Goal: Submit feedback/report problem

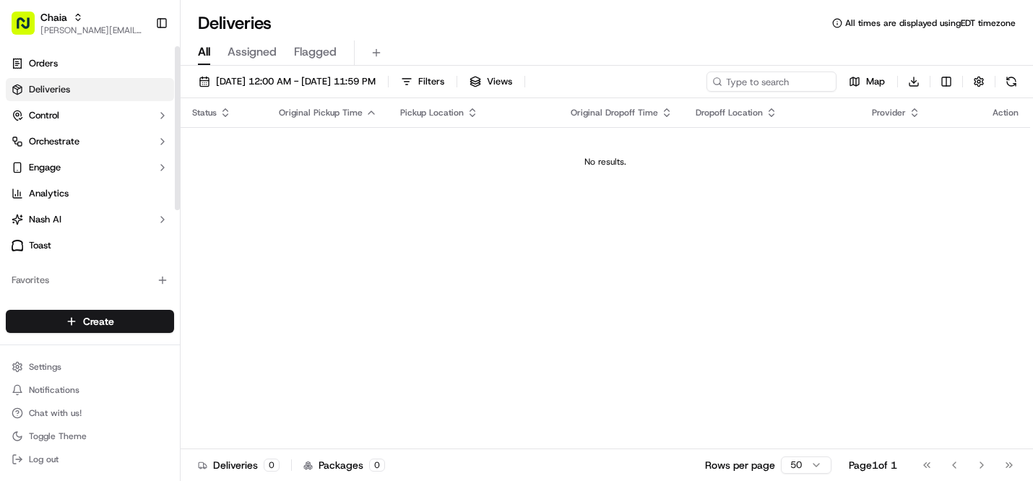
click at [133, 87] on link "Deliveries" at bounding box center [90, 89] width 168 height 23
click at [268, 71] on button "[DATE] 12:00 AM - [DATE] 11:59 PM" at bounding box center [287, 81] width 190 height 20
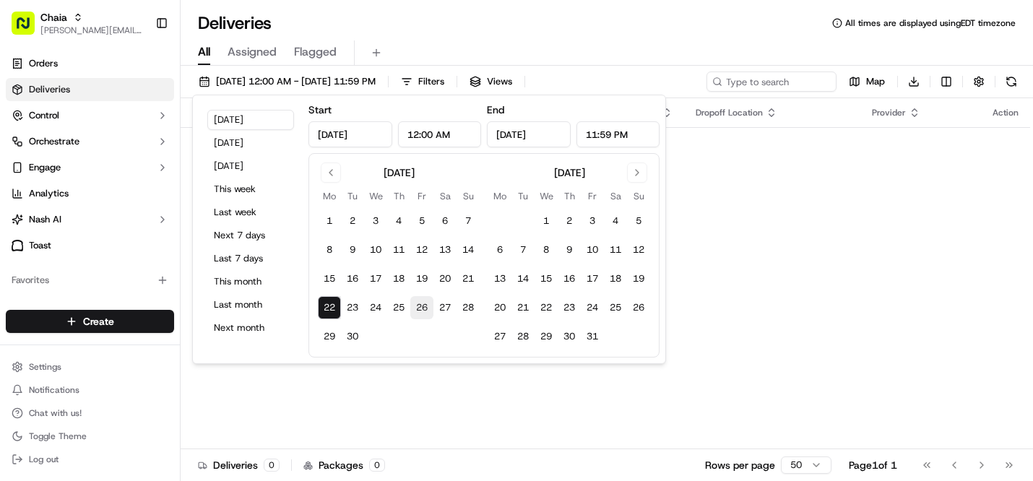
click at [423, 307] on button "26" at bounding box center [421, 307] width 23 height 23
type input "[DATE]"
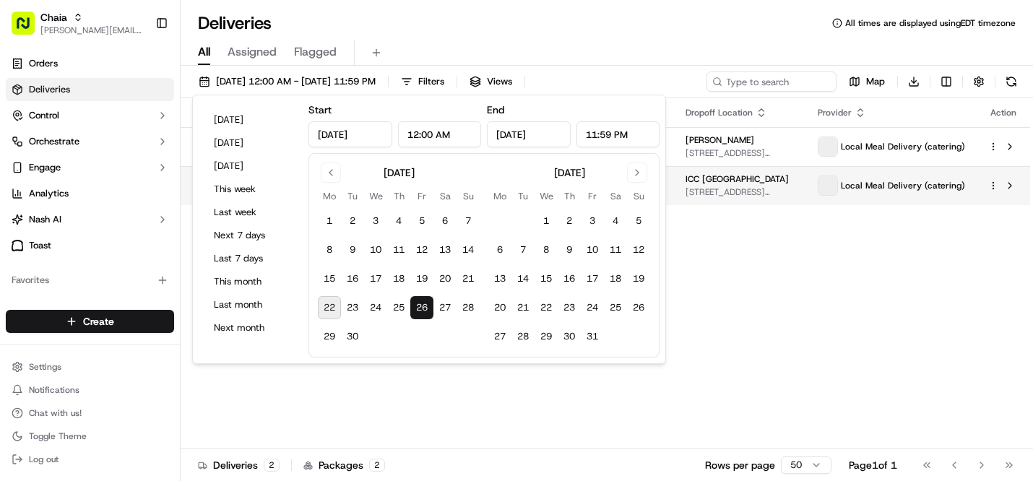
click at [716, 188] on span "[STREET_ADDRESS][US_STATE]" at bounding box center [739, 192] width 109 height 12
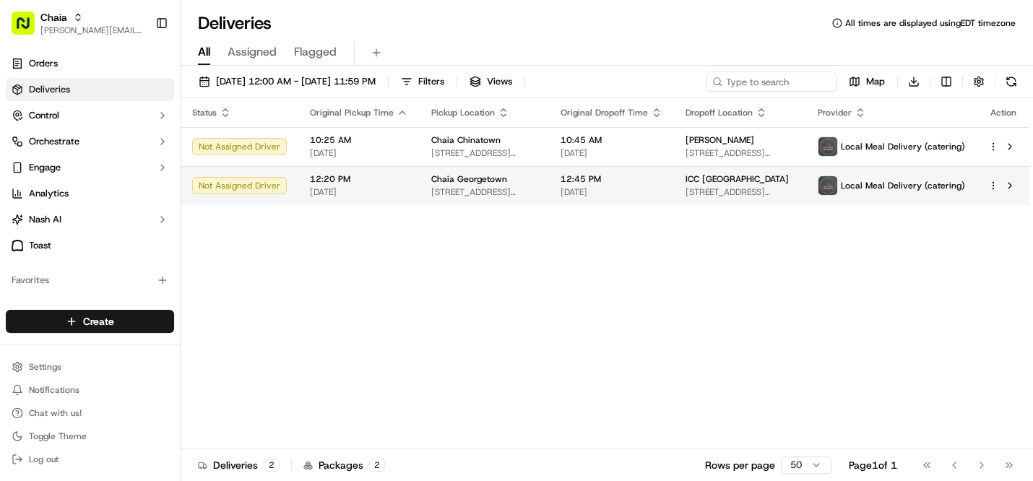
click at [990, 191] on div at bounding box center [1003, 185] width 30 height 17
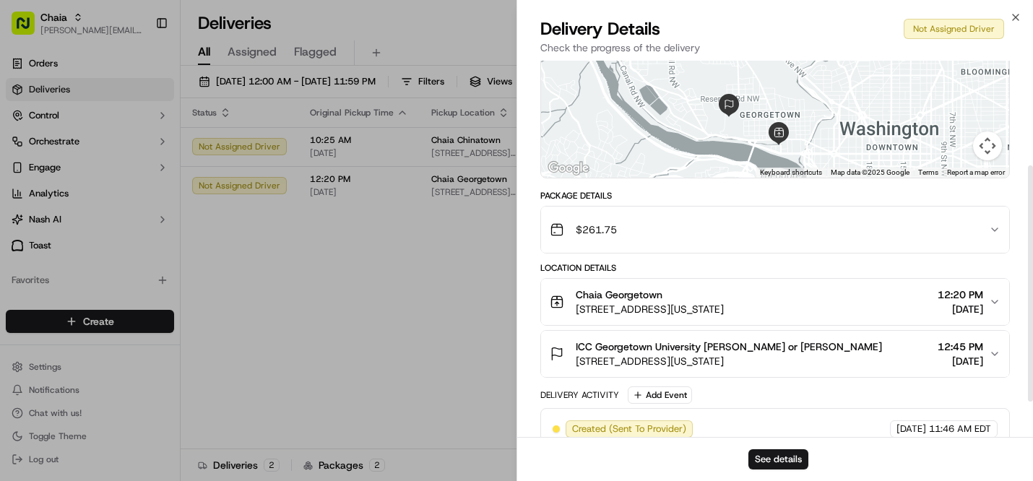
scroll to position [171, 0]
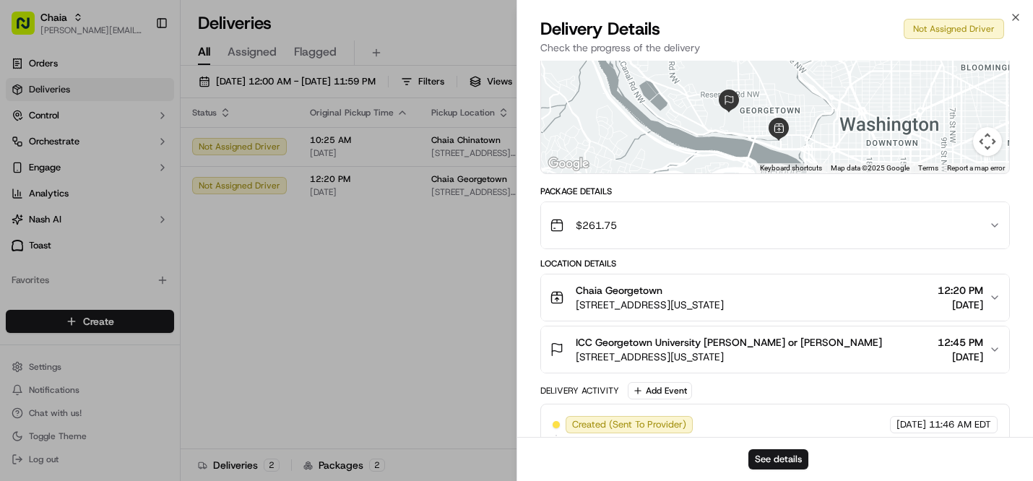
click at [991, 347] on icon "button" at bounding box center [995, 350] width 12 height 12
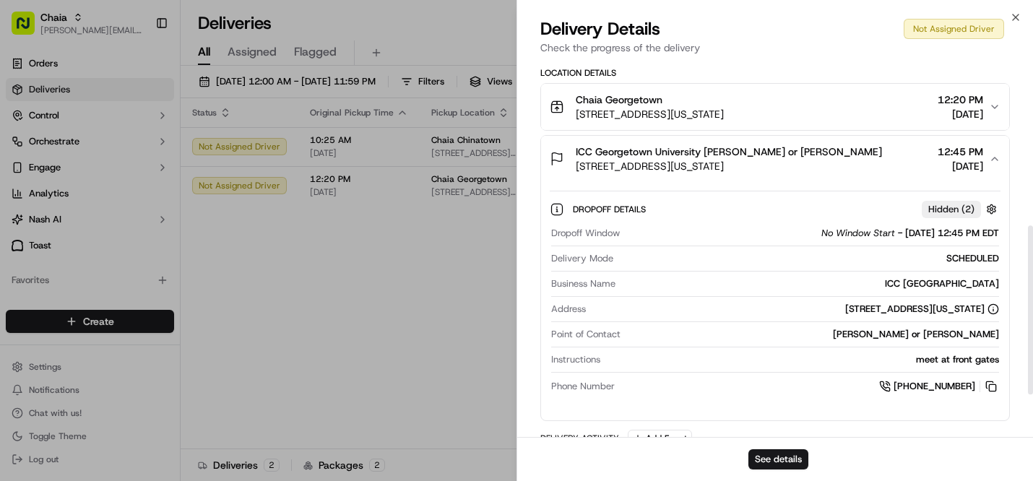
scroll to position [399, 0]
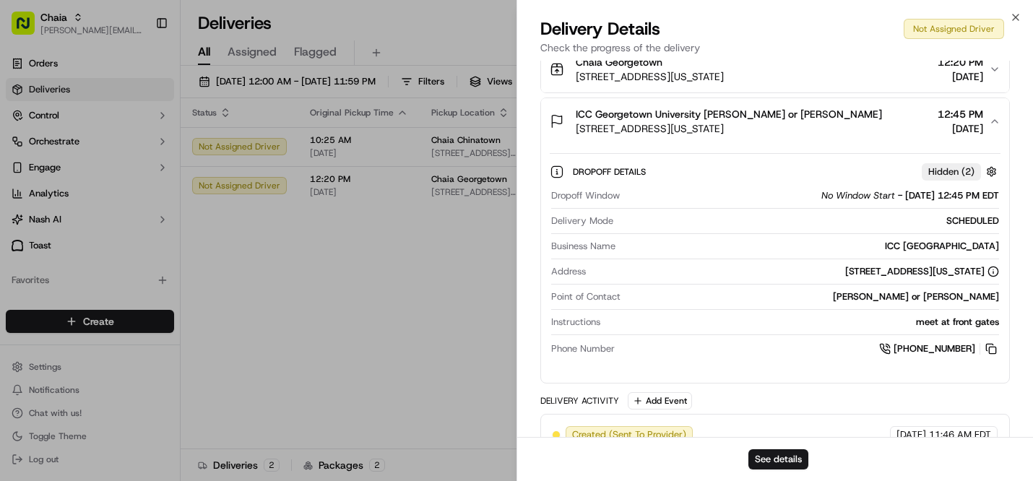
click at [947, 349] on span "+1 301 318 5350" at bounding box center [934, 348] width 82 height 13
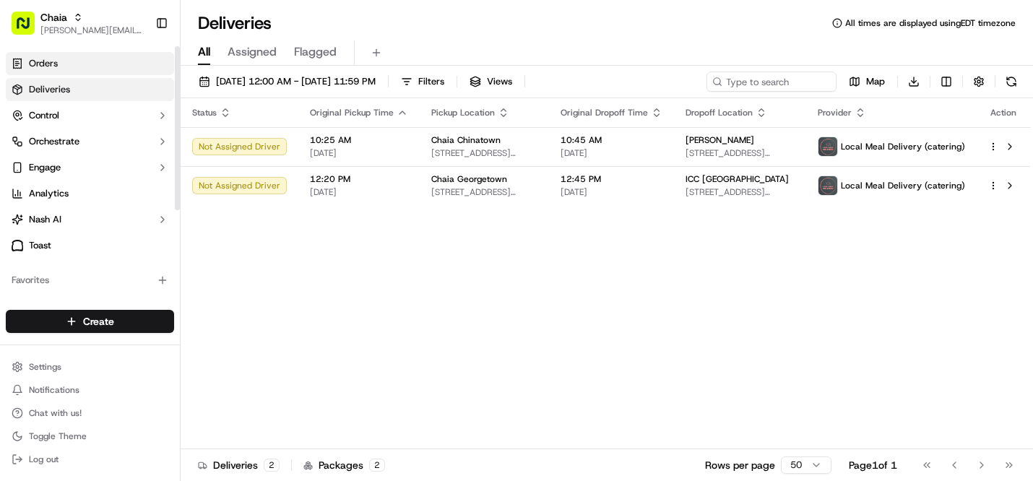
click at [133, 69] on link "Orders" at bounding box center [90, 63] width 168 height 23
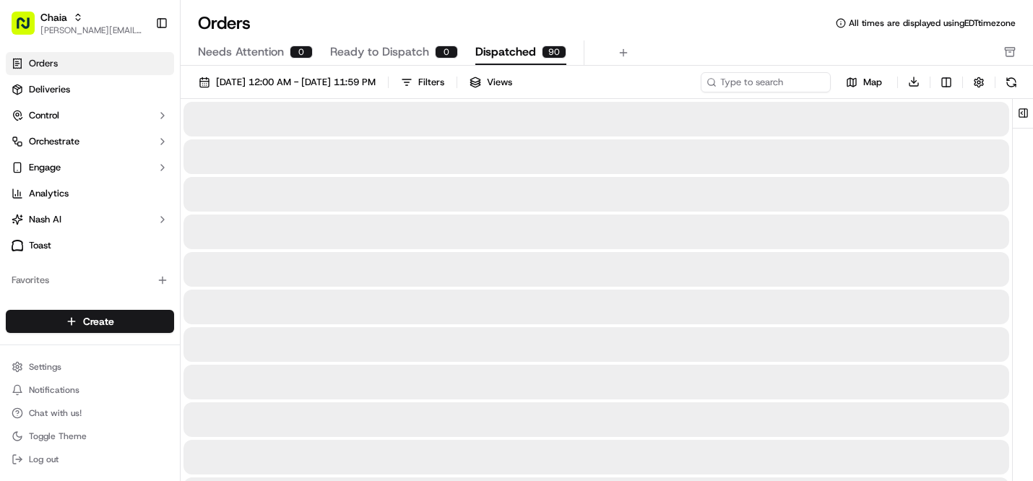
click at [477, 47] on span "Dispatched" at bounding box center [505, 51] width 61 height 17
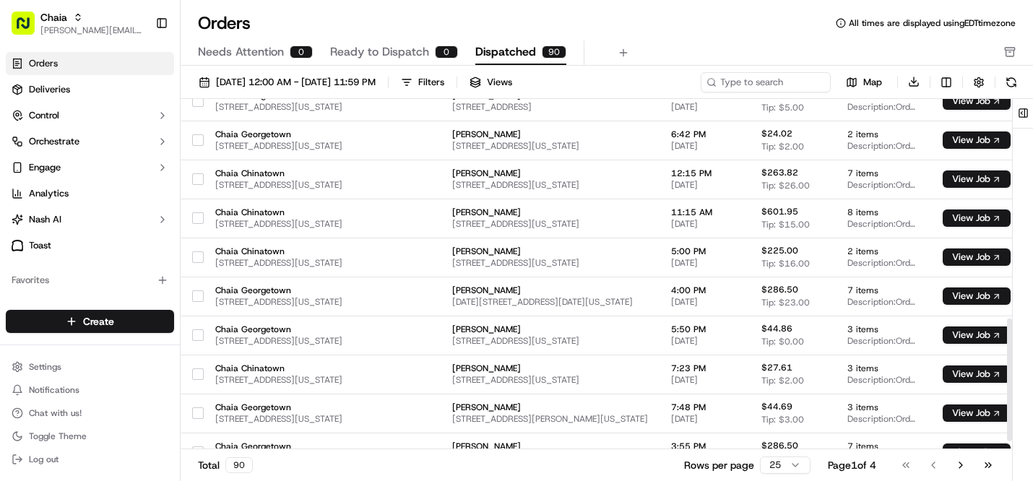
scroll to position [653, 0]
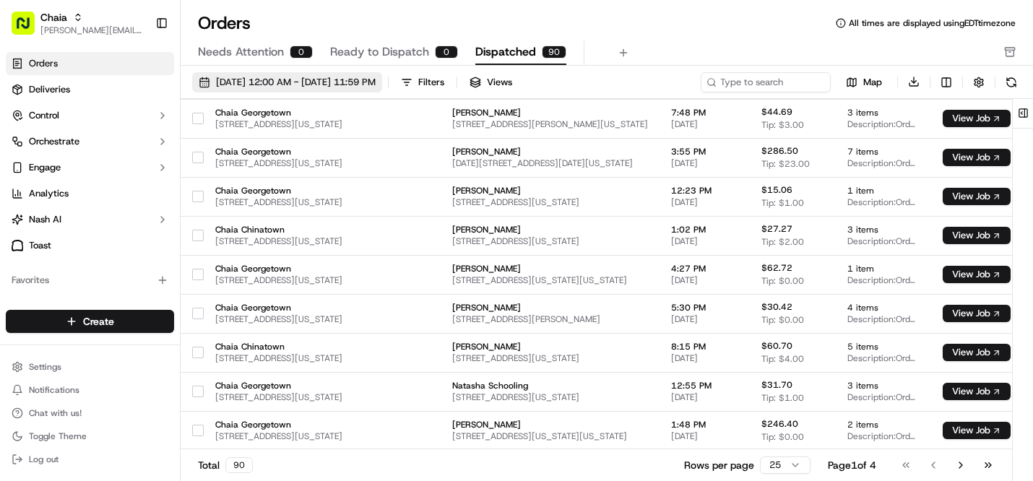
click at [342, 82] on span "09/01/2025 12:00 AM - 09/30/2025 11:59 PM" at bounding box center [296, 82] width 160 height 13
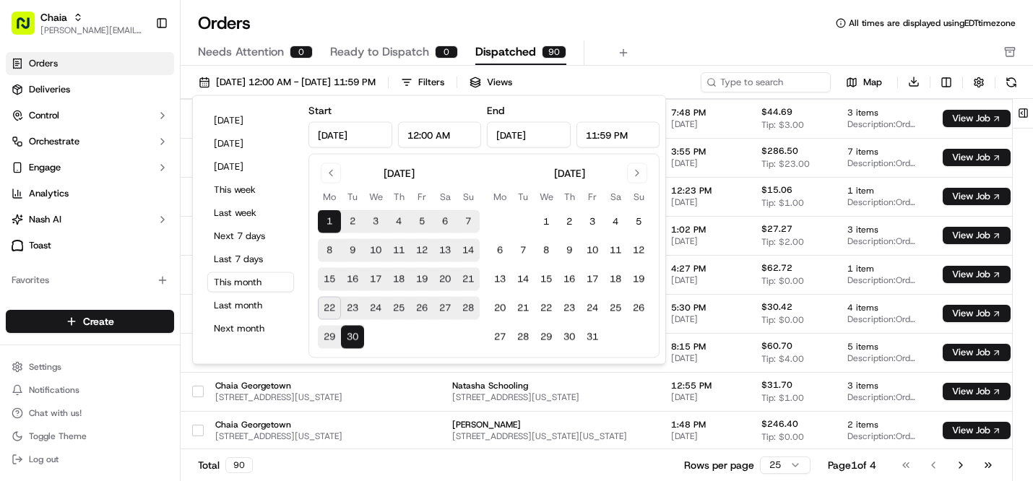
click at [421, 308] on button "26" at bounding box center [421, 308] width 23 height 23
type input "Sep 26, 2025"
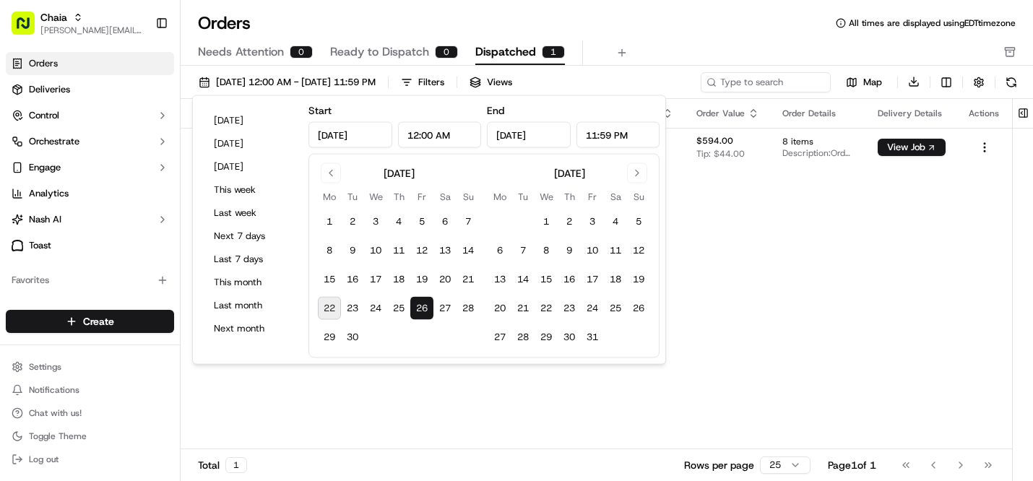
click at [825, 210] on div "Pickup Location Pickup Time Dropoff Location Dropoff Time Order Value Order Det…" at bounding box center [596, 274] width 831 height 351
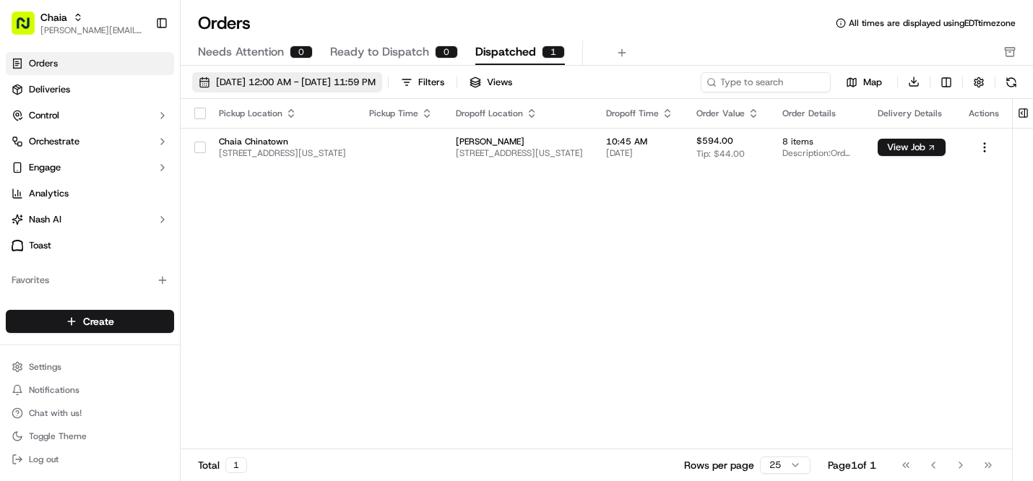
click at [376, 85] on span "09/26/2025 12:00 AM - 09/26/2025 11:59 PM" at bounding box center [296, 82] width 160 height 13
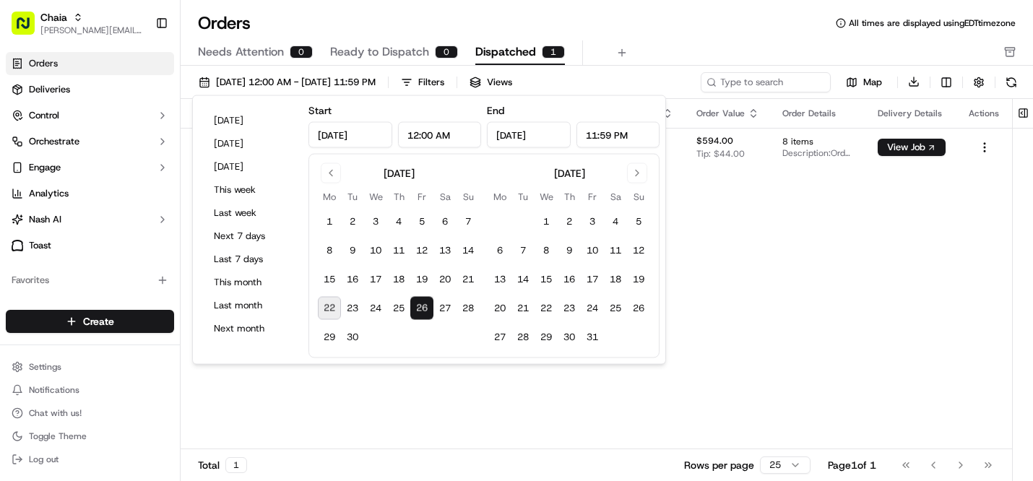
click at [425, 304] on button "26" at bounding box center [421, 308] width 23 height 23
click at [136, 90] on link "Deliveries" at bounding box center [90, 89] width 168 height 23
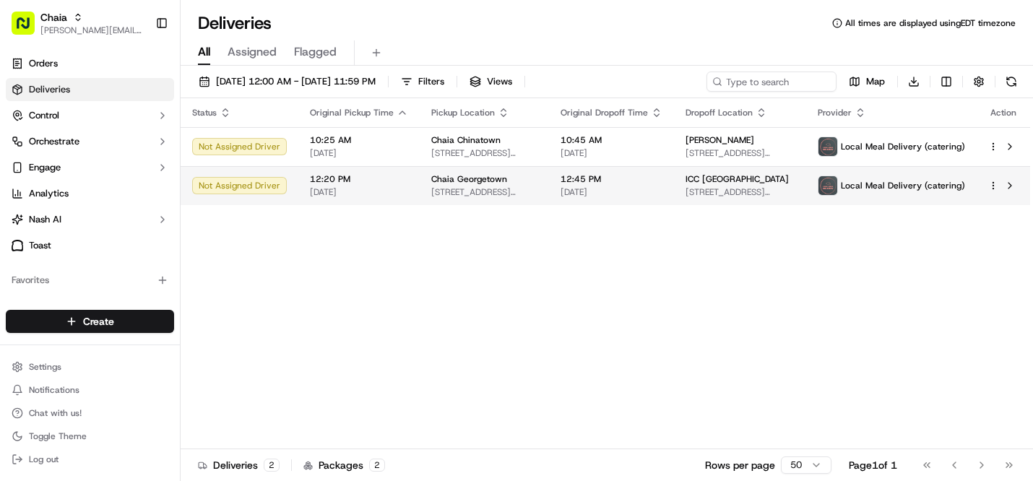
click at [993, 188] on html "Chaia bettina@chaiatacos.com Toggle Sidebar Orders Deliveries Control Orchestra…" at bounding box center [516, 240] width 1033 height 481
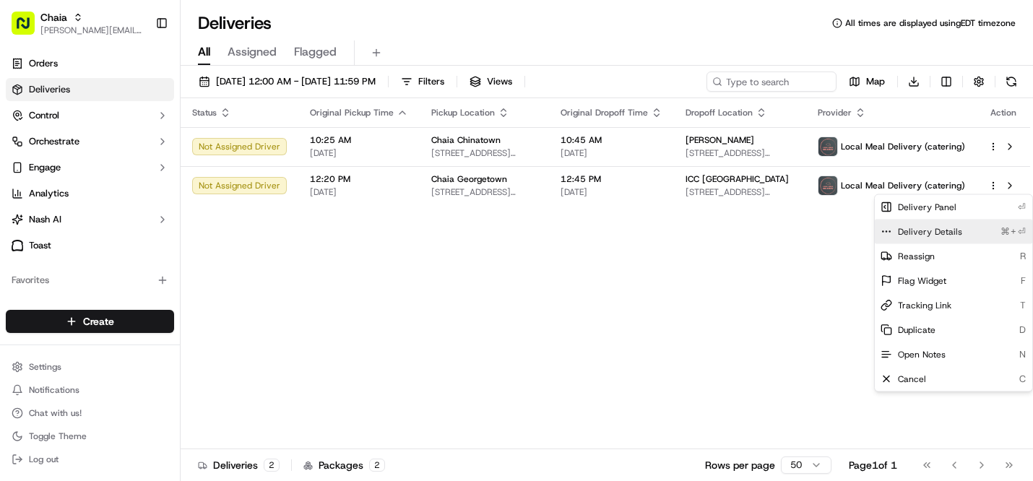
click at [959, 230] on div "Delivery Details ⌘+⏎" at bounding box center [952, 232] width 157 height 25
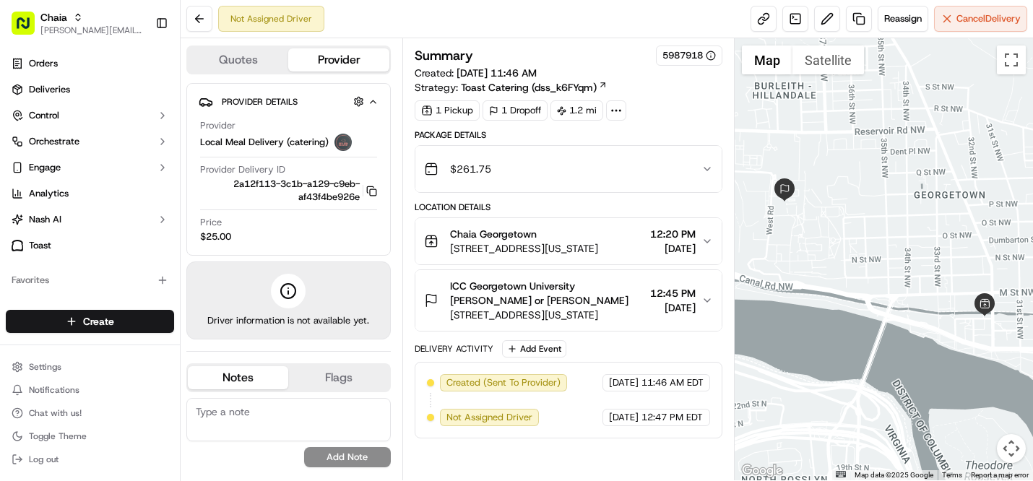
click at [699, 301] on div "ICC [GEOGRAPHIC_DATA] [PERSON_NAME] or [PERSON_NAME] [STREET_ADDRESS][US_STATE]…" at bounding box center [562, 300] width 277 height 43
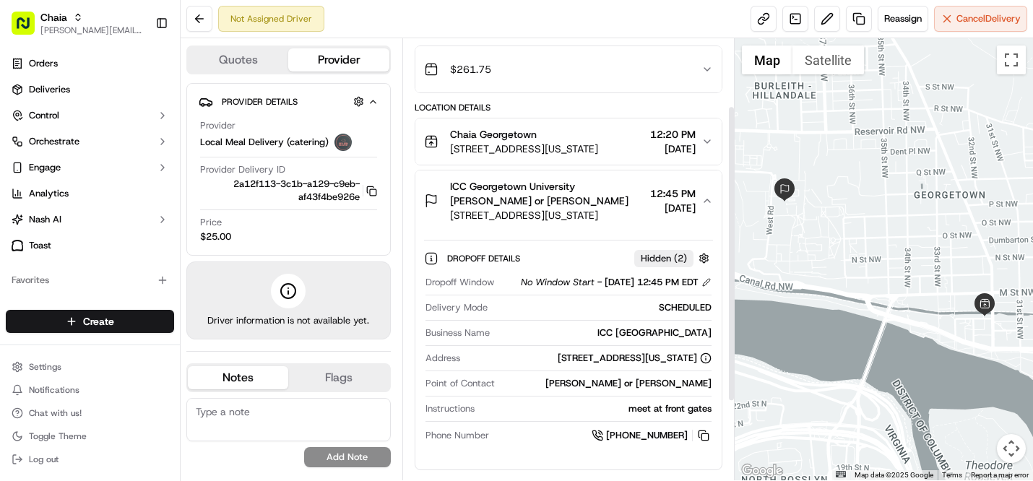
scroll to position [159, 0]
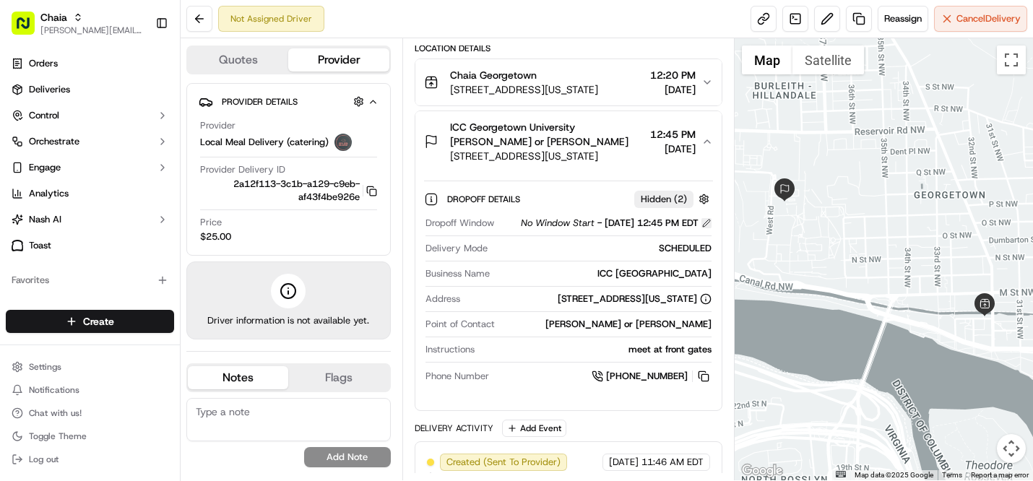
click at [705, 228] on button at bounding box center [706, 223] width 10 height 10
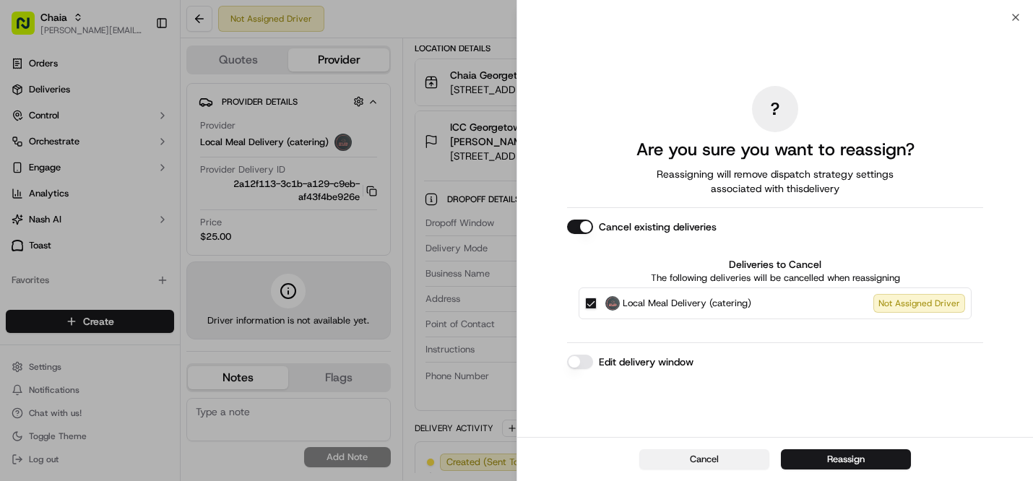
click at [716, 456] on button "Cancel" at bounding box center [704, 459] width 130 height 20
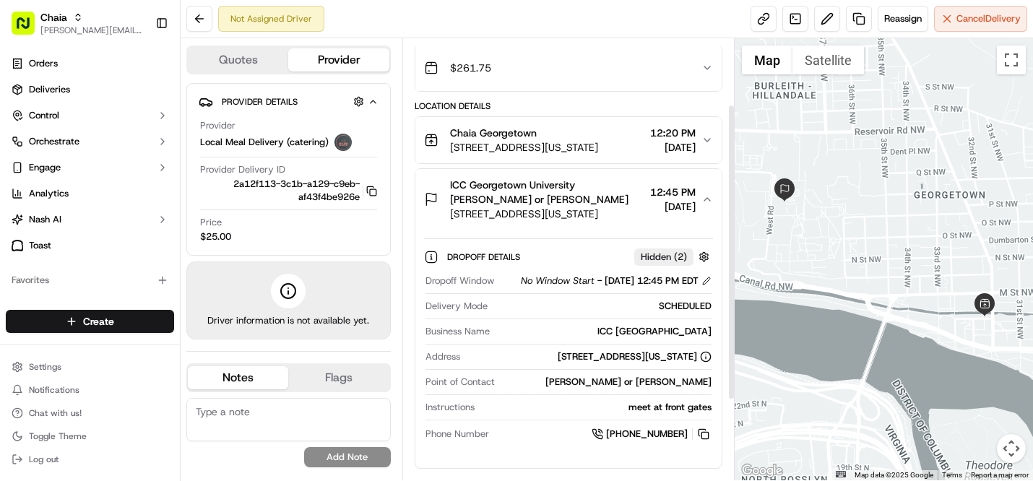
scroll to position [98, 0]
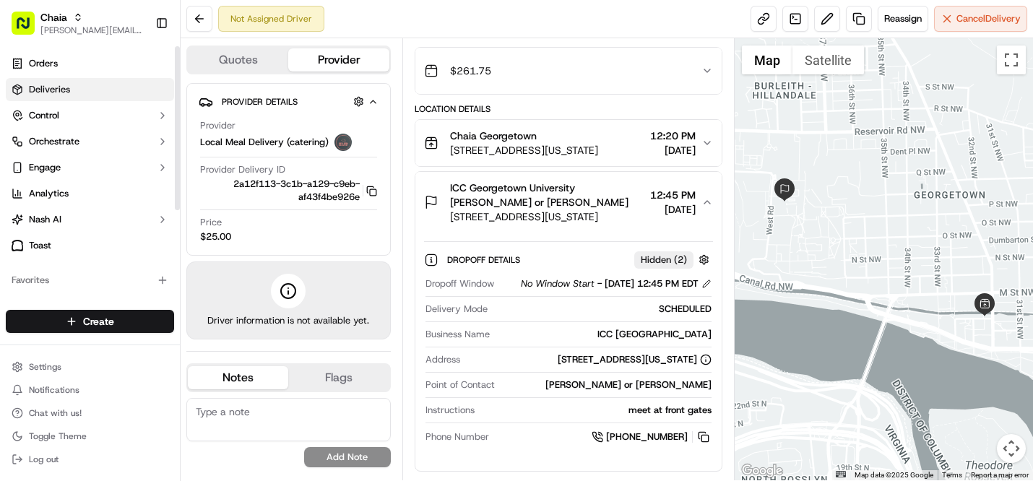
click at [132, 97] on link "Deliveries" at bounding box center [90, 89] width 168 height 23
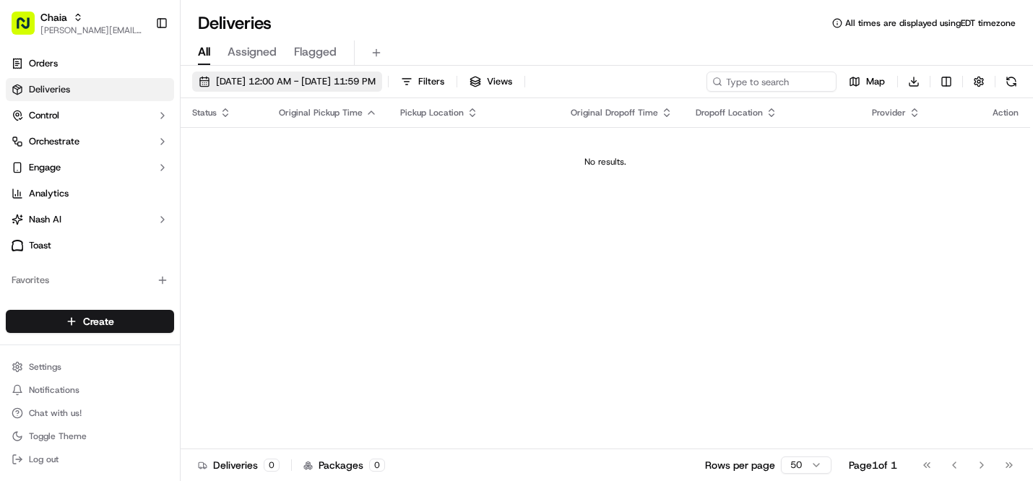
click at [277, 79] on span "09/22/2025 12:00 AM - 09/22/2025 11:59 PM" at bounding box center [296, 81] width 160 height 13
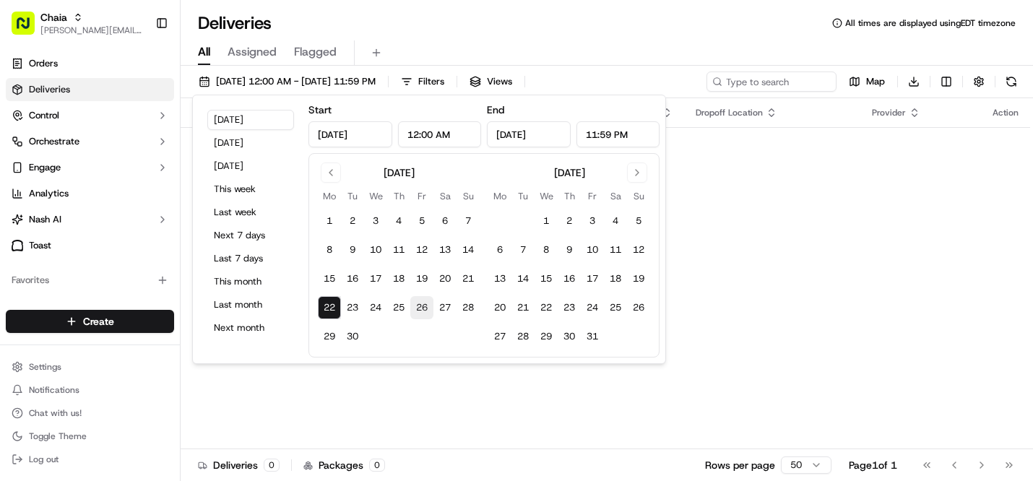
click at [422, 305] on button "26" at bounding box center [421, 307] width 23 height 23
type input "Sep 26, 2025"
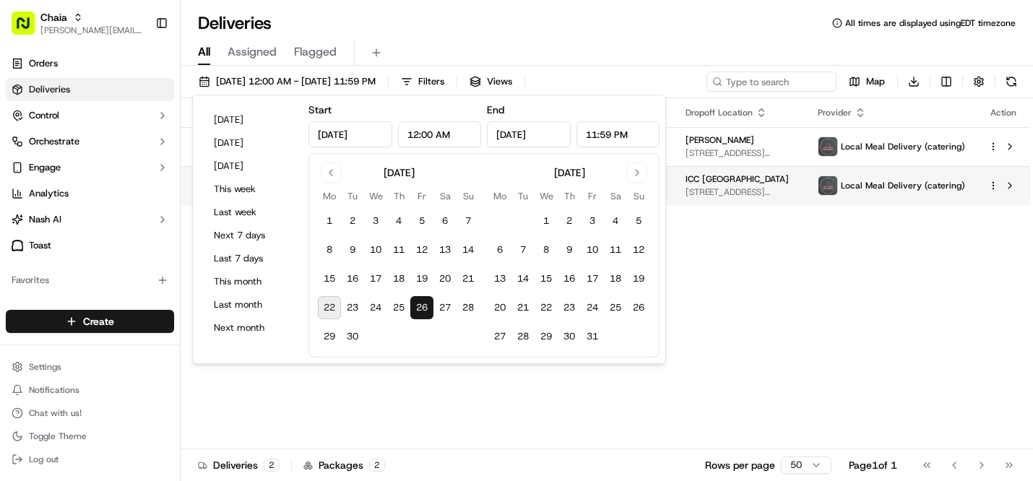
click at [709, 179] on span "ICC Georgetown University" at bounding box center [736, 179] width 103 height 12
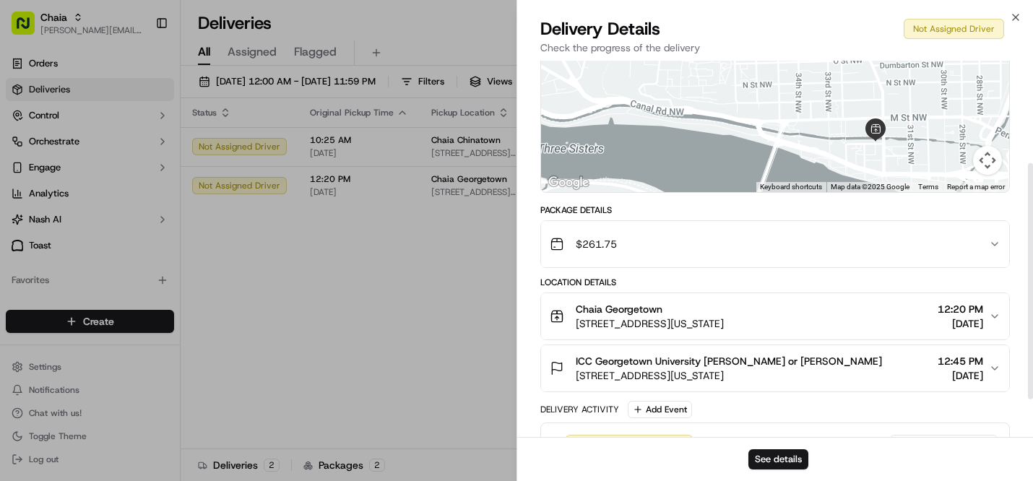
scroll to position [163, 0]
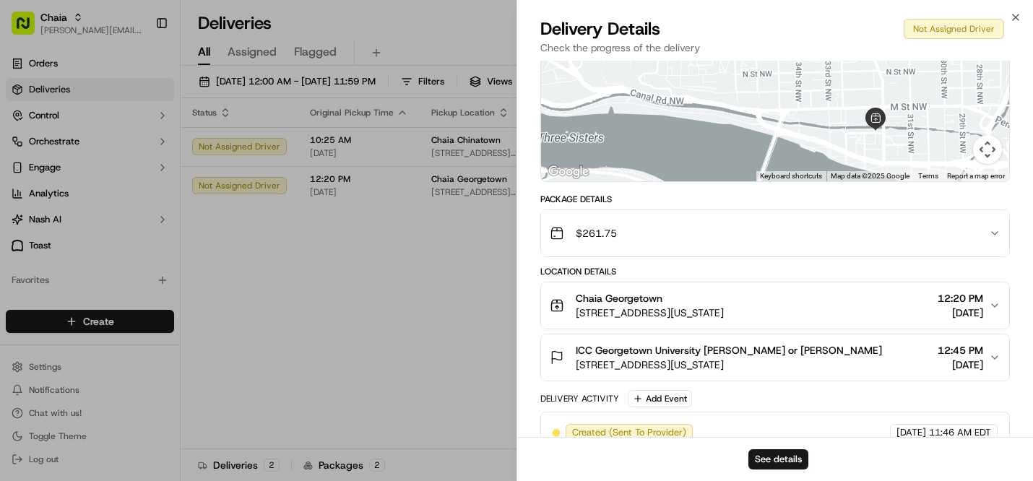
click at [989, 362] on icon "button" at bounding box center [995, 358] width 12 height 12
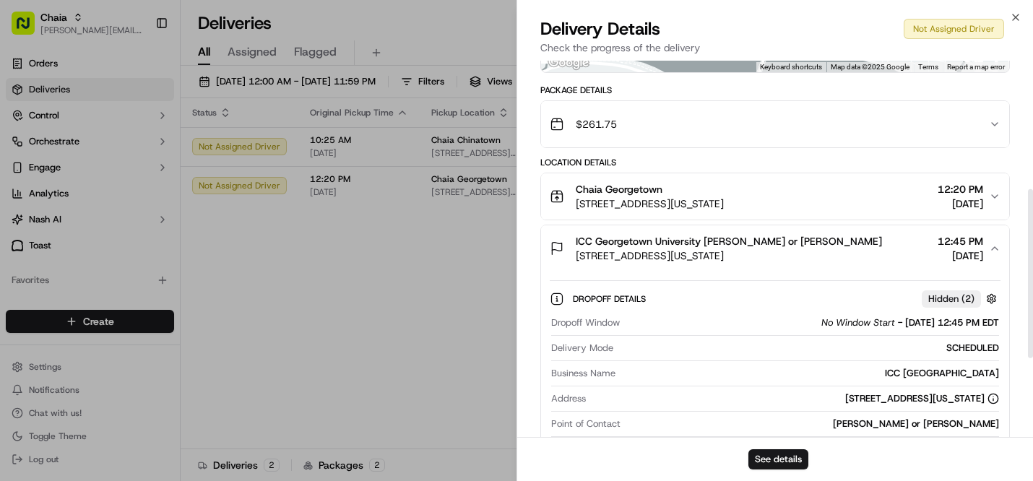
scroll to position [286, 0]
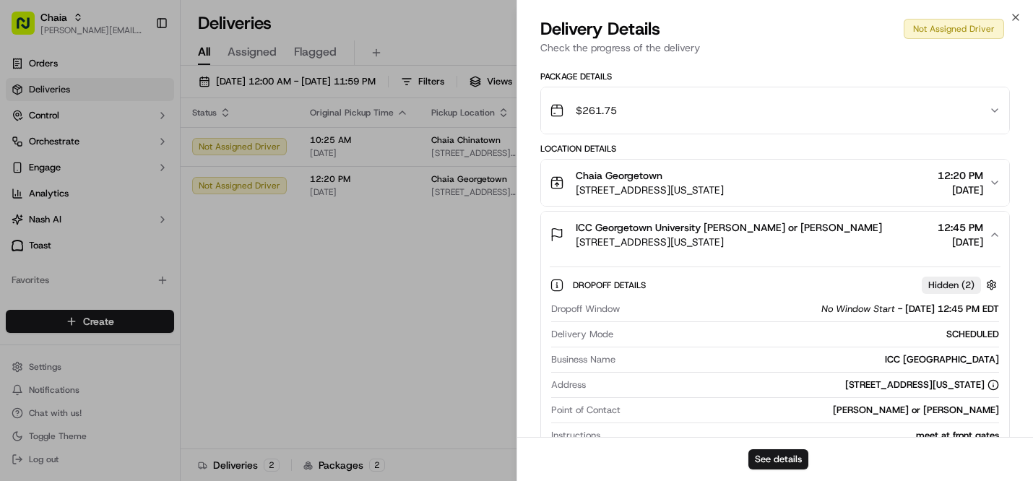
click at [991, 237] on icon "button" at bounding box center [995, 235] width 12 height 12
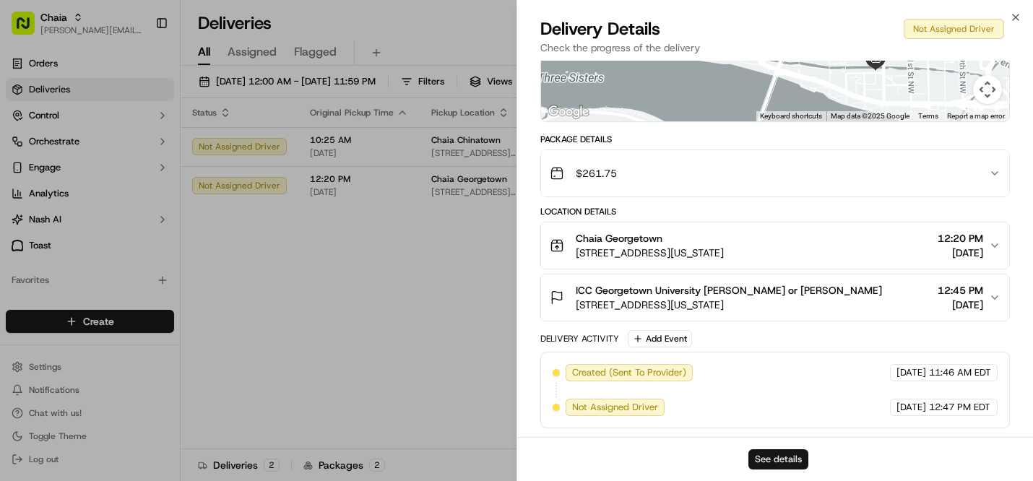
click at [781, 460] on button "See details" at bounding box center [778, 459] width 60 height 20
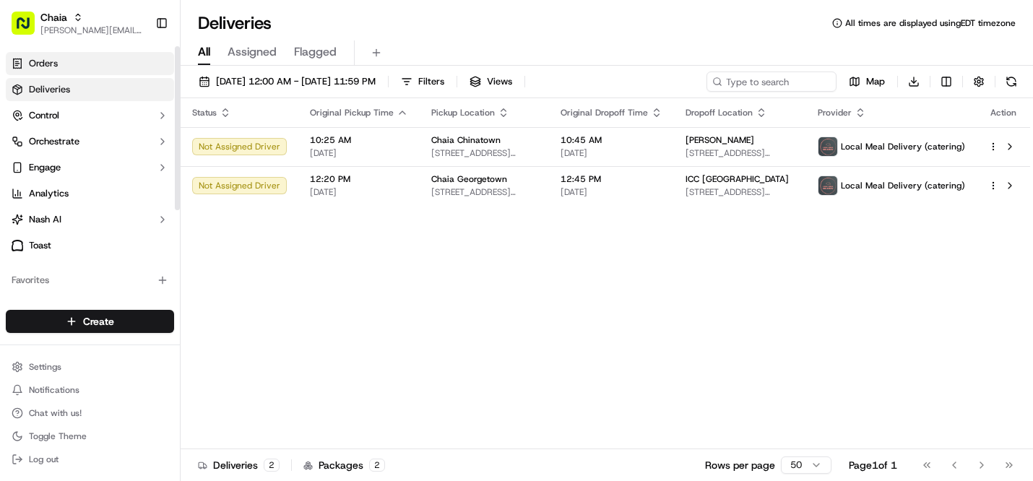
click at [134, 65] on link "Orders" at bounding box center [90, 63] width 168 height 23
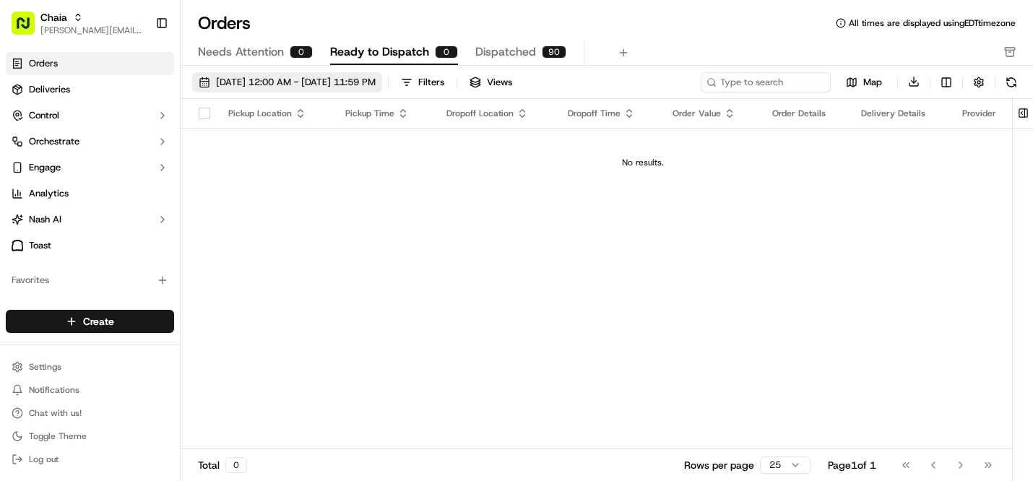
click at [318, 84] on span "09/01/2025 12:00 AM - 09/30/2025 11:59 PM" at bounding box center [296, 82] width 160 height 13
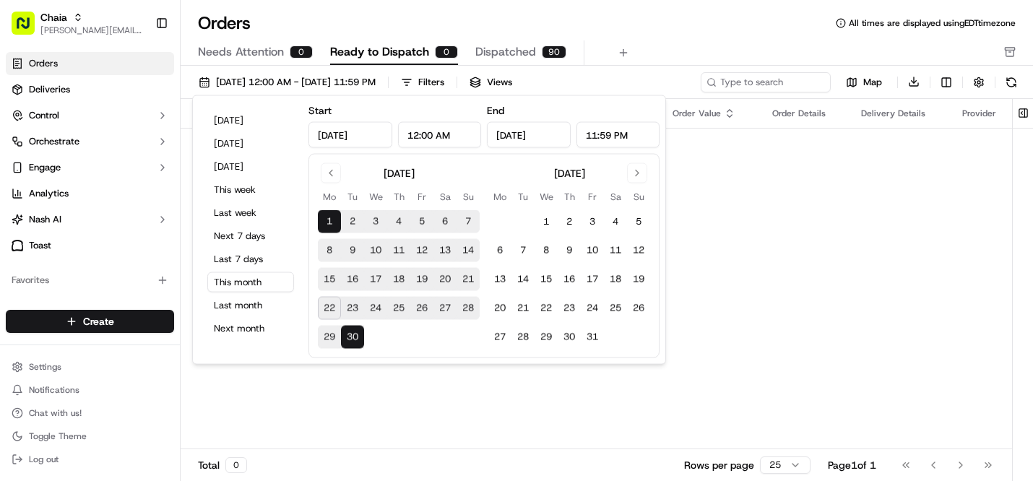
click at [355, 279] on button "16" at bounding box center [352, 279] width 23 height 23
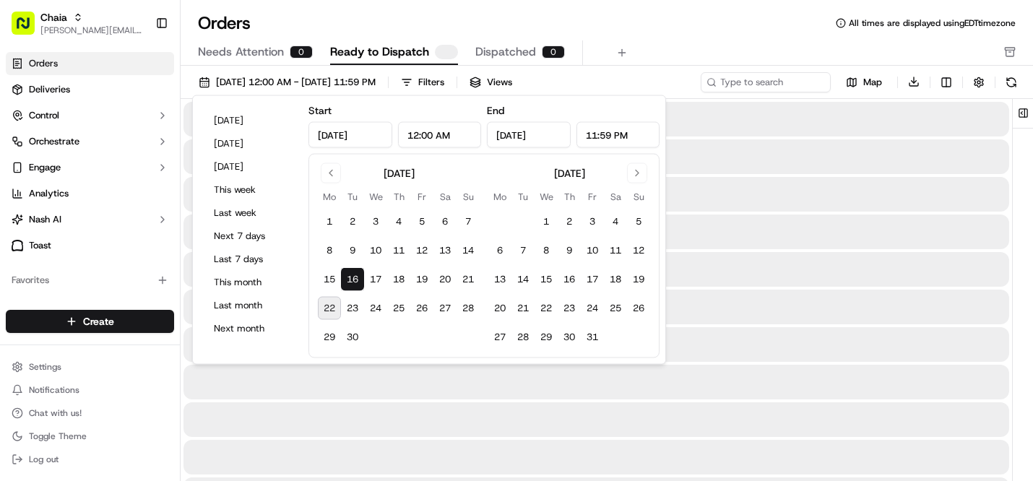
type input "[DATE]"
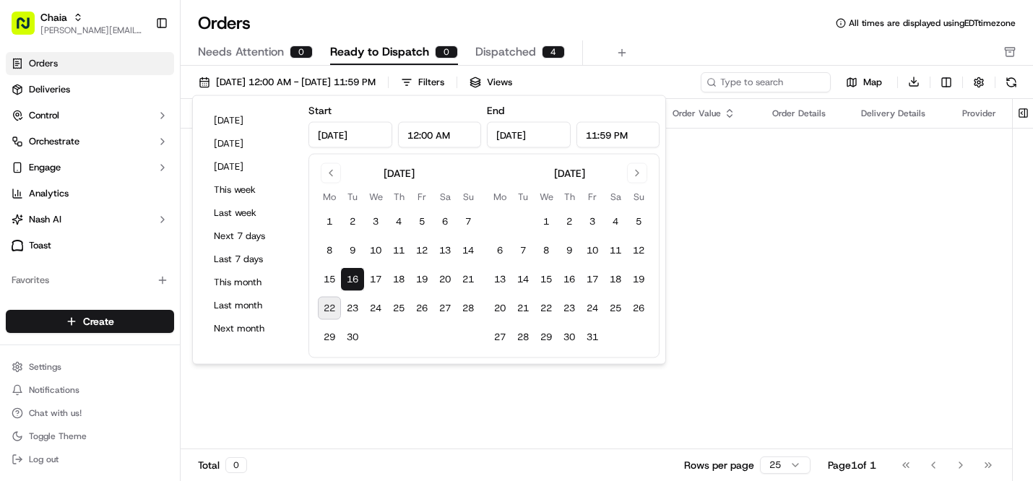
click at [355, 279] on button "16" at bounding box center [352, 279] width 23 height 23
click at [698, 250] on div "Pickup Location Pickup Time Dropoff Location Dropoff Time Order Value Order Det…" at bounding box center [643, 274] width 924 height 351
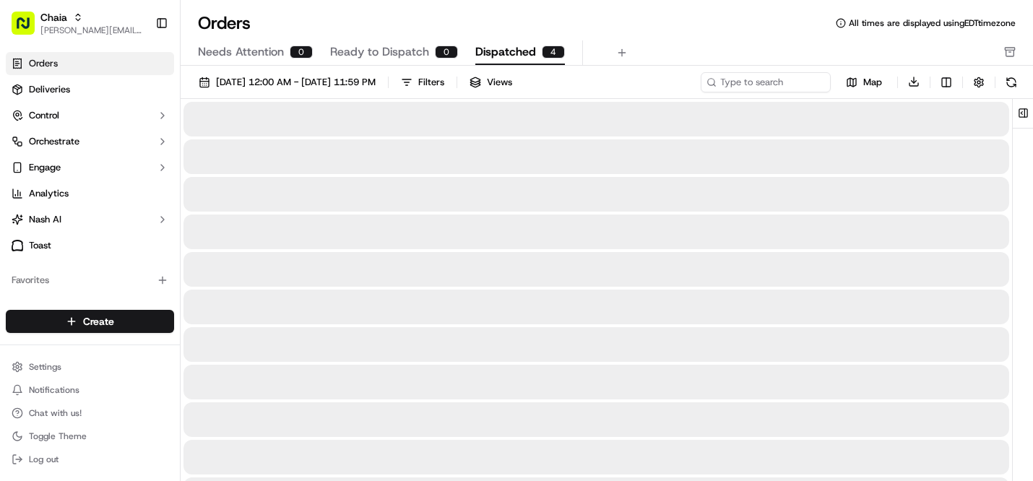
click at [508, 53] on span "Dispatched" at bounding box center [505, 51] width 61 height 17
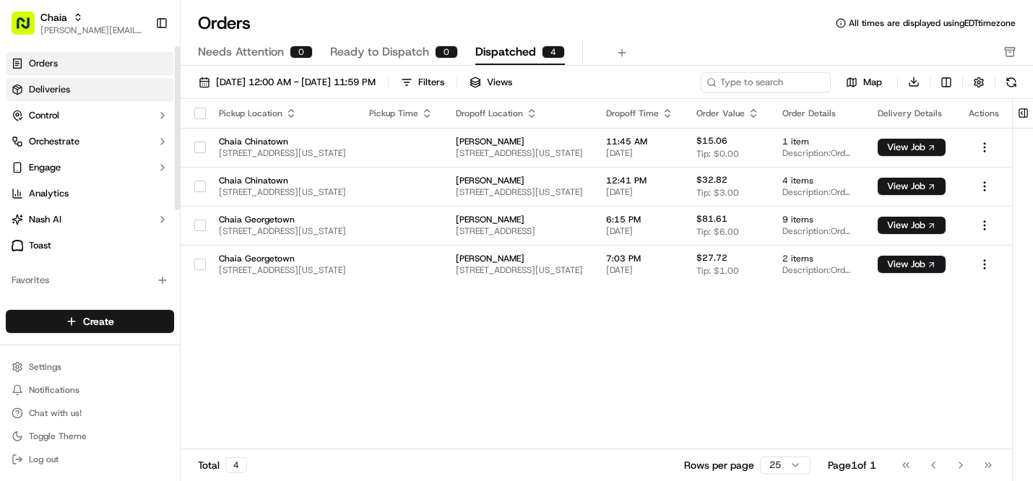
click at [134, 85] on link "Deliveries" at bounding box center [90, 89] width 168 height 23
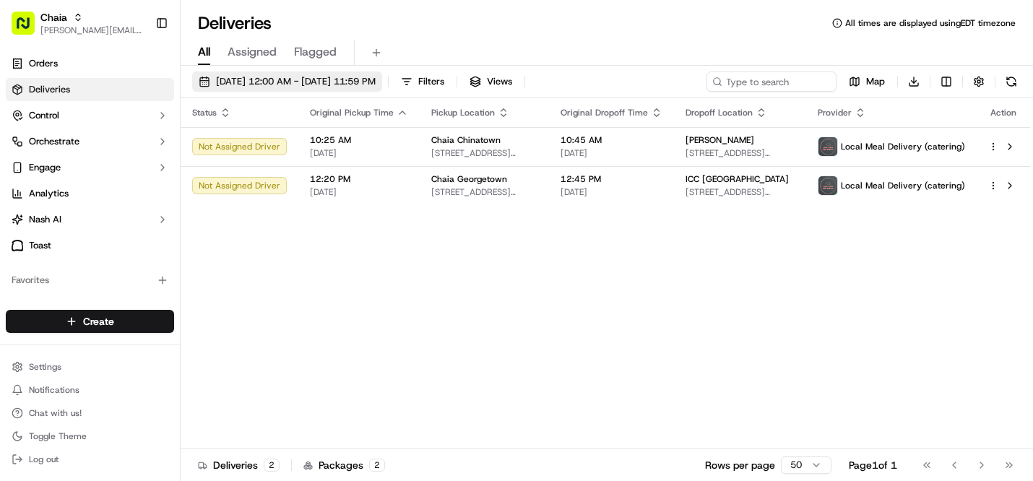
click at [343, 78] on span "09/26/2025 12:00 AM - 09/26/2025 11:59 PM" at bounding box center [296, 81] width 160 height 13
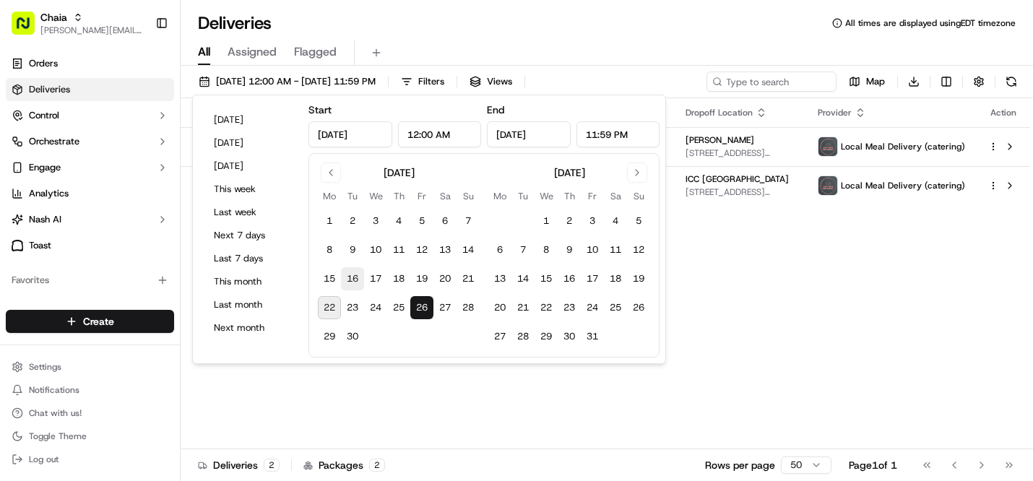
click at [353, 274] on button "16" at bounding box center [352, 278] width 23 height 23
type input "[DATE]"
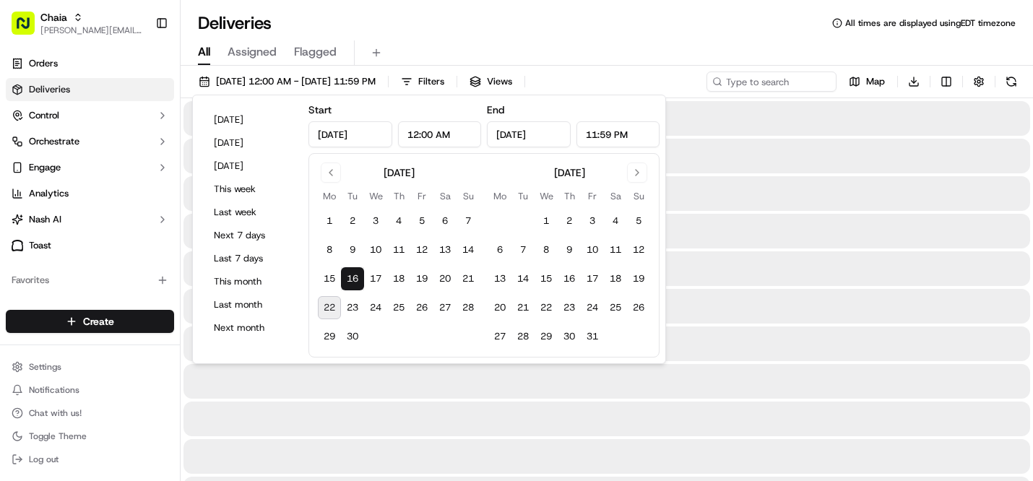
click at [353, 274] on button "16" at bounding box center [352, 278] width 23 height 23
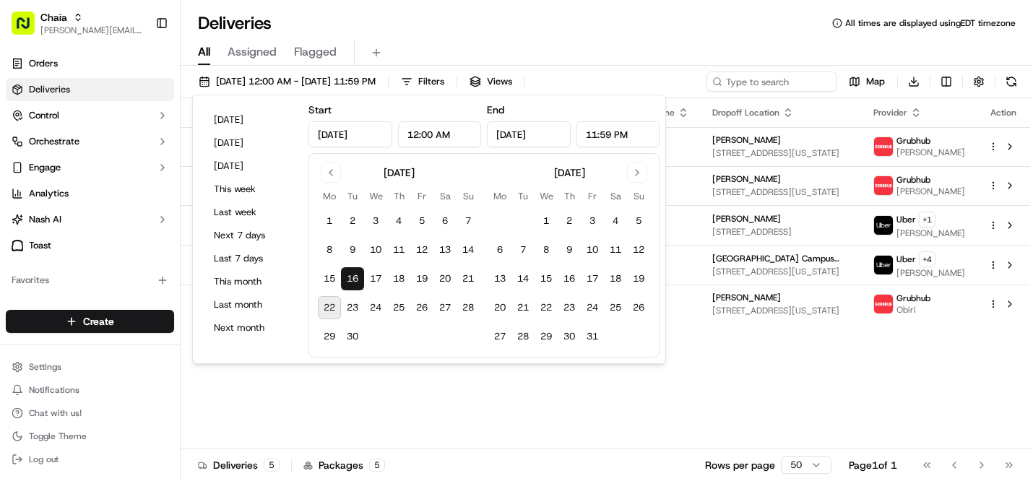
click at [733, 401] on div "Status Original Pickup Time Pickup Location Original Dropoff Time Dropoff Locat…" at bounding box center [605, 273] width 849 height 351
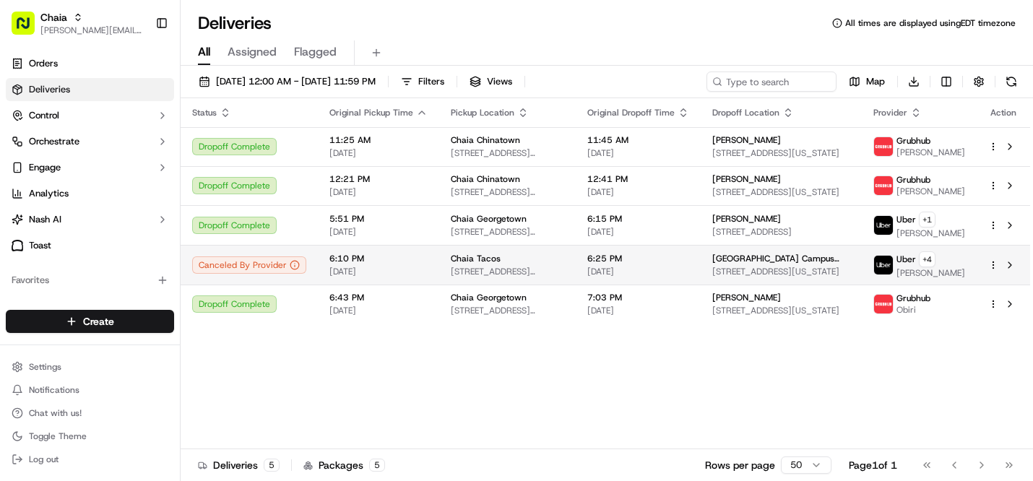
click at [589, 282] on td "6:25 PM 09/16/2025" at bounding box center [638, 265] width 125 height 40
click at [992, 274] on html "Chaia [EMAIL_ADDRESS][DOMAIN_NAME] Toggle Sidebar Orders Deliveries Control Orc…" at bounding box center [516, 240] width 1033 height 481
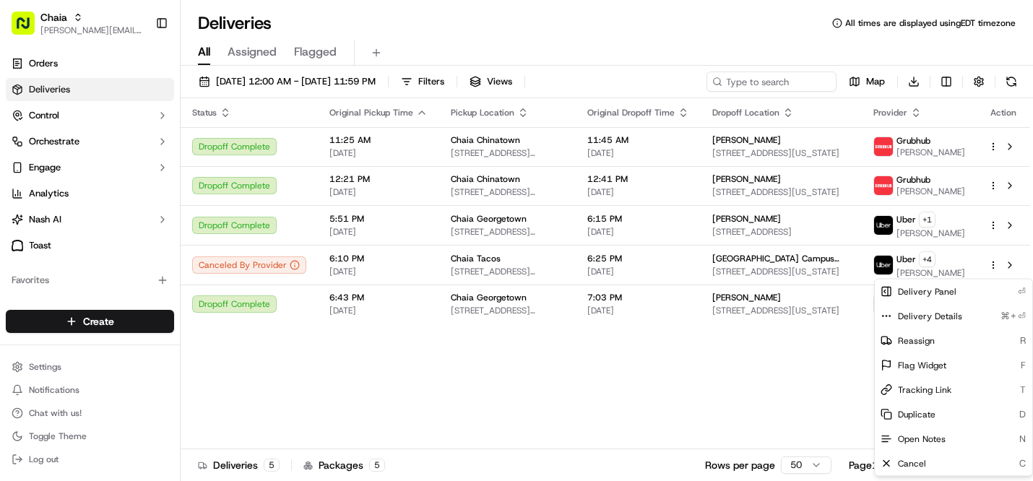
click at [840, 366] on html "Chaia [EMAIL_ADDRESS][DOMAIN_NAME] Toggle Sidebar Orders Deliveries Control Orc…" at bounding box center [516, 240] width 1033 height 481
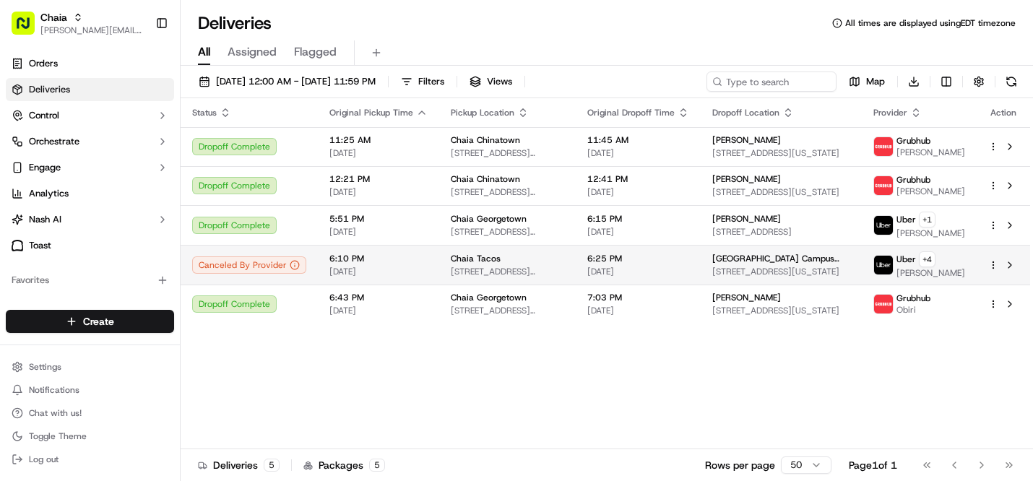
click at [714, 262] on td "Georgetown University Campus Ministry 3700 O St NW, Washington, DC 20057, USA" at bounding box center [780, 265] width 161 height 40
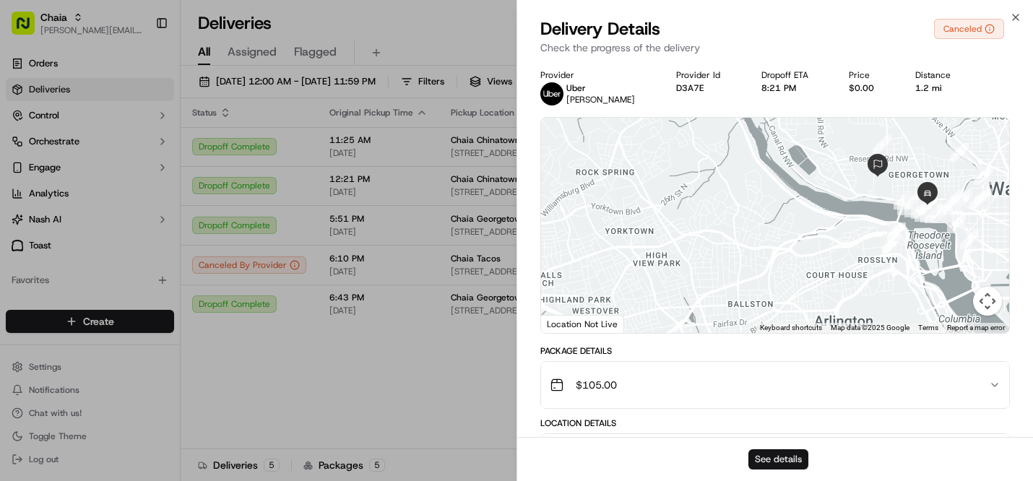
click at [797, 452] on button "See details" at bounding box center [778, 459] width 60 height 20
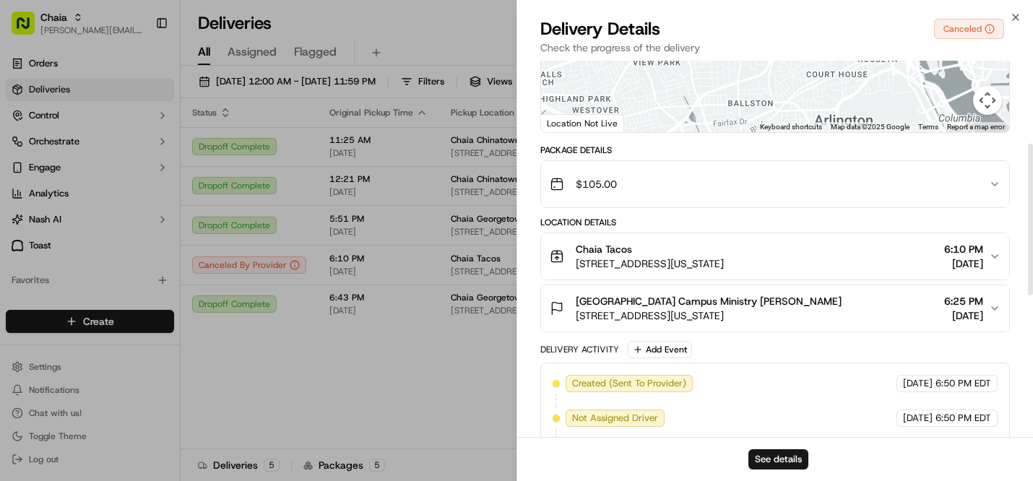
scroll to position [207, 0]
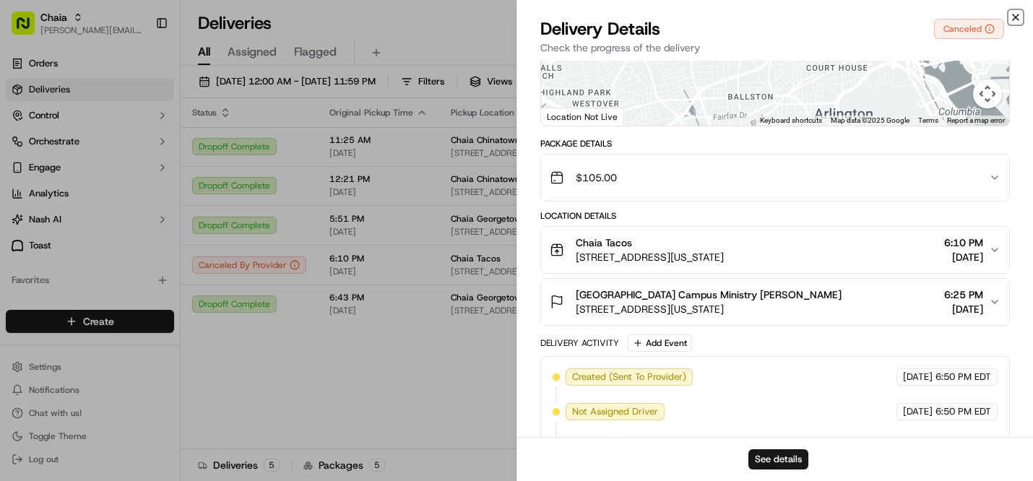
click at [1012, 17] on icon "button" at bounding box center [1016, 18] width 12 height 12
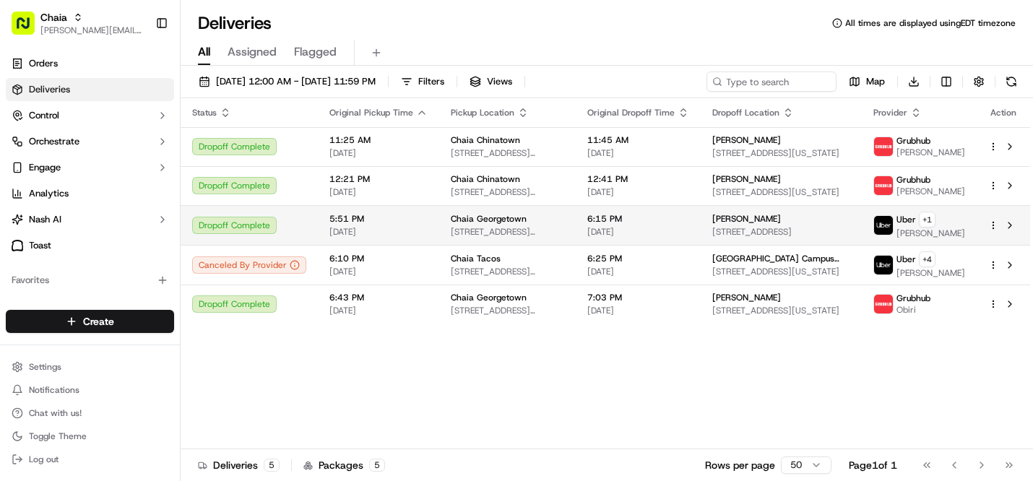
click at [989, 225] on html "Chaia [EMAIL_ADDRESS][DOMAIN_NAME] Toggle Sidebar Orders Deliveries Control Orc…" at bounding box center [516, 240] width 1033 height 481
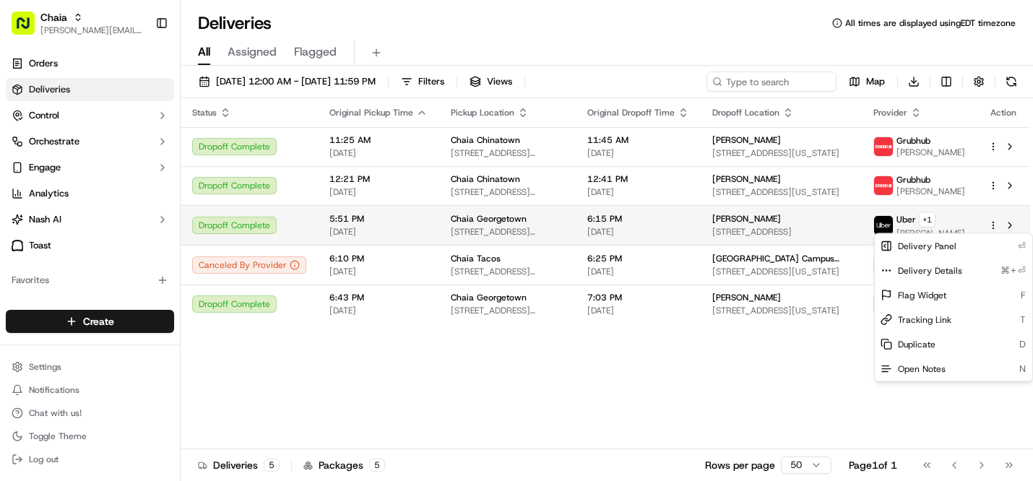
click at [770, 225] on html "Chaia [EMAIL_ADDRESS][DOMAIN_NAME] Toggle Sidebar Orders Deliveries Control Orc…" at bounding box center [516, 240] width 1033 height 481
click at [770, 225] on div "[PERSON_NAME] [STREET_ADDRESS]" at bounding box center [781, 225] width 138 height 25
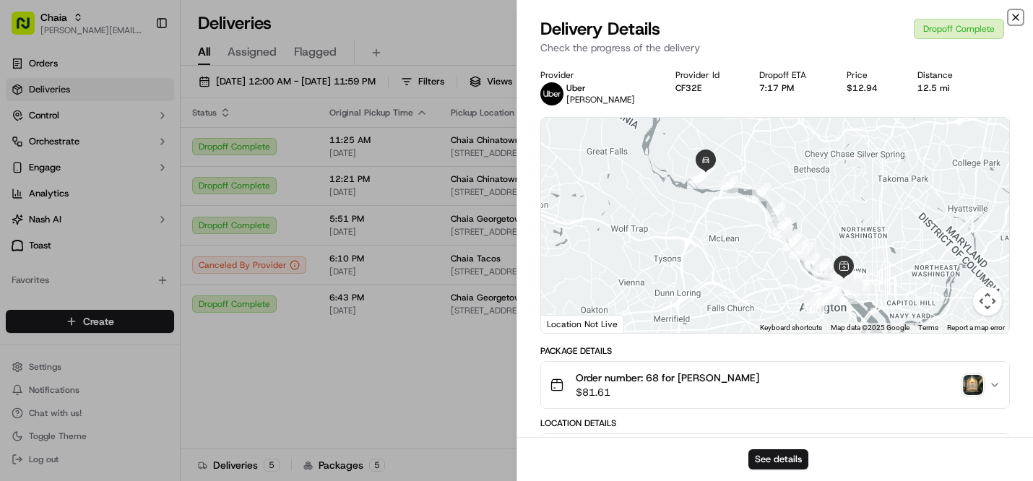
click at [1017, 13] on icon "button" at bounding box center [1016, 18] width 12 height 12
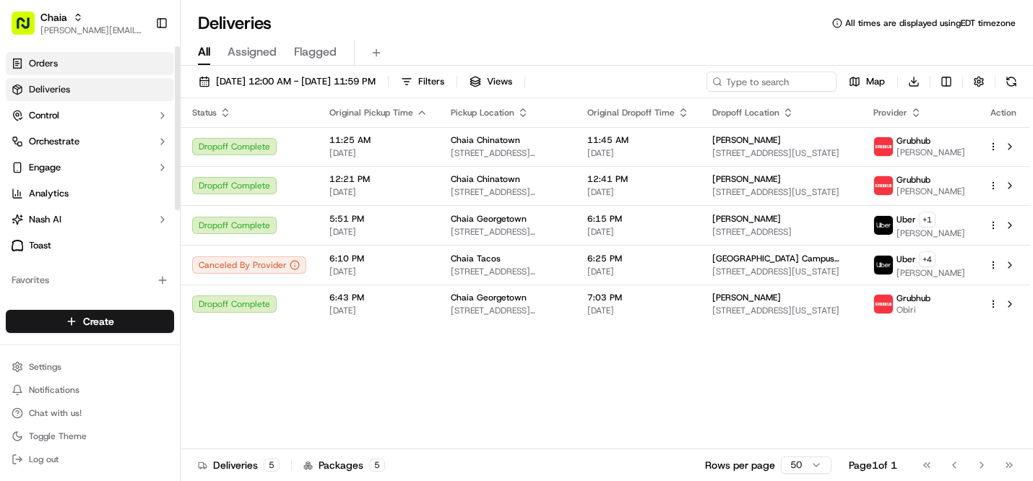
click at [97, 67] on link "Orders" at bounding box center [90, 63] width 168 height 23
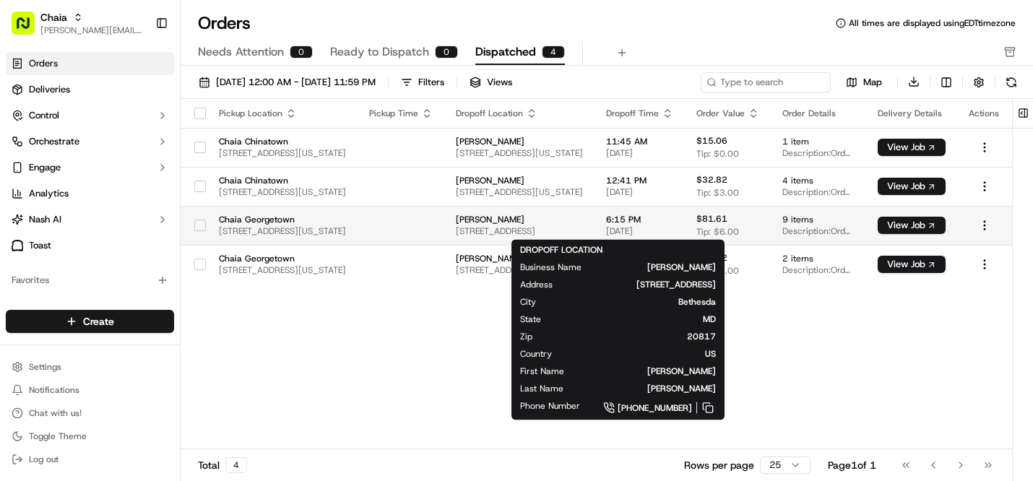
click at [581, 233] on span "9505 Eagle Ridge Dr, Bethesda, MD 20817, USA" at bounding box center [519, 231] width 127 height 12
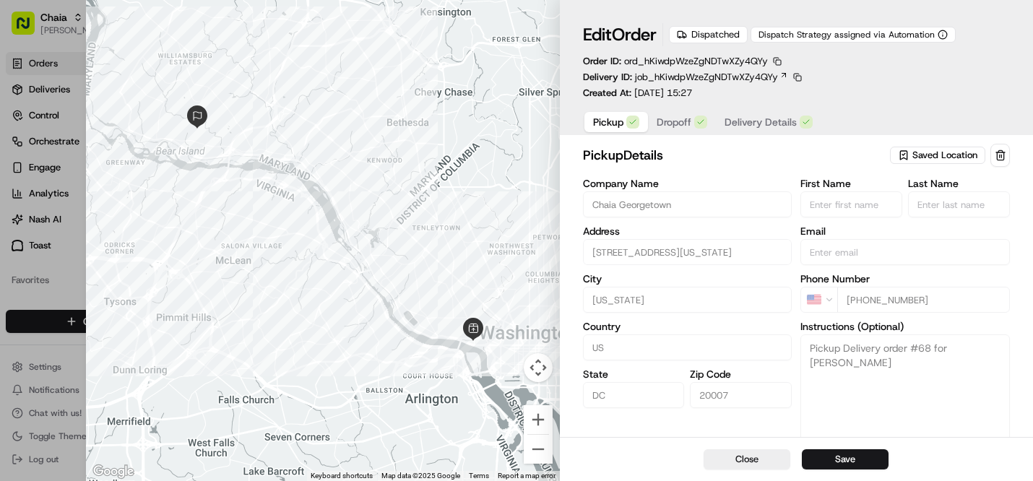
type input "+1"
click at [70, 111] on div at bounding box center [516, 240] width 1033 height 481
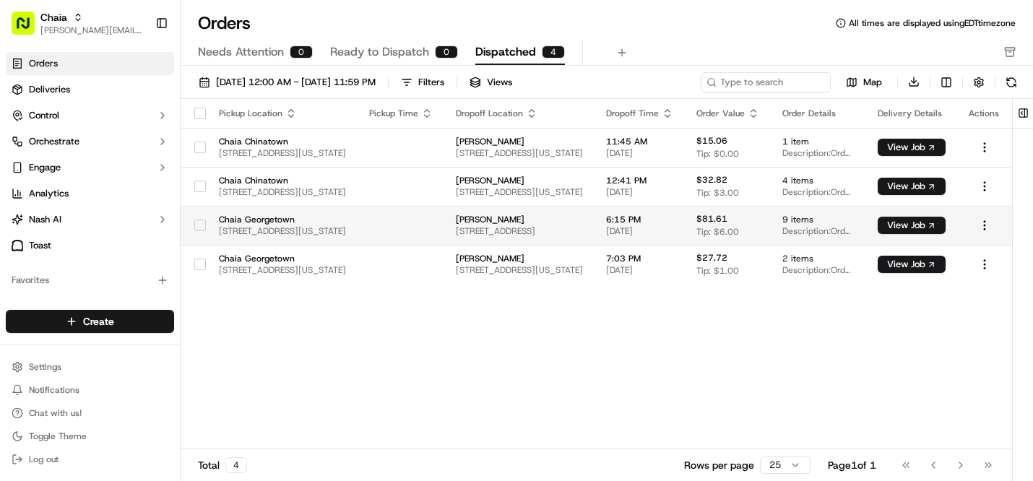
click at [346, 214] on span "Chaia Georgetown" at bounding box center [282, 220] width 127 height 12
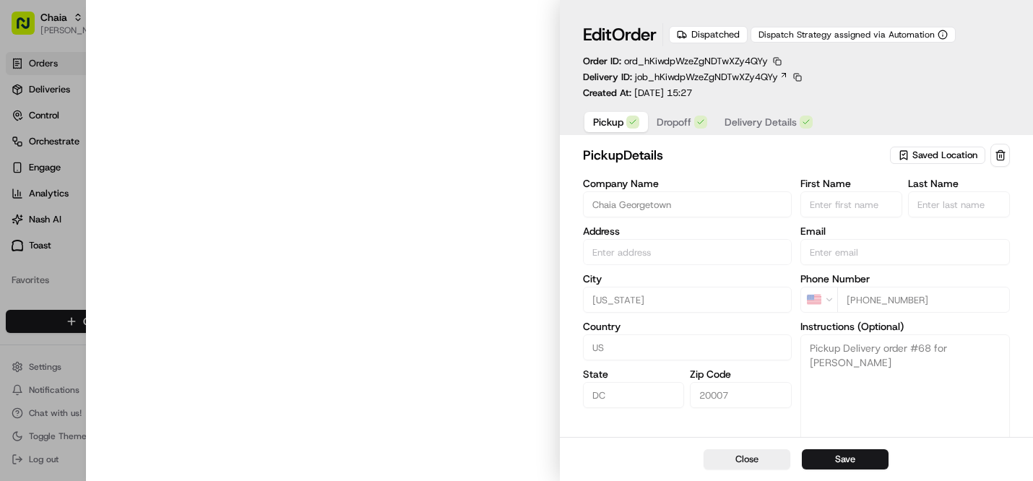
type input "[STREET_ADDRESS][US_STATE]"
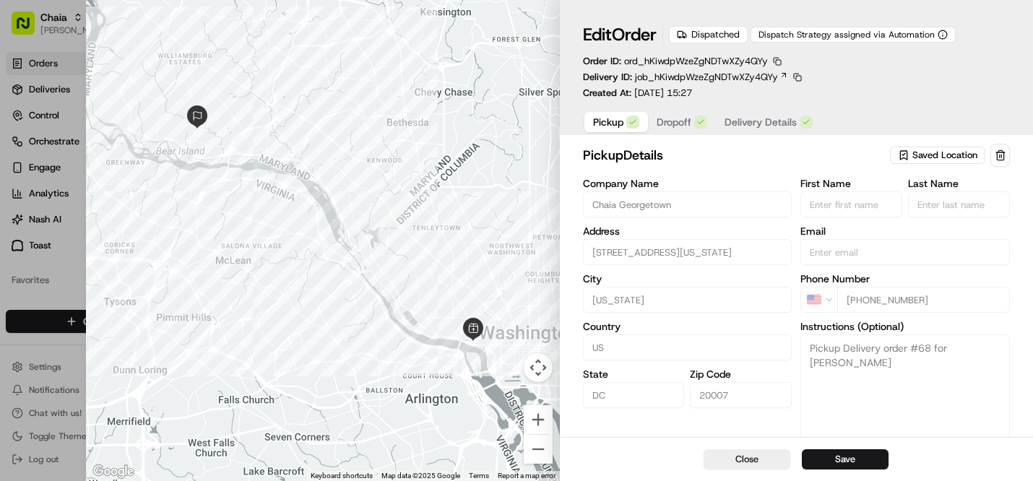
click at [76, 259] on div at bounding box center [516, 240] width 1033 height 481
type input "+1"
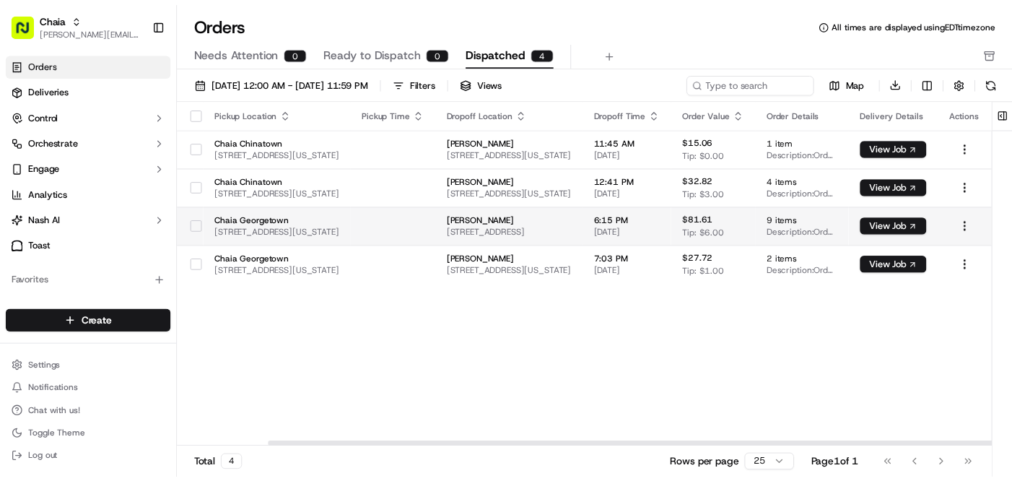
scroll to position [0, 137]
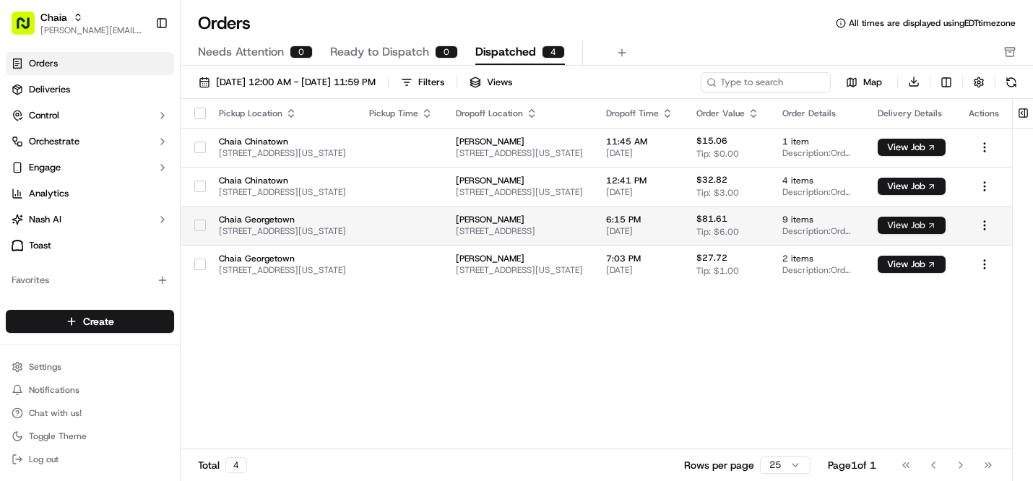
click at [945, 229] on button "View Job" at bounding box center [911, 225] width 68 height 17
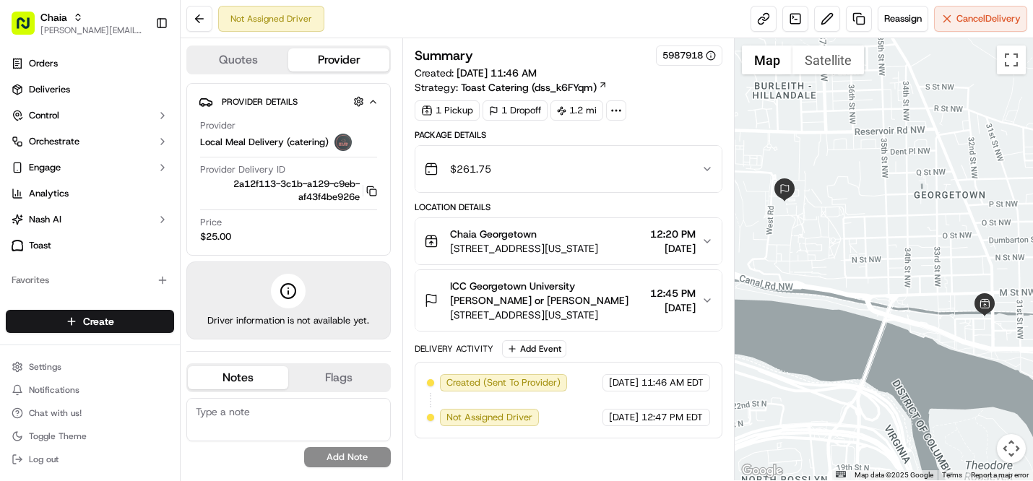
click at [706, 303] on icon "button" at bounding box center [707, 301] width 12 height 12
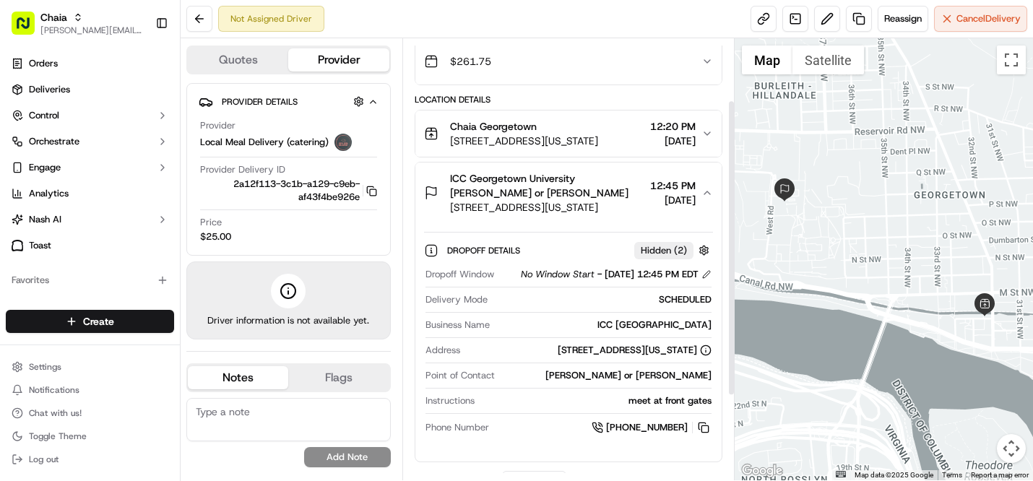
scroll to position [108, 0]
click at [293, 407] on textarea at bounding box center [288, 419] width 204 height 43
click at [700, 435] on button at bounding box center [703, 427] width 16 height 16
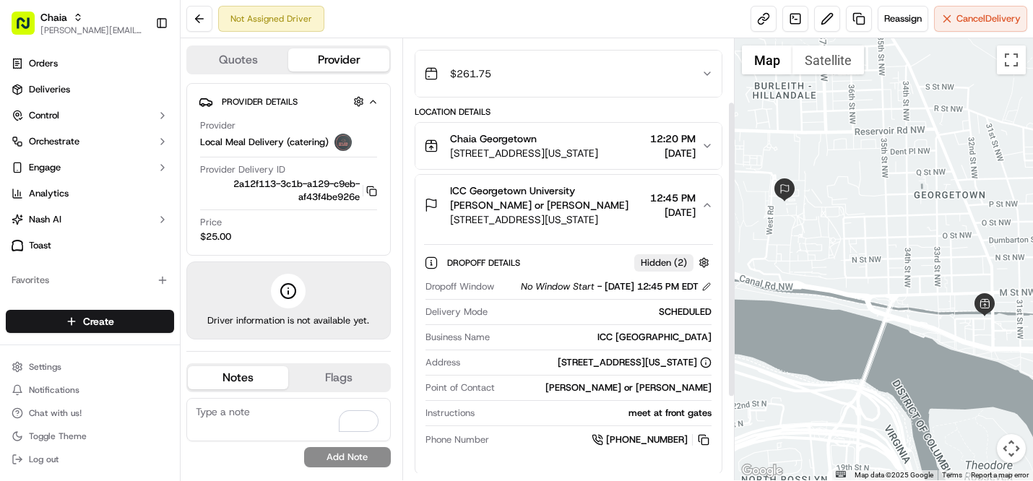
scroll to position [92, 0]
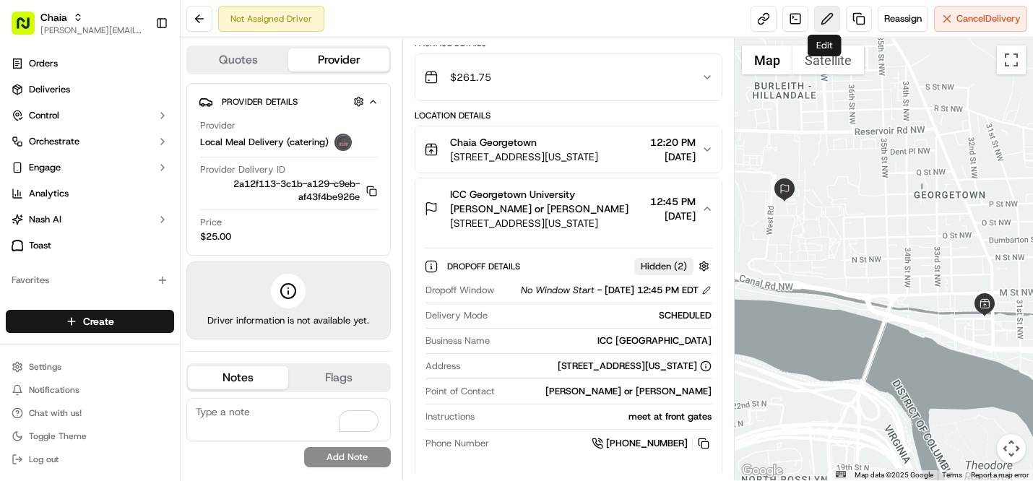
click at [828, 22] on button at bounding box center [827, 19] width 26 height 26
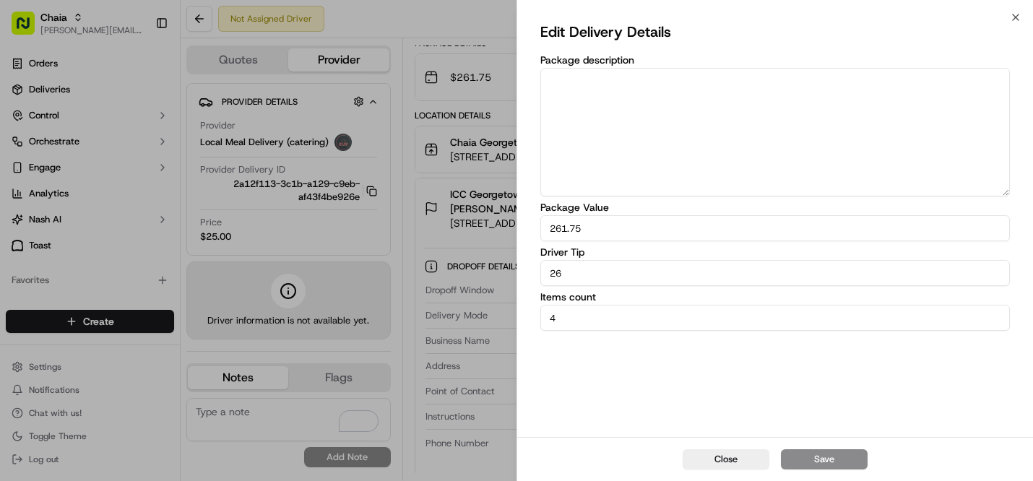
click at [1012, 15] on icon "button" at bounding box center [1016, 18] width 12 height 12
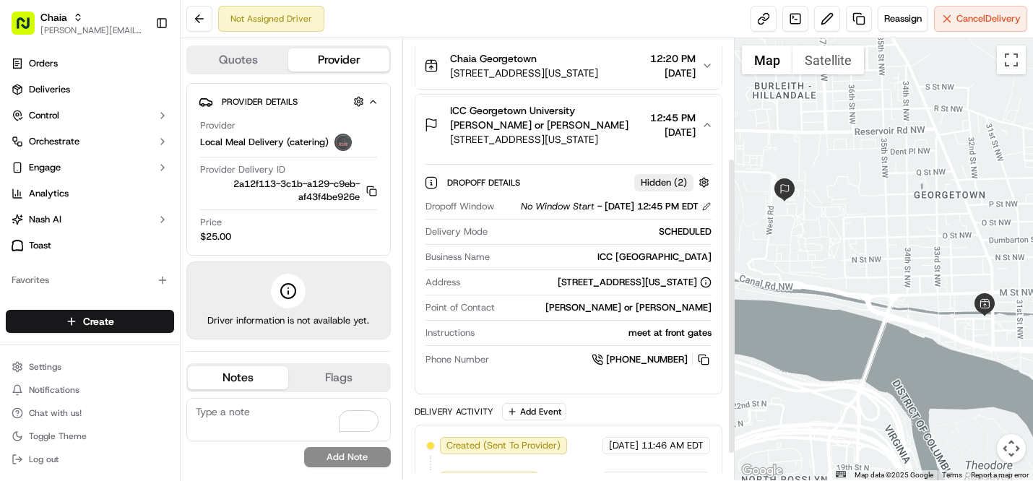
scroll to position [177, 0]
click at [259, 415] on textarea "To enrich screen reader interactions, please activate Accessibility in Grammarl…" at bounding box center [288, 419] width 204 height 43
paste textarea "Driver ask for Was: Caroline/Delaney Now: Delaney Phone Was: 301-318-5350 Now: …"
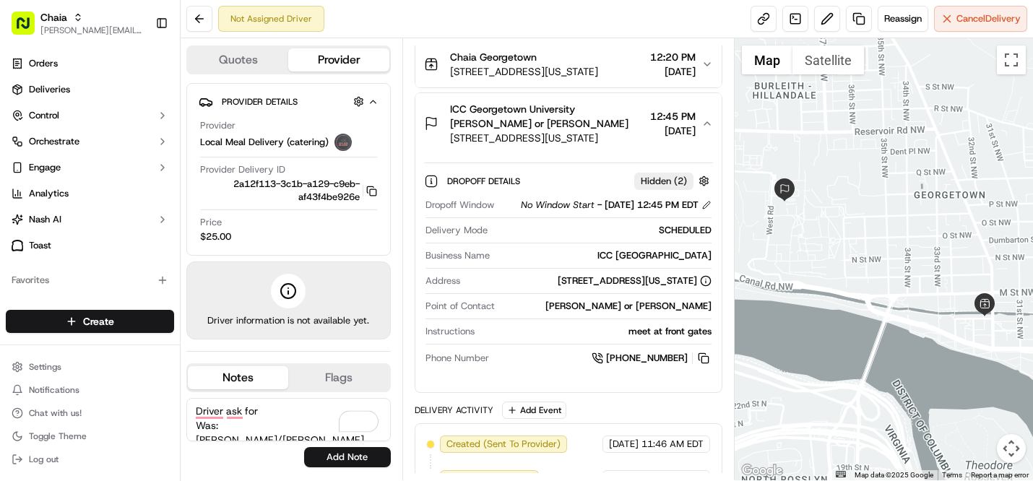
scroll to position [0, 0]
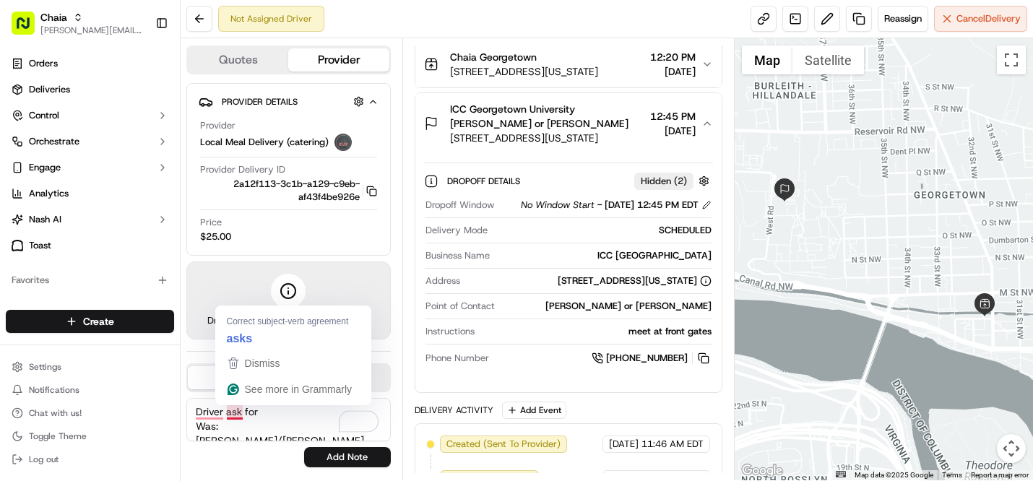
click at [240, 412] on textarea "Driver ask for Was: Caroline/Delaney Now: Delaney Phone Was: 301-318-5350 Now: …" at bounding box center [288, 419] width 204 height 43
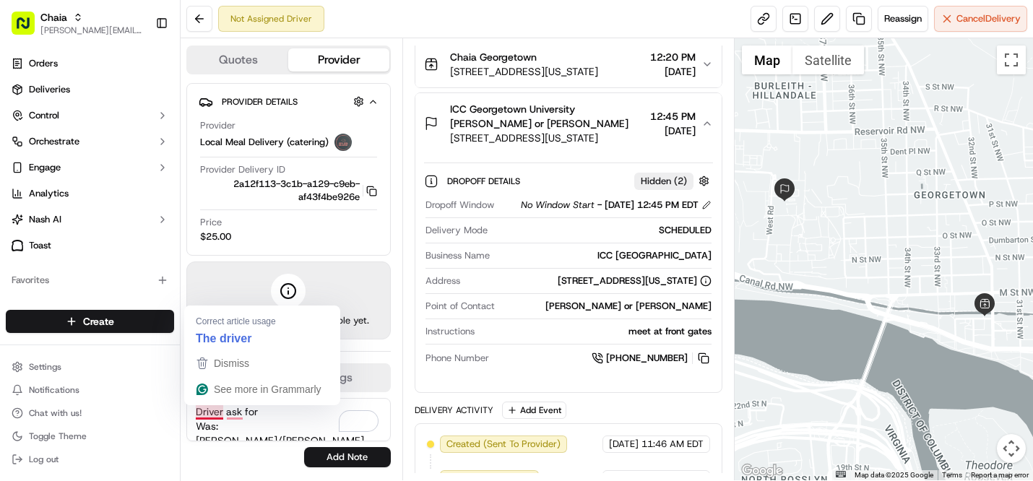
click at [225, 412] on textarea "Driver ask for Was: Caroline/Delaney Now: Delaney Phone Was: 301-318-5350 Now: …" at bounding box center [288, 419] width 204 height 43
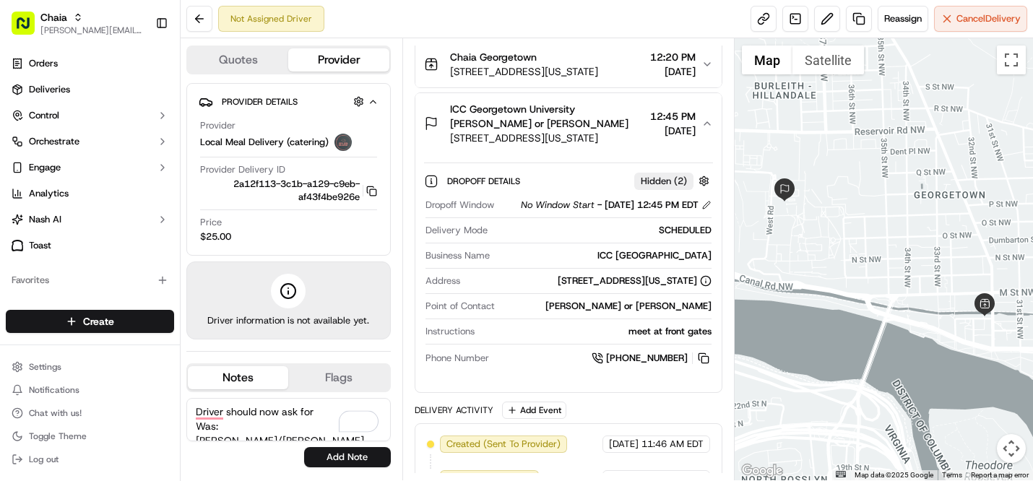
drag, startPoint x: 307, startPoint y: 427, endPoint x: 190, endPoint y: 428, distance: 117.0
click at [190, 428] on textarea "Driver should now ask for Was: Caroline/Delaney Now: Delaney Phone Was: 301-318…" at bounding box center [288, 419] width 204 height 43
click at [223, 427] on textarea "Driver should now ask for Now: Delaney Phone Was: 301-318-5350 Now: 404-333-9768" at bounding box center [288, 419] width 204 height 43
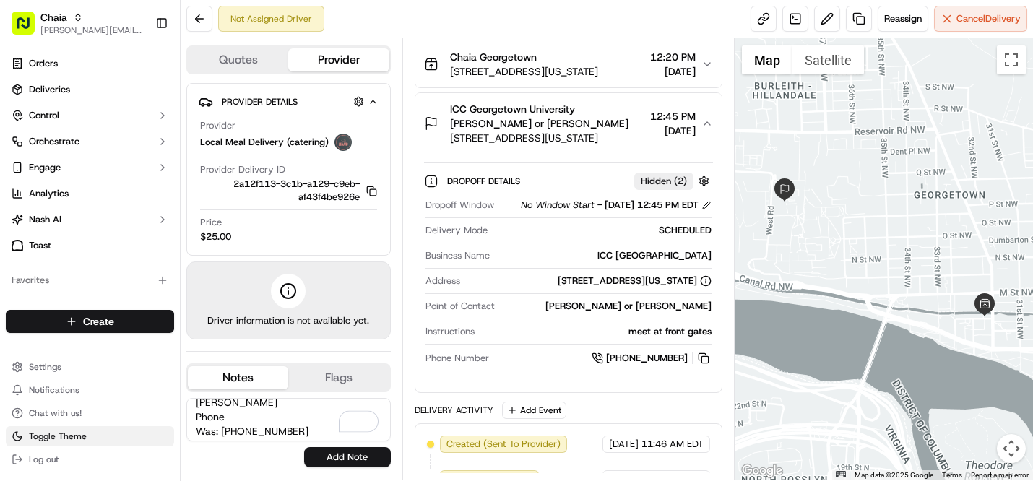
drag, startPoint x: 297, startPoint y: 430, endPoint x: 173, endPoint y: 430, distance: 123.5
click at [173, 430] on div "Chaia bettina@chaiatacos.com Toggle Sidebar Orders Deliveries Control Orchestra…" at bounding box center [516, 240] width 1033 height 481
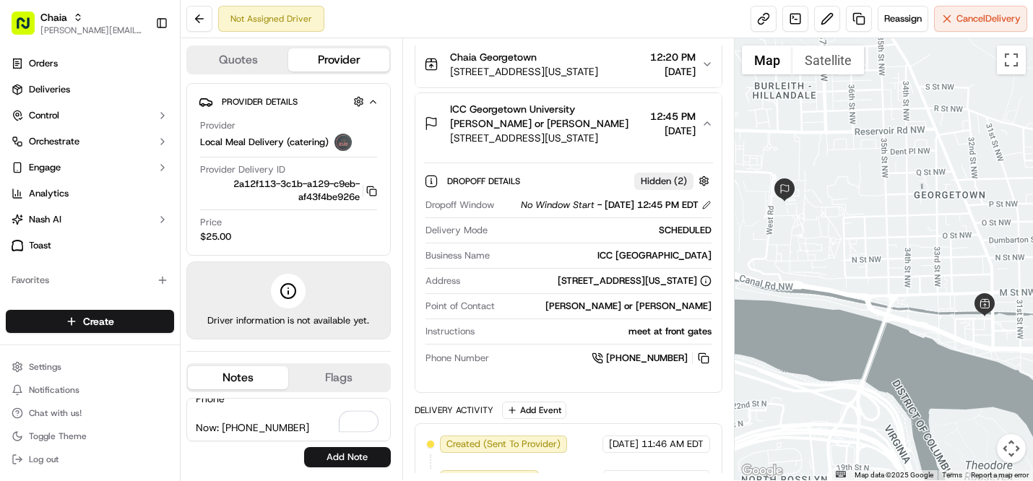
click at [220, 424] on textarea "Driver should now ask for Delaney Phone Now: 404-333-9768" at bounding box center [288, 419] width 204 height 43
type textarea "Driver should now ask for Delaney Phone: 404-333-9768"
click at [321, 456] on button "Add Note" at bounding box center [347, 457] width 87 height 20
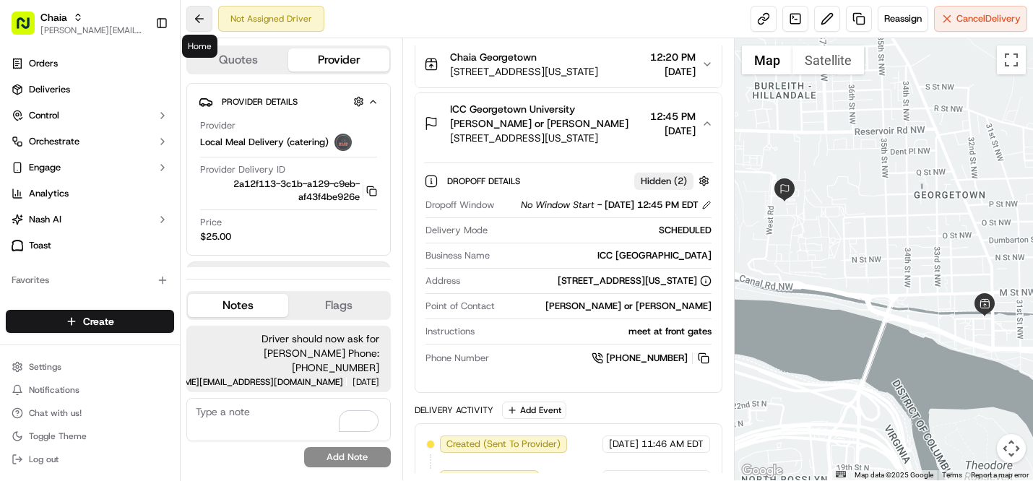
click at [202, 17] on button at bounding box center [199, 19] width 26 height 26
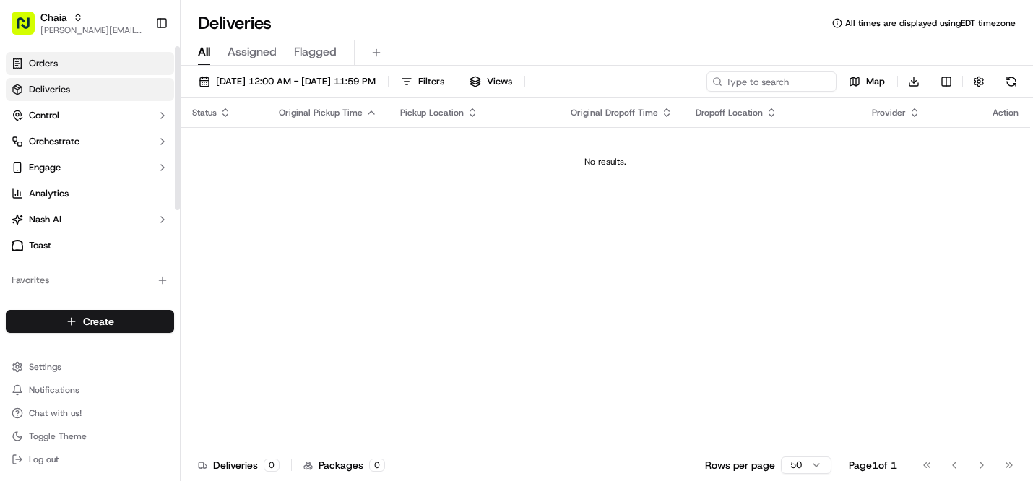
click at [124, 61] on link "Orders" at bounding box center [90, 63] width 168 height 23
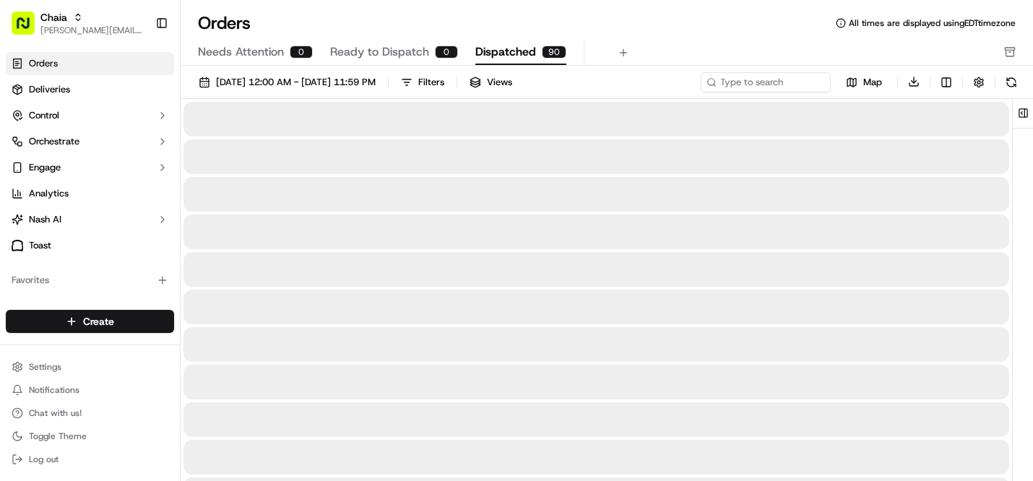
click at [504, 53] on span "Dispatched" at bounding box center [505, 51] width 61 height 17
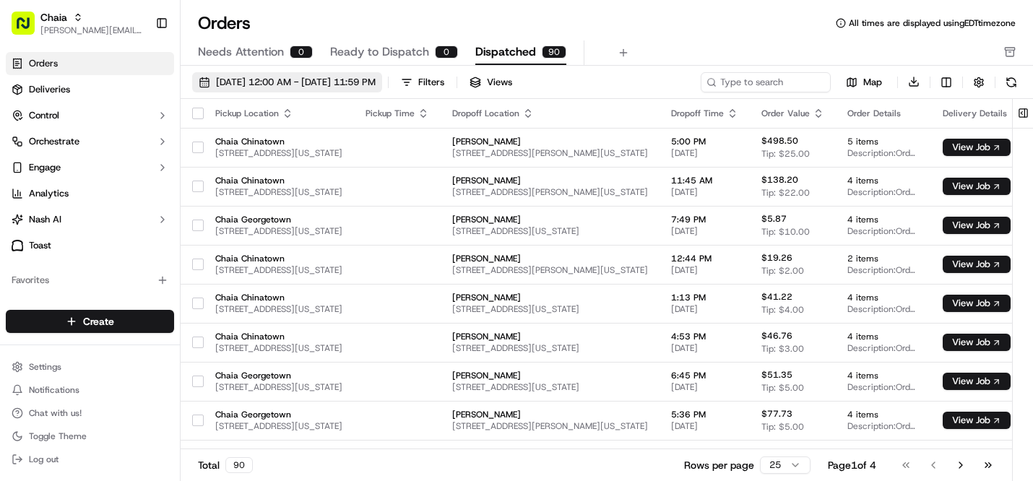
click at [376, 84] on span "09/01/2025 12:00 AM - 09/30/2025 11:59 PM" at bounding box center [296, 82] width 160 height 13
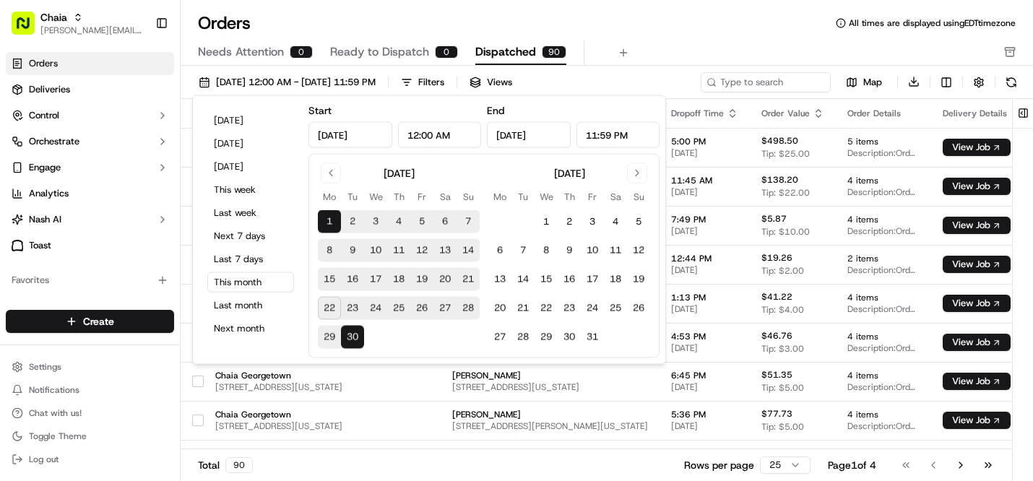
click at [419, 307] on button "26" at bounding box center [421, 308] width 23 height 23
type input "Sep 26, 2025"
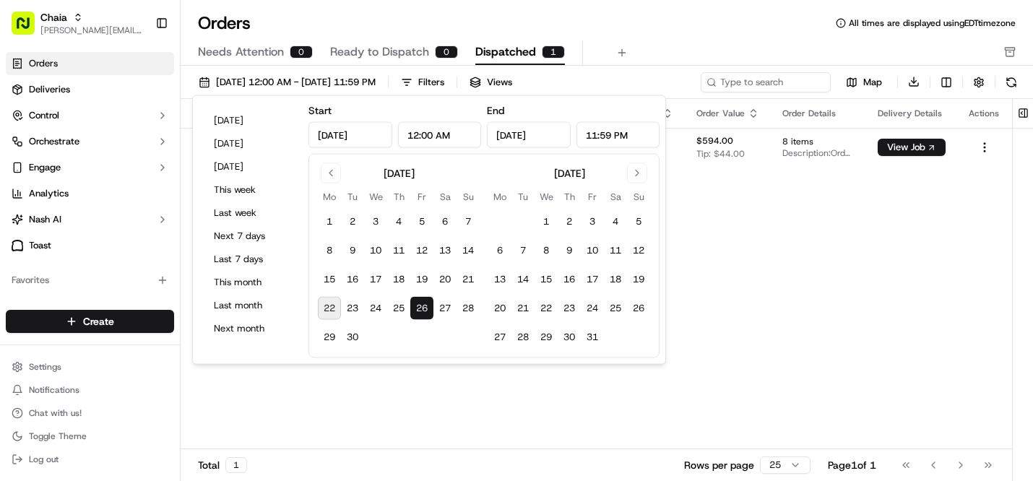
click at [424, 302] on button "26" at bounding box center [421, 308] width 23 height 23
click at [400, 307] on button "25" at bounding box center [398, 308] width 23 height 23
type input "Sep 25, 2025"
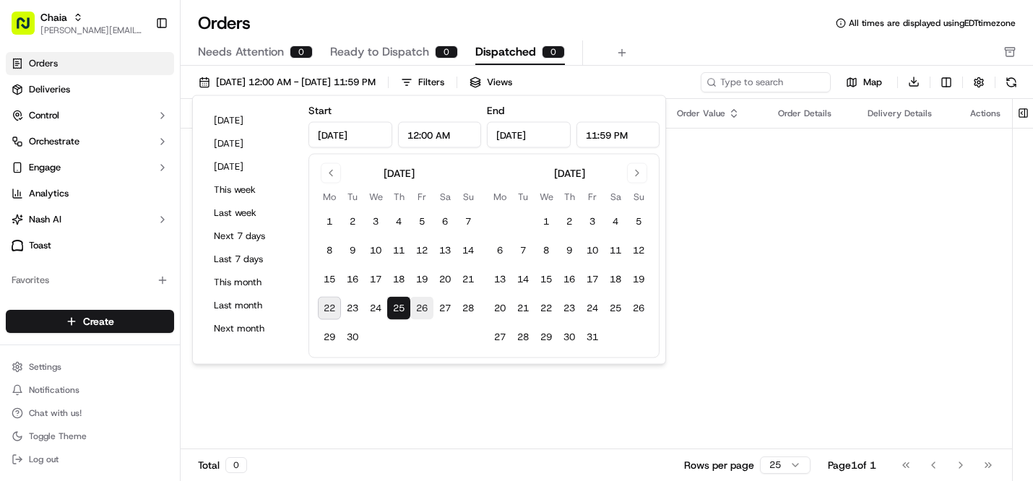
click at [419, 310] on button "26" at bounding box center [421, 308] width 23 height 23
type input "Sep 26, 2025"
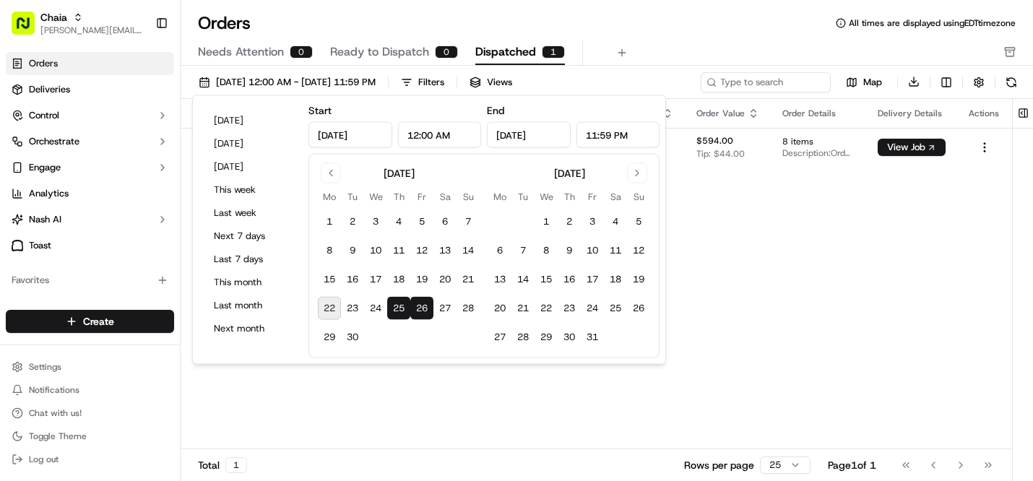
click at [386, 137] on input "Sep 25, 2025" at bounding box center [350, 135] width 84 height 26
click at [419, 299] on button "26" at bounding box center [421, 308] width 23 height 23
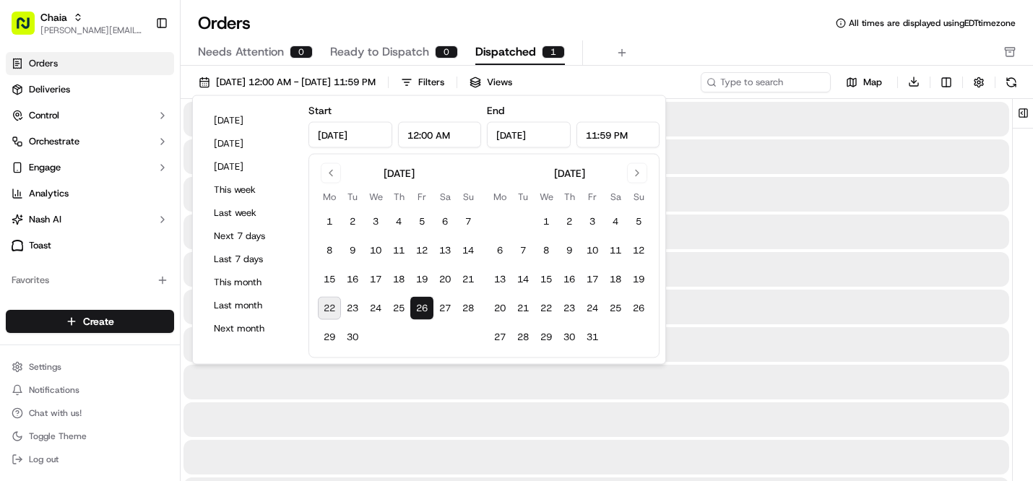
type input "Sep 26, 2025"
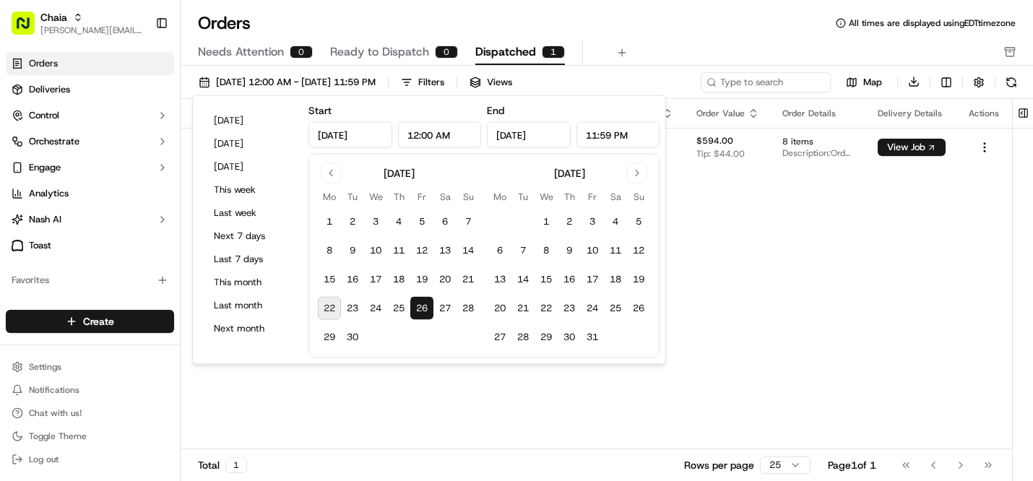
click at [422, 303] on button "26" at bounding box center [421, 308] width 23 height 23
click at [787, 306] on div "Pickup Location Pickup Time Dropoff Location Dropoff Time Order Value Order Det…" at bounding box center [596, 274] width 831 height 351
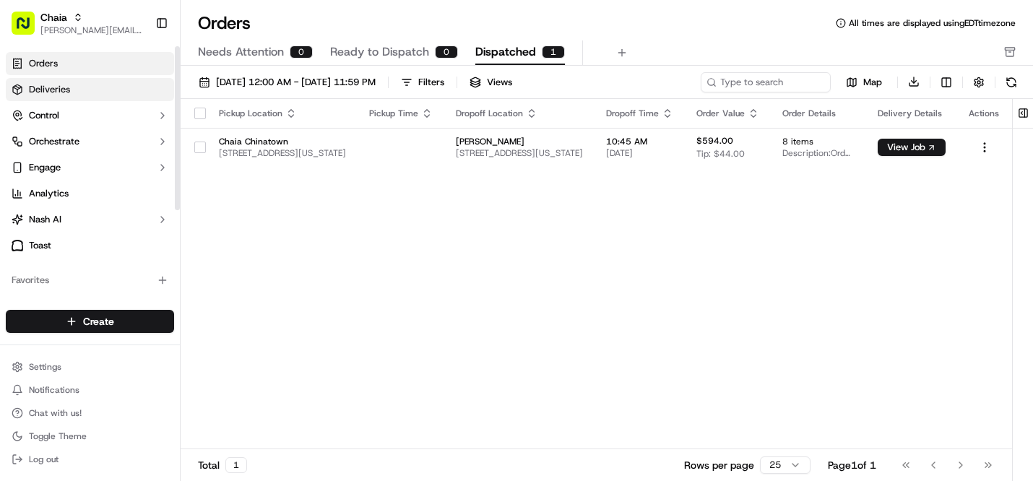
click at [158, 87] on link "Deliveries" at bounding box center [90, 89] width 168 height 23
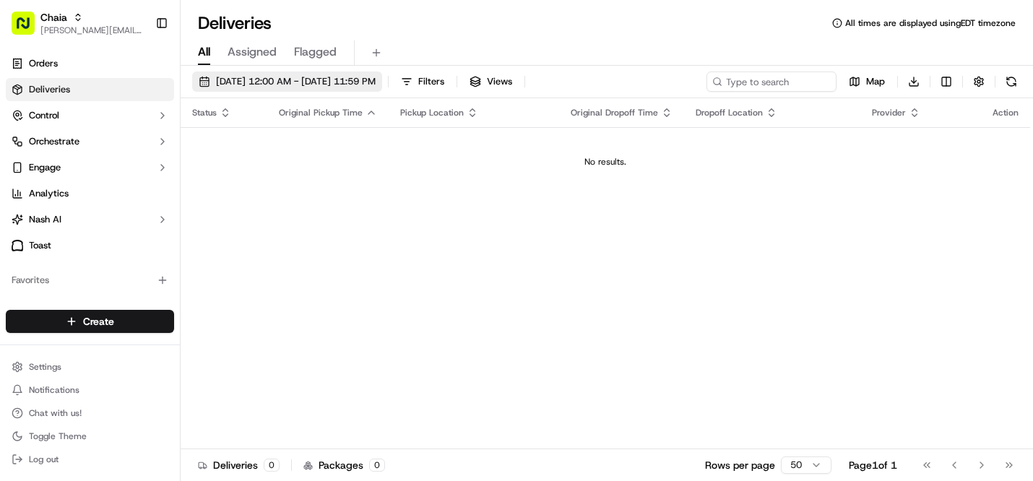
click at [319, 77] on span "[DATE] 12:00 AM - [DATE] 11:59 PM" at bounding box center [296, 81] width 160 height 13
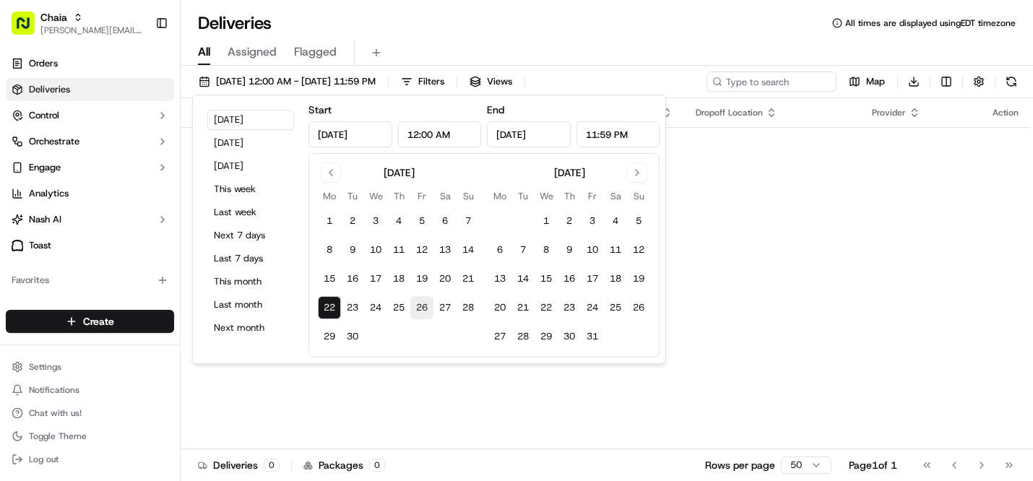
click at [423, 313] on button "26" at bounding box center [421, 307] width 23 height 23
type input "Sep 26, 2025"
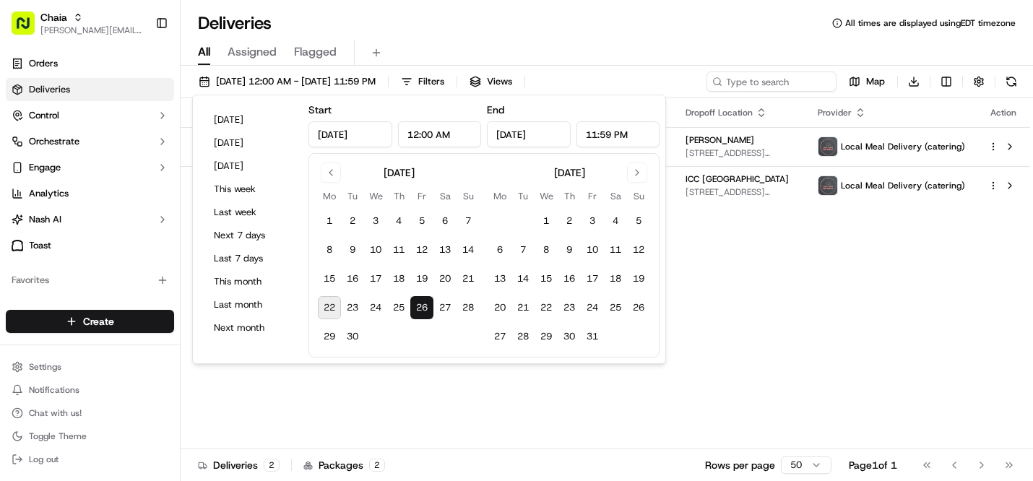
click at [740, 306] on div "Status Original Pickup Time Pickup Location Original Dropoff Time Dropoff Locat…" at bounding box center [605, 273] width 849 height 351
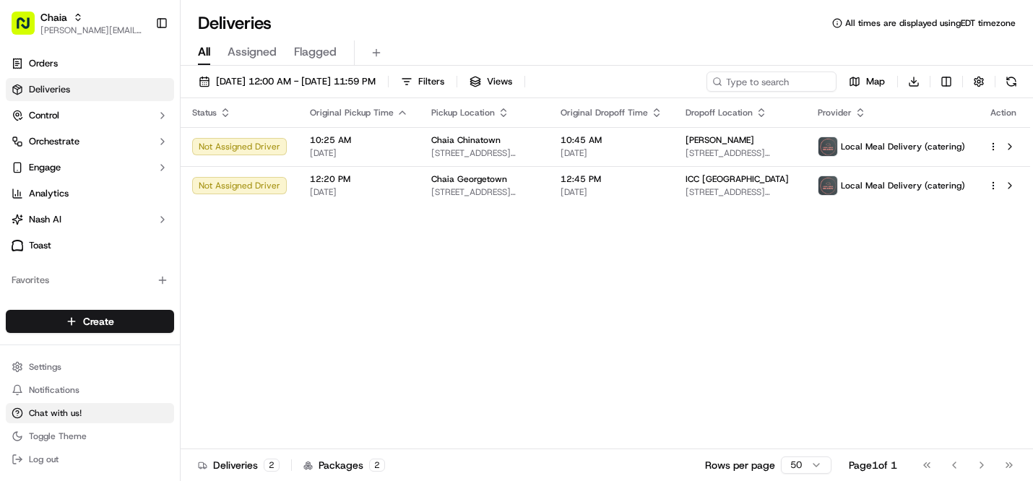
click at [101, 409] on button "Chat with us!" at bounding box center [90, 413] width 168 height 20
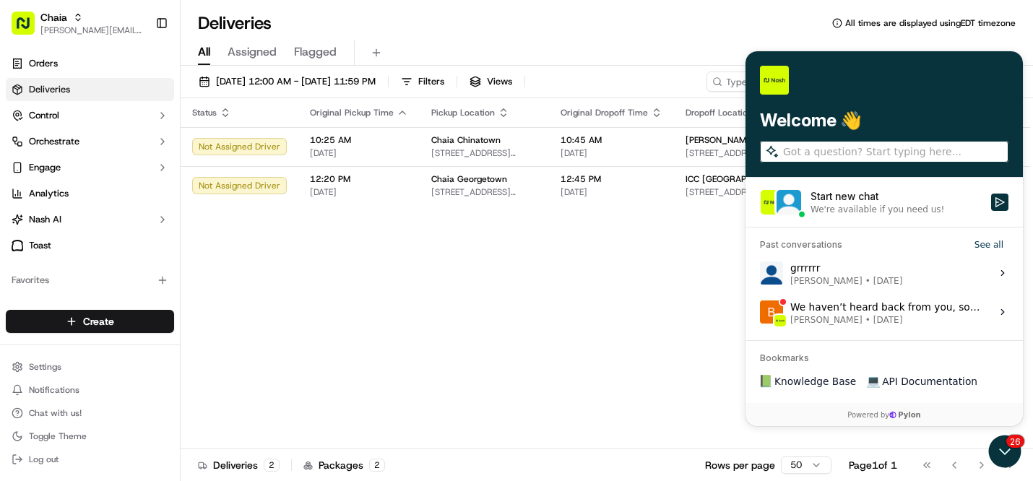
click at [825, 153] on input "search" at bounding box center [894, 151] width 222 height 15
click at [752, 255] on div "grrrrrr Bettina Stern • Sep 16 View issue We haven’t heard back from you, so I’…" at bounding box center [883, 292] width 277 height 78
click at [835, 199] on div "Start new chat" at bounding box center [896, 196] width 172 height 14
click at [991, 199] on button "Start new chat We're available if you need us!" at bounding box center [999, 202] width 17 height 17
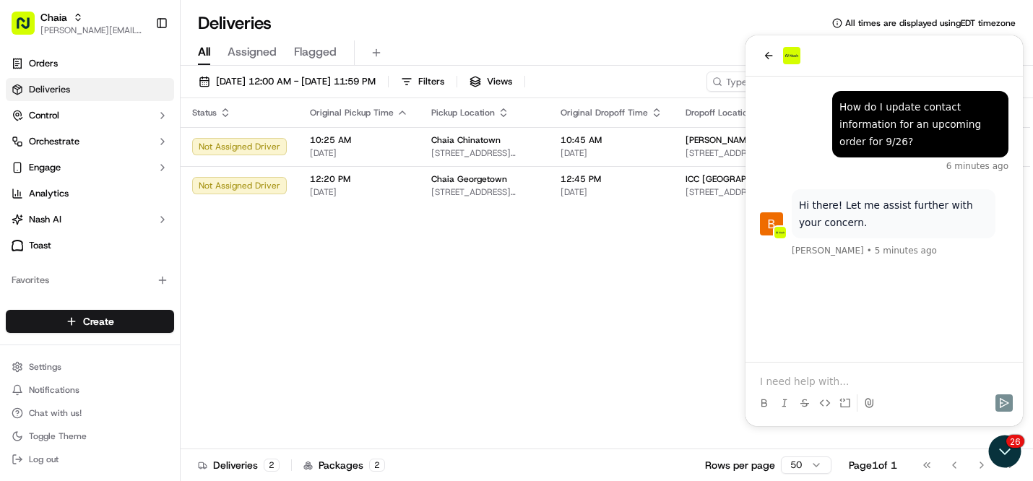
click at [475, 348] on div "Status Original Pickup Time Pickup Location Original Dropoff Time Dropoff Locat…" at bounding box center [605, 273] width 849 height 351
click at [466, 191] on span "3207 Grace St NW, Washington, DC 20007, USA" at bounding box center [484, 192] width 106 height 12
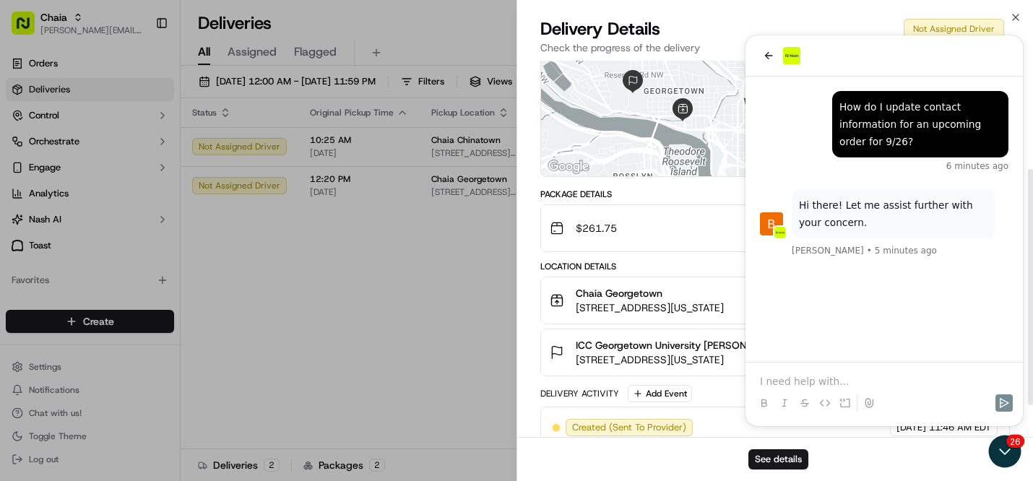
scroll to position [173, 0]
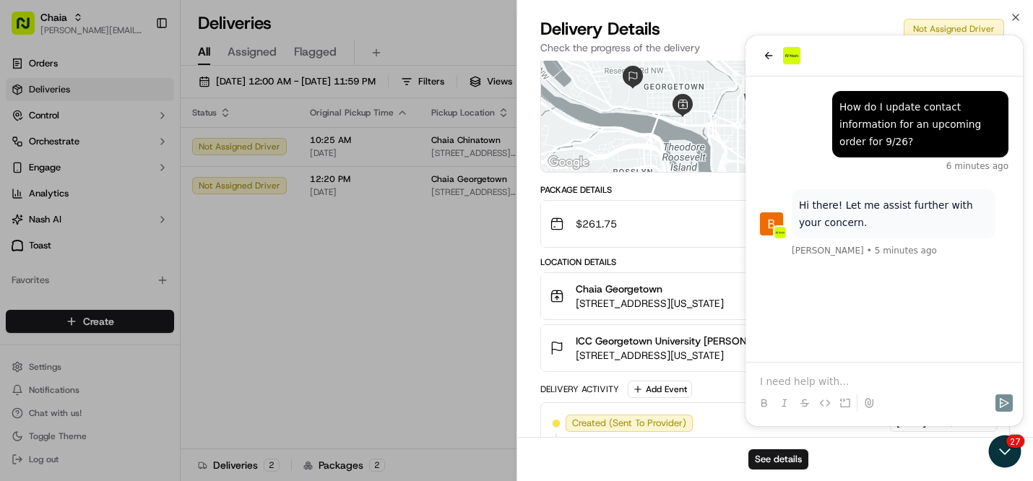
click at [1002, 446] on div "See details" at bounding box center [775, 459] width 516 height 44
click at [1002, 457] on div "See details" at bounding box center [775, 459] width 516 height 44
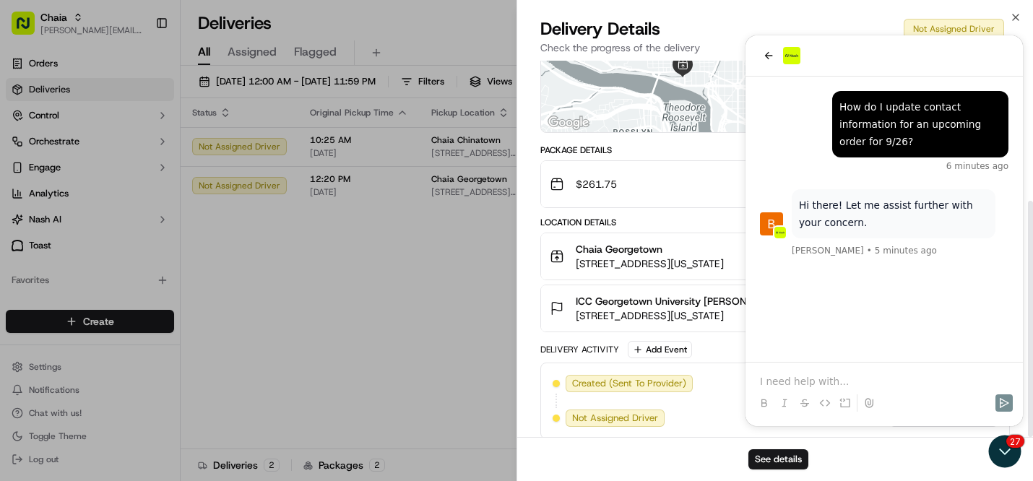
scroll to position [223, 0]
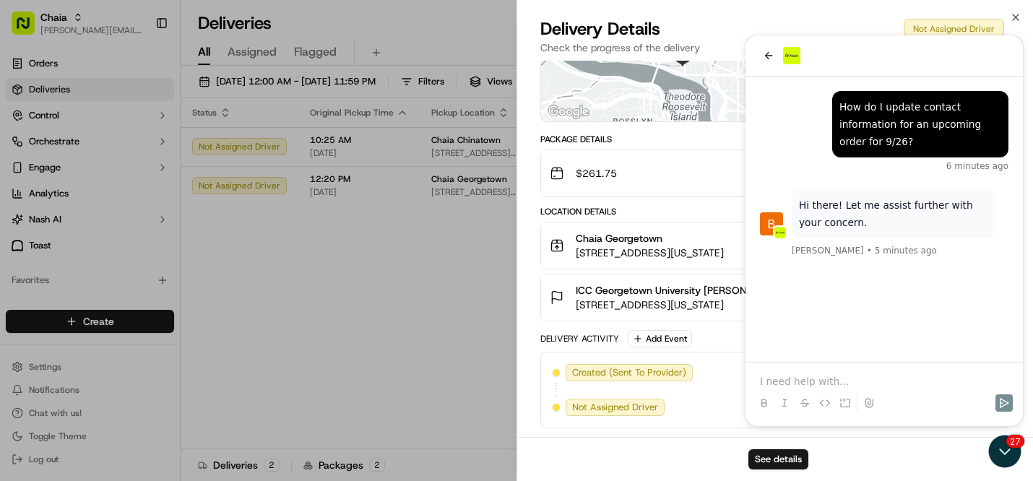
click at [724, 36] on div "Delivery Details Not Assigned Driver" at bounding box center [774, 28] width 469 height 23
click at [683, 287] on span "ICC Georgetown University Caroline or Delaney" at bounding box center [729, 290] width 306 height 14
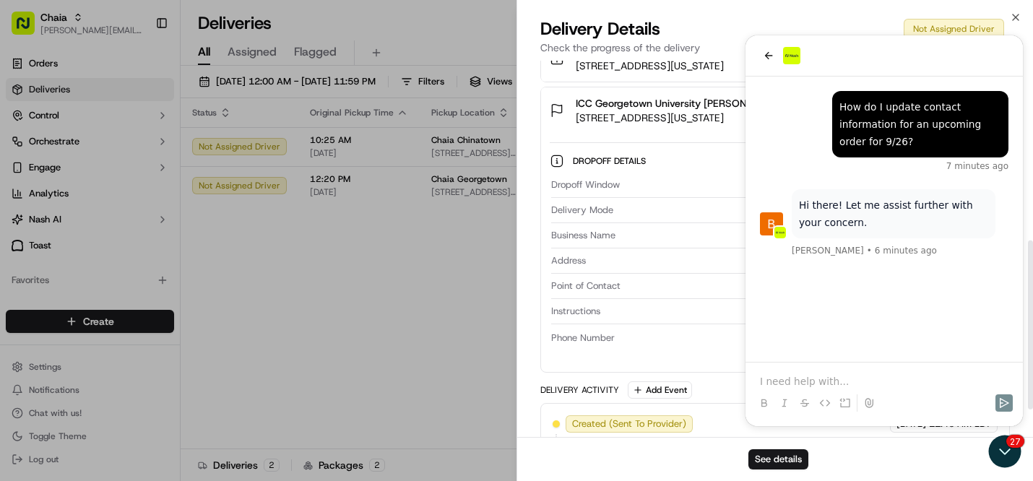
scroll to position [400, 0]
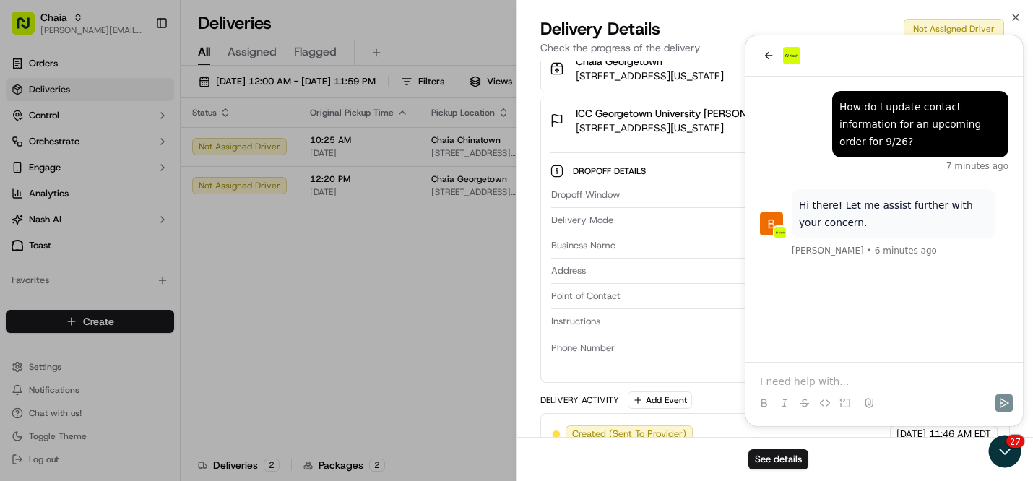
click at [997, 453] on div "See details" at bounding box center [775, 459] width 516 height 44
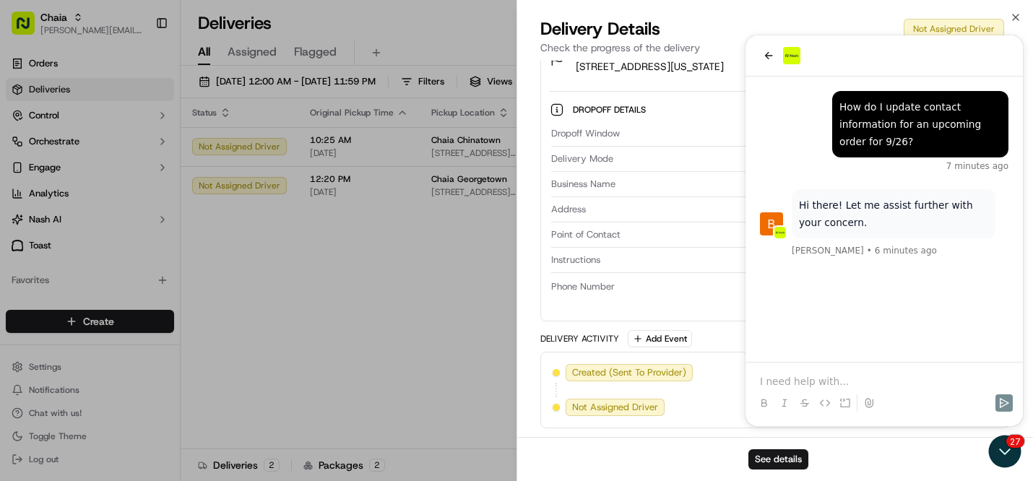
click at [998, 458] on div "See details" at bounding box center [775, 459] width 516 height 44
click at [1006, 443] on div "See details" at bounding box center [775, 459] width 516 height 44
click at [1012, 15] on icon "button" at bounding box center [1016, 18] width 12 height 12
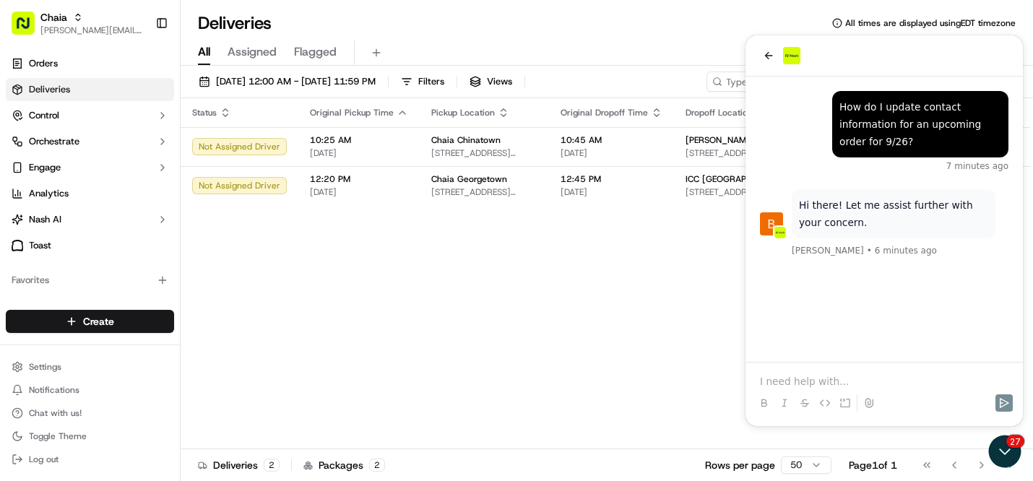
click at [594, 378] on div "Status Original Pickup Time Pickup Location Original Dropoff Time Dropoff Locat…" at bounding box center [605, 273] width 849 height 351
click at [667, 328] on div "Status Original Pickup Time Pickup Location Original Dropoff Time Dropoff Locat…" at bounding box center [605, 273] width 849 height 351
click at [1002, 445] on icon "Open customer support" at bounding box center [1004, 451] width 36 height 36
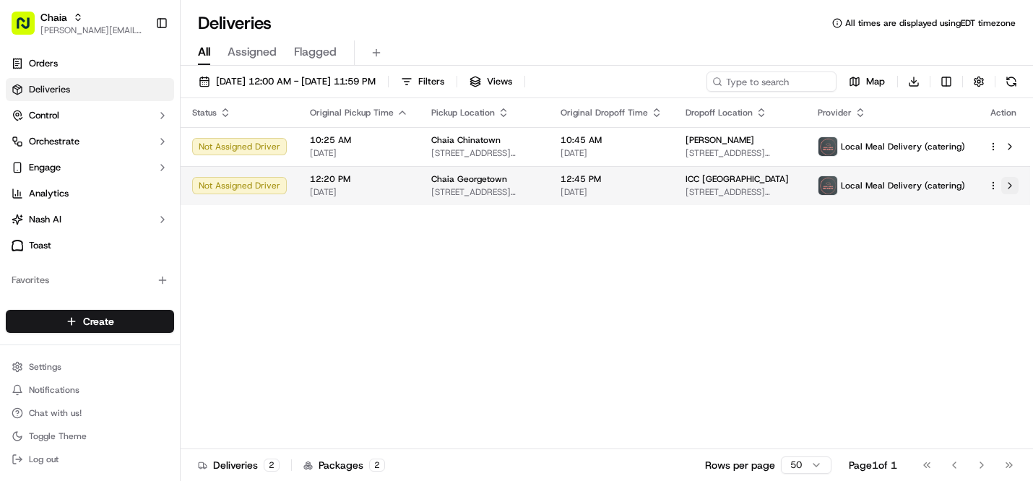
click at [1005, 185] on button at bounding box center [1009, 185] width 17 height 17
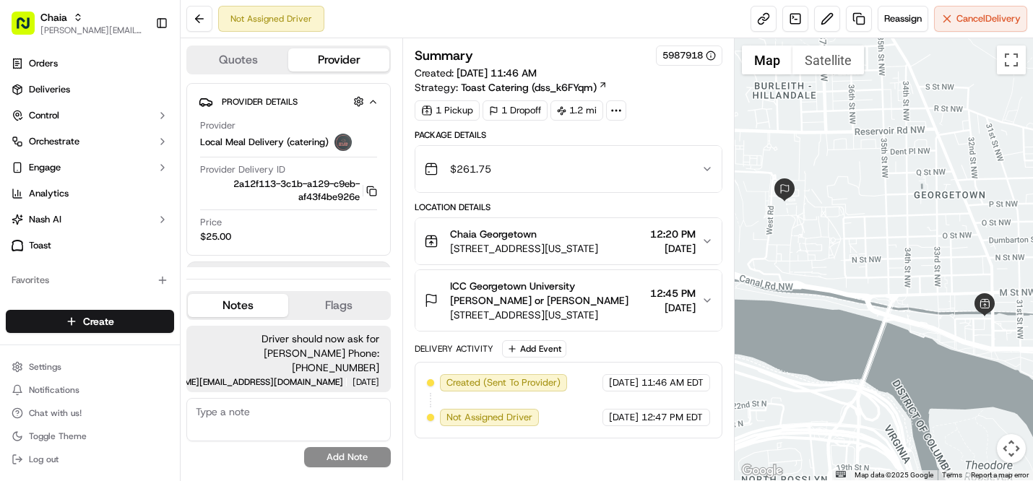
click at [709, 299] on icon "button" at bounding box center [707, 300] width 6 height 3
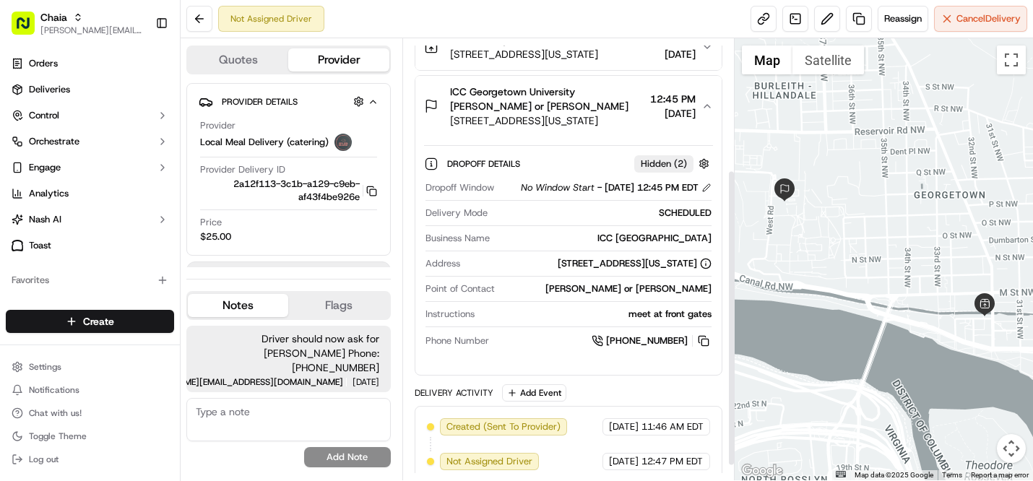
scroll to position [217, 0]
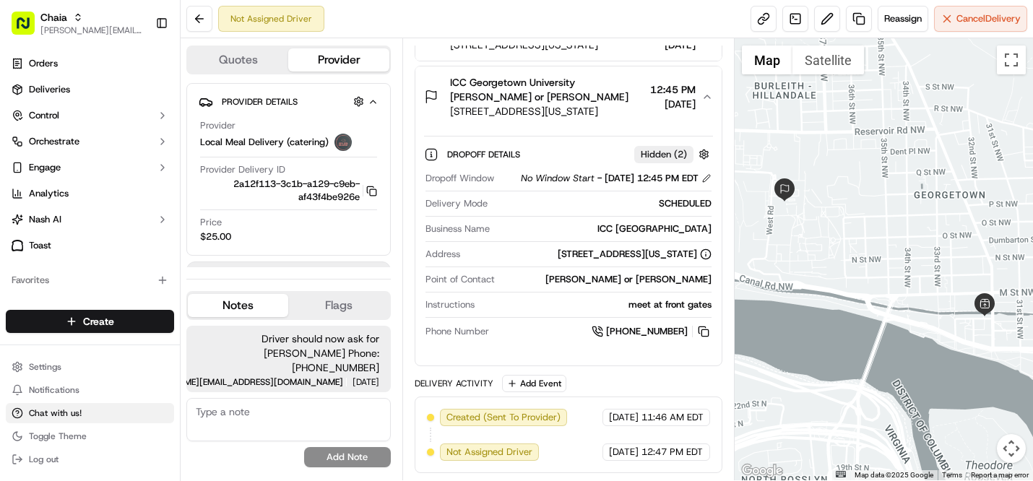
click at [110, 412] on button "Chat with us!" at bounding box center [90, 413] width 168 height 20
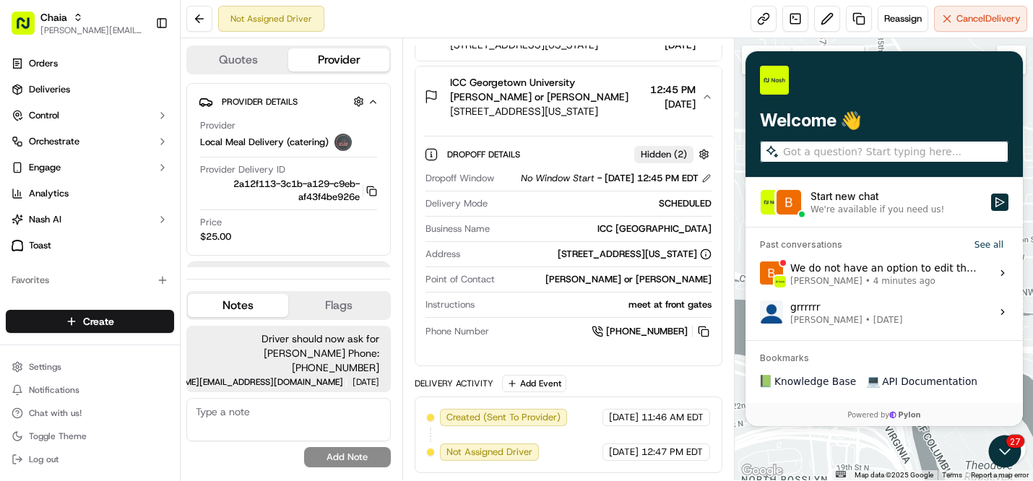
click at [853, 259] on div "We do not have an option to edit the contact information entered already on the…" at bounding box center [886, 272] width 192 height 27
click at [760, 273] on button "View issue" at bounding box center [759, 273] width 1 height 1
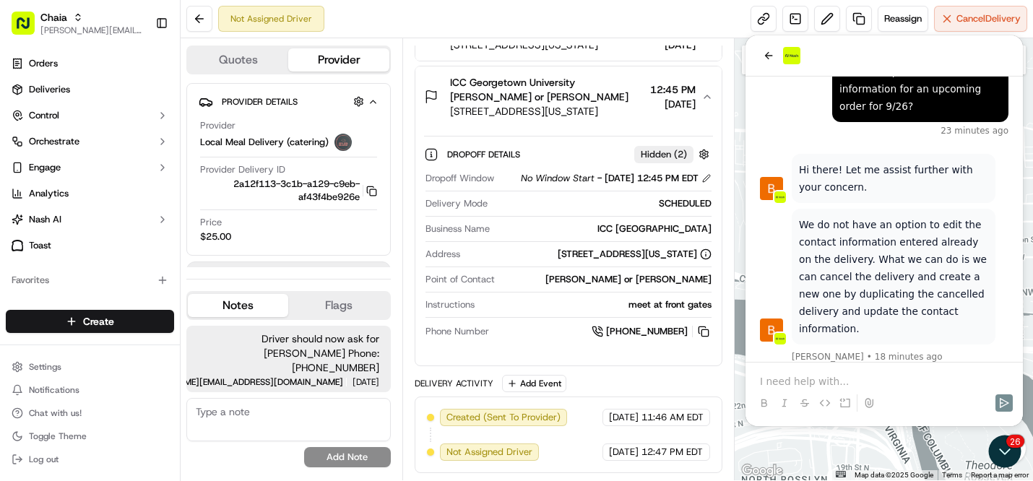
scroll to position [648, 0]
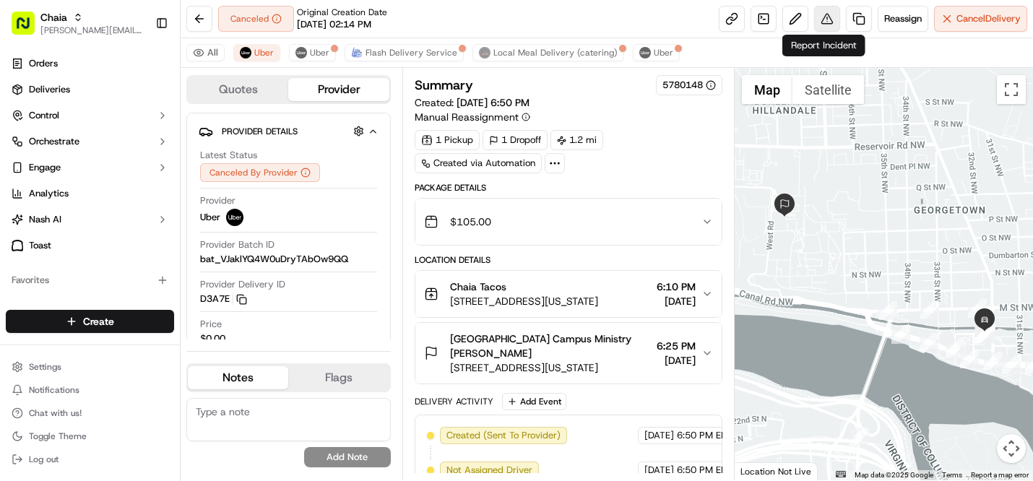
click at [830, 19] on button at bounding box center [827, 19] width 26 height 26
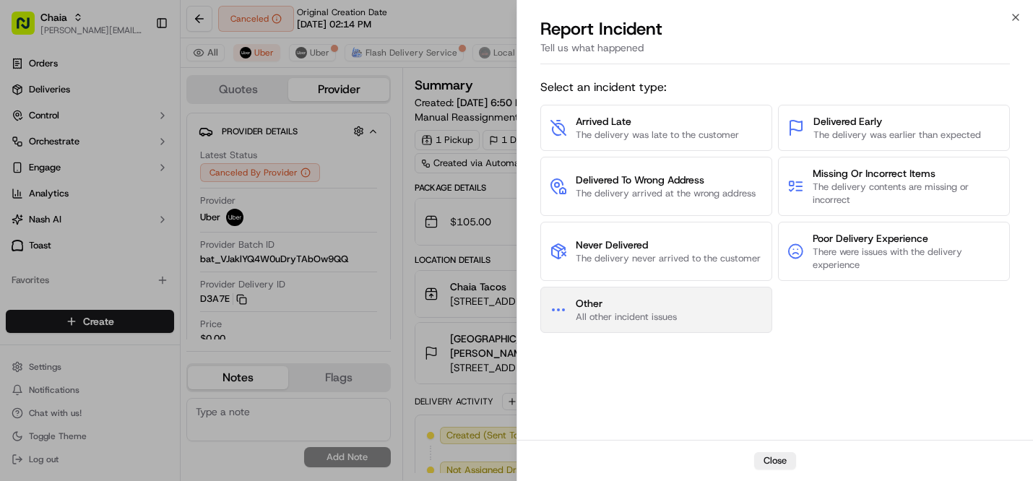
click at [700, 309] on button "Other All other incident issues" at bounding box center [656, 310] width 232 height 46
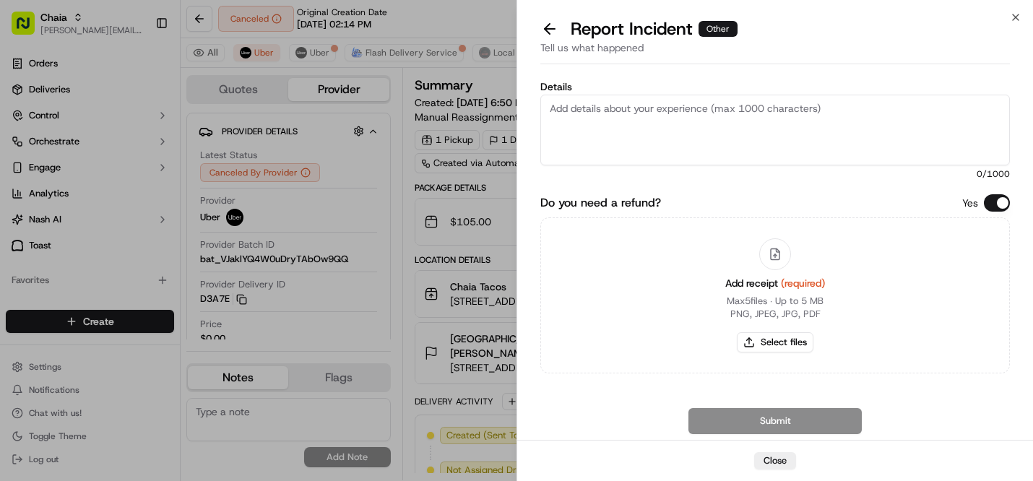
click at [578, 119] on textarea "Details" at bounding box center [774, 130] width 469 height 71
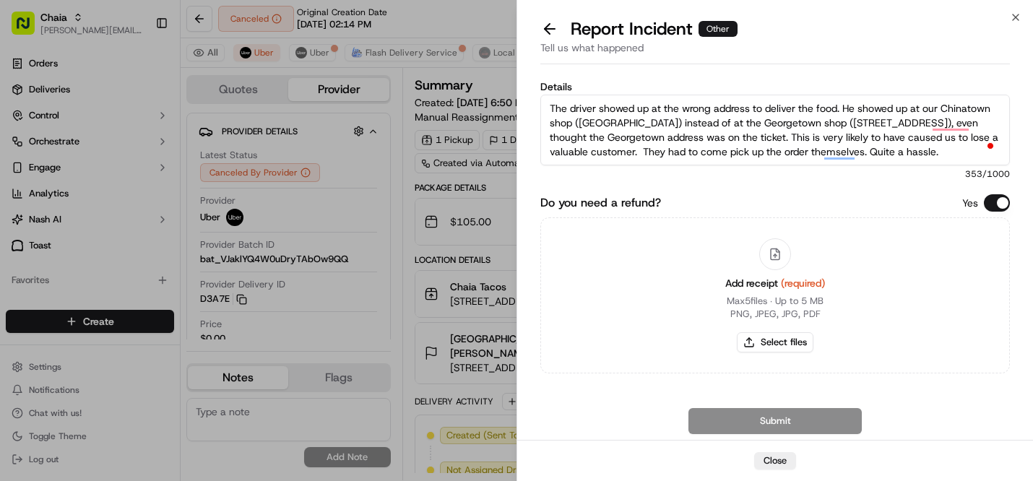
type textarea "The driver showed up at the wrong address to deliver the food. He showed up at …"
click at [773, 344] on button "Select files" at bounding box center [775, 342] width 77 height 20
type input "C:\fakepath\chaia-tacos-georgetown_2025-09-16_001345_orders.pdf"
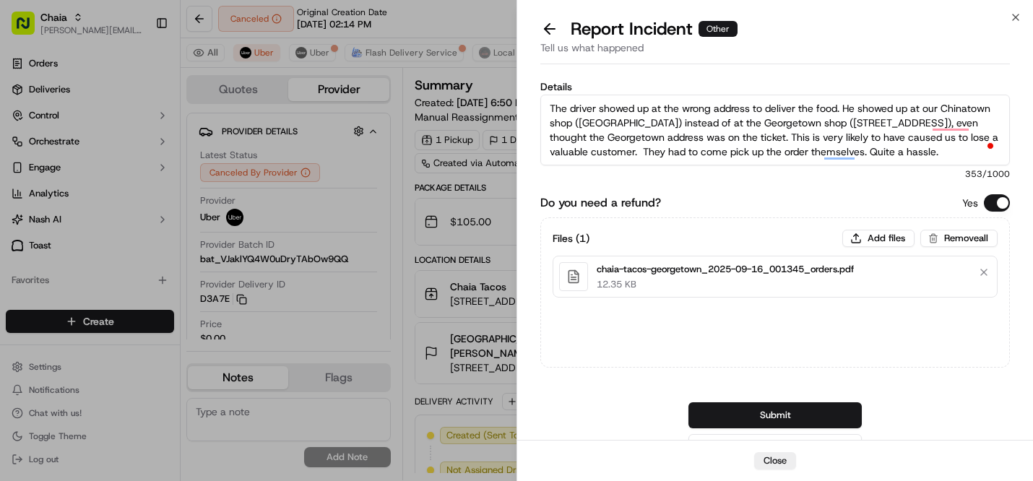
click at [907, 158] on textarea "The driver showed up at the wrong address to deliver the food. He showed up at …" at bounding box center [774, 130] width 469 height 71
click at [820, 419] on button "Submit" at bounding box center [774, 415] width 173 height 26
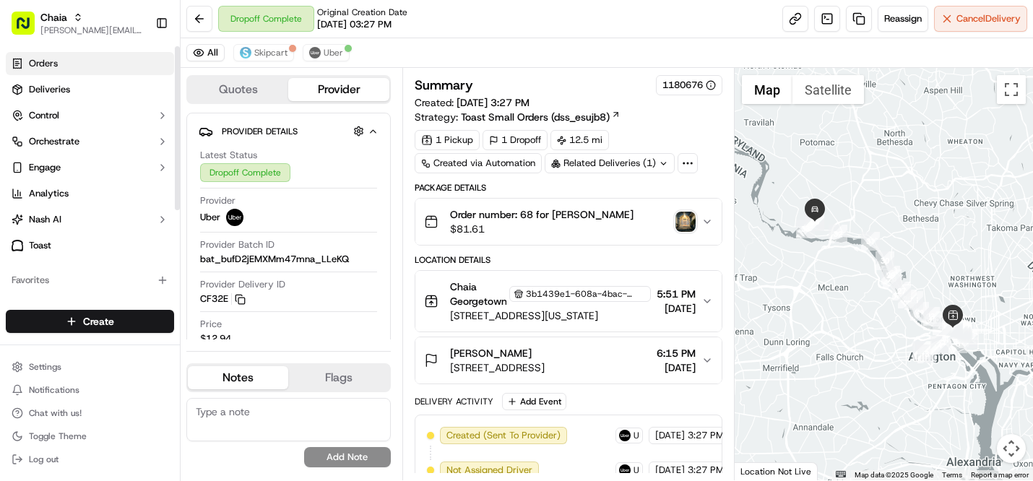
click at [106, 57] on link "Orders" at bounding box center [90, 63] width 168 height 23
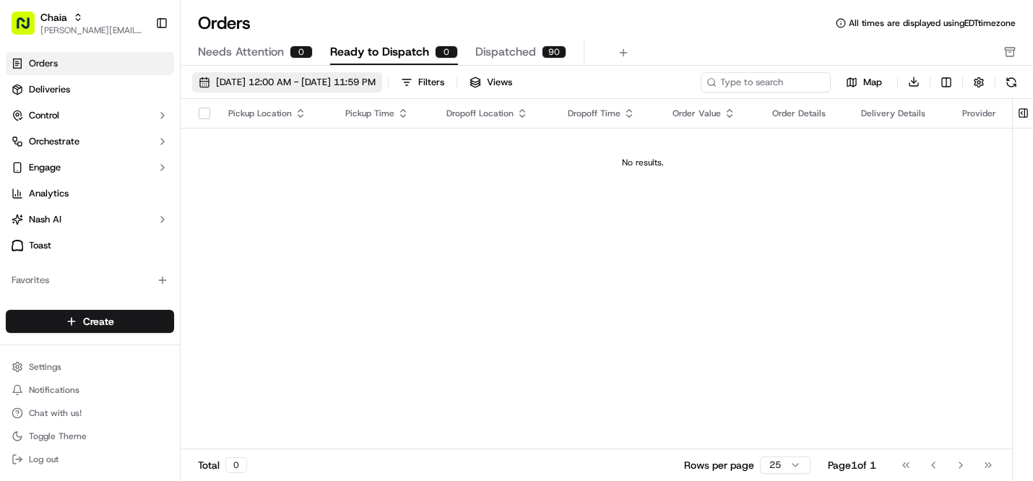
click at [360, 86] on span "09/01/2025 12:00 AM - 09/30/2025 11:59 PM" at bounding box center [296, 82] width 160 height 13
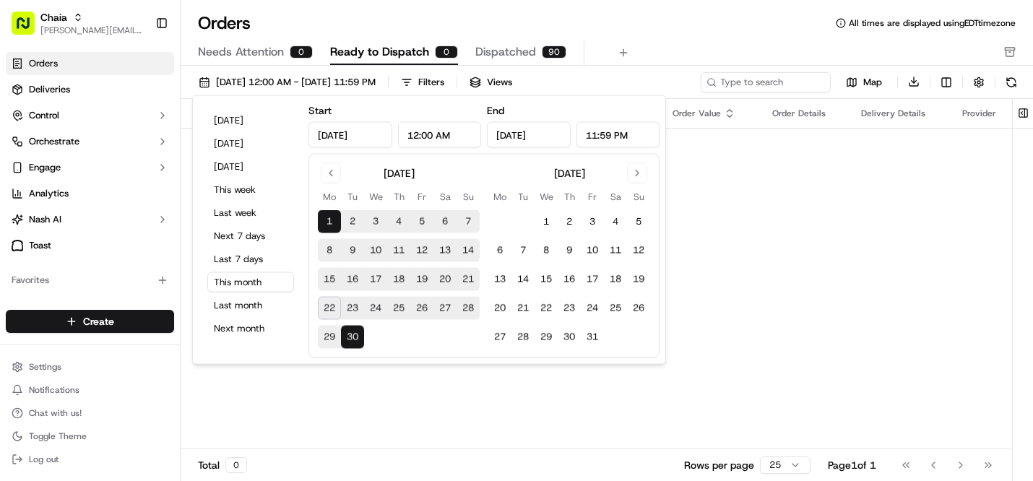
click at [355, 277] on button "16" at bounding box center [352, 279] width 23 height 23
type input "[DATE]"
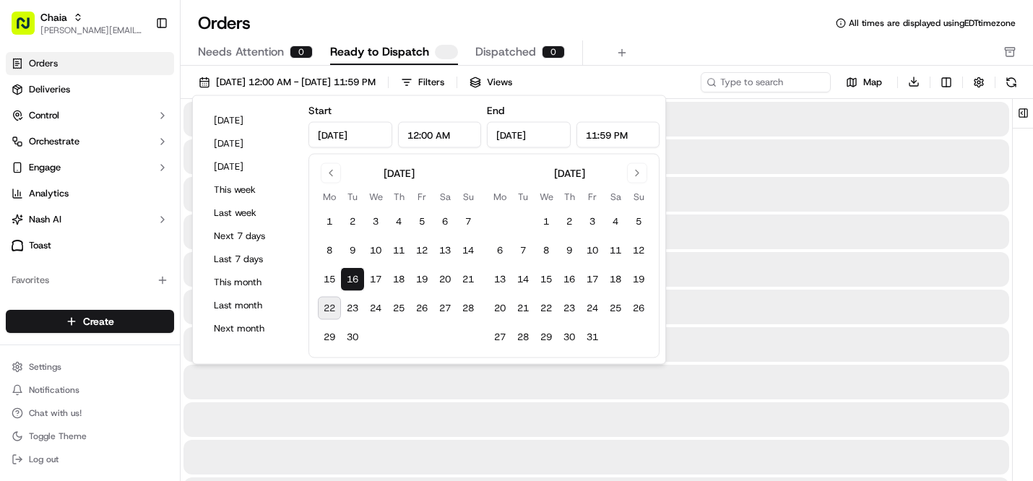
click at [355, 277] on button "16" at bounding box center [352, 279] width 23 height 23
click at [501, 51] on span "Dispatched" at bounding box center [505, 51] width 61 height 17
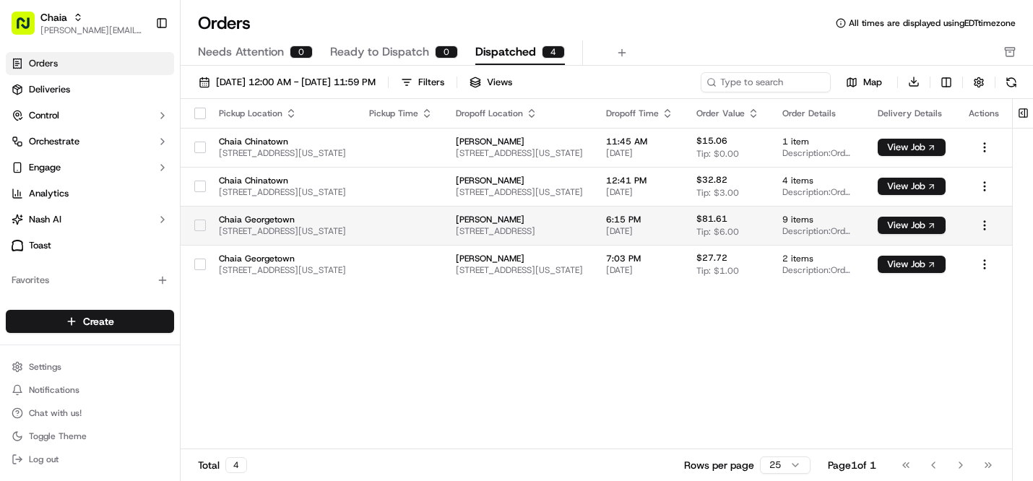
click at [771, 218] on td "$81.61 Tip: $6.00" at bounding box center [728, 225] width 86 height 39
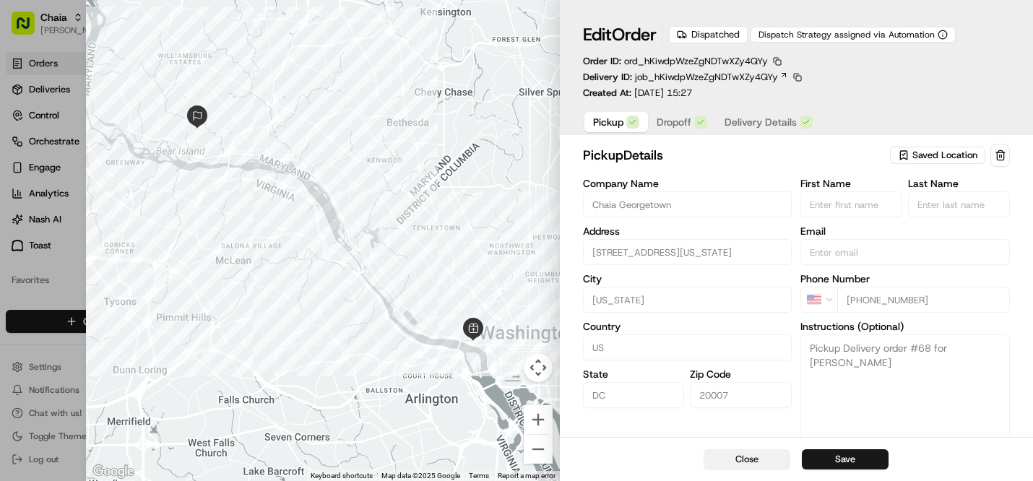
click at [764, 452] on button "Close" at bounding box center [746, 459] width 87 height 20
type input "+1"
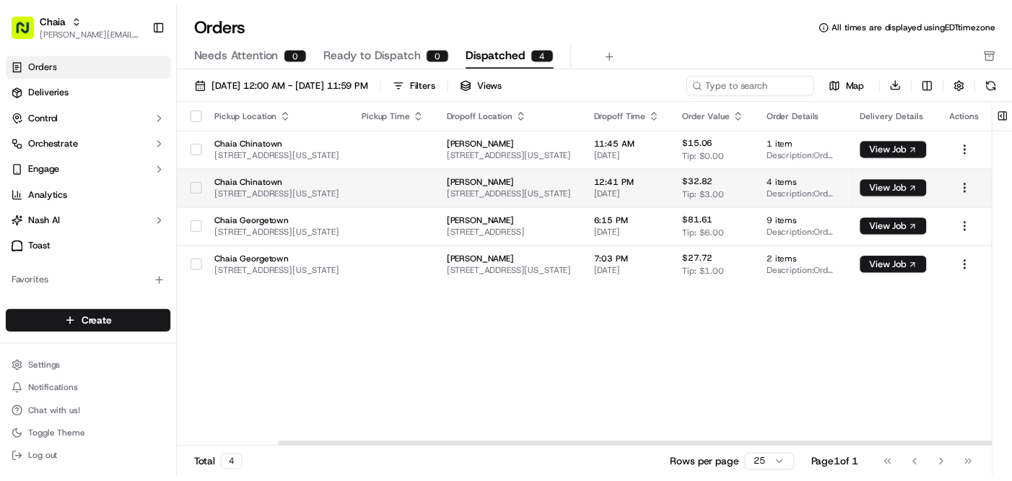
scroll to position [0, 170]
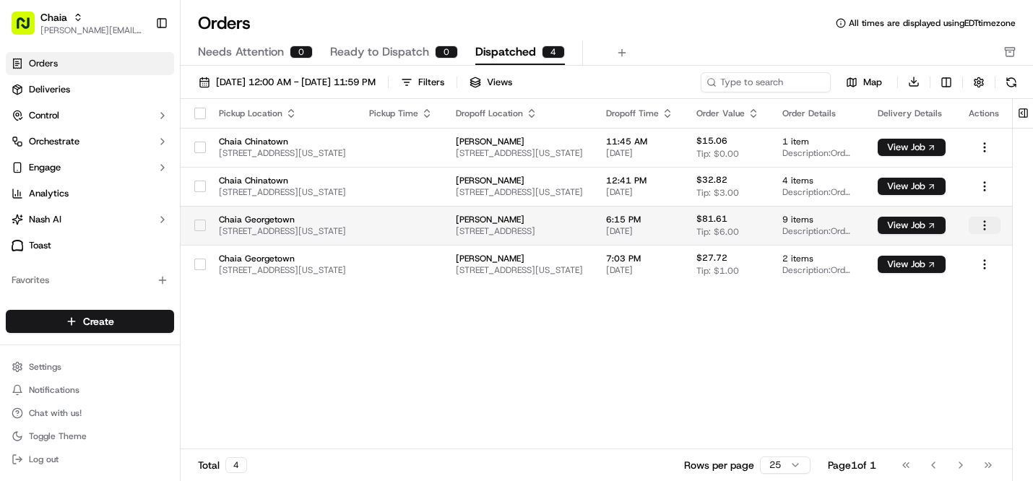
click at [984, 220] on html "Chaia bettina@chaiatacos.com Toggle Sidebar Orders Deliveries Control Orchestra…" at bounding box center [516, 240] width 1033 height 481
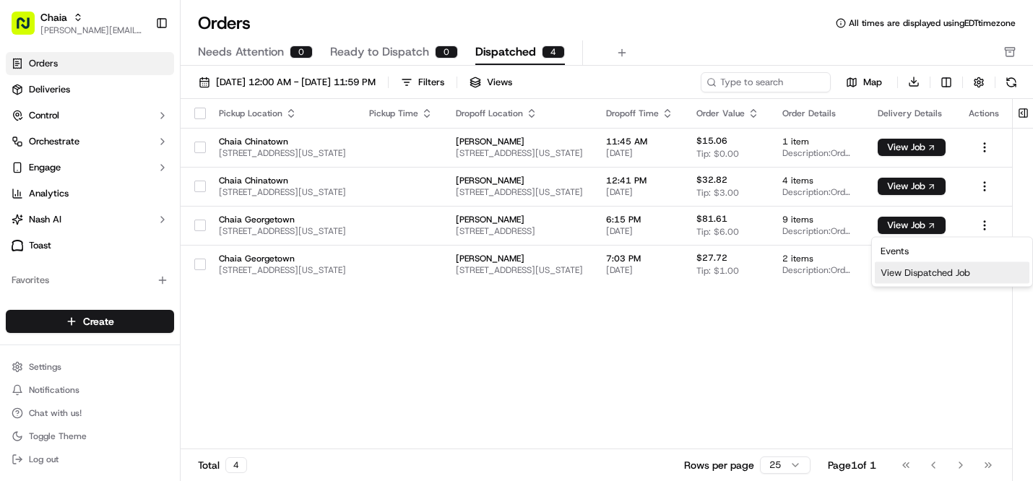
click at [958, 274] on div "View Dispatched Job" at bounding box center [951, 273] width 155 height 22
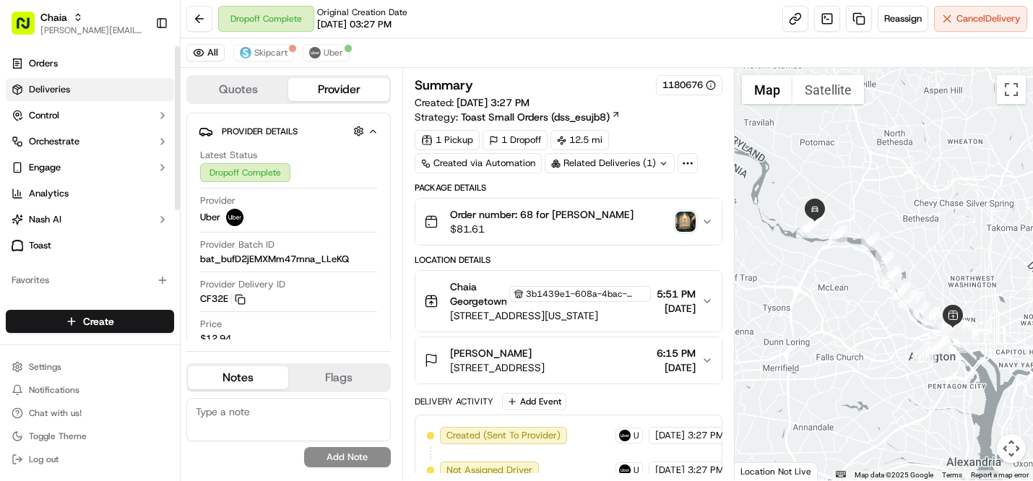
click at [71, 88] on link "Deliveries" at bounding box center [90, 89] width 168 height 23
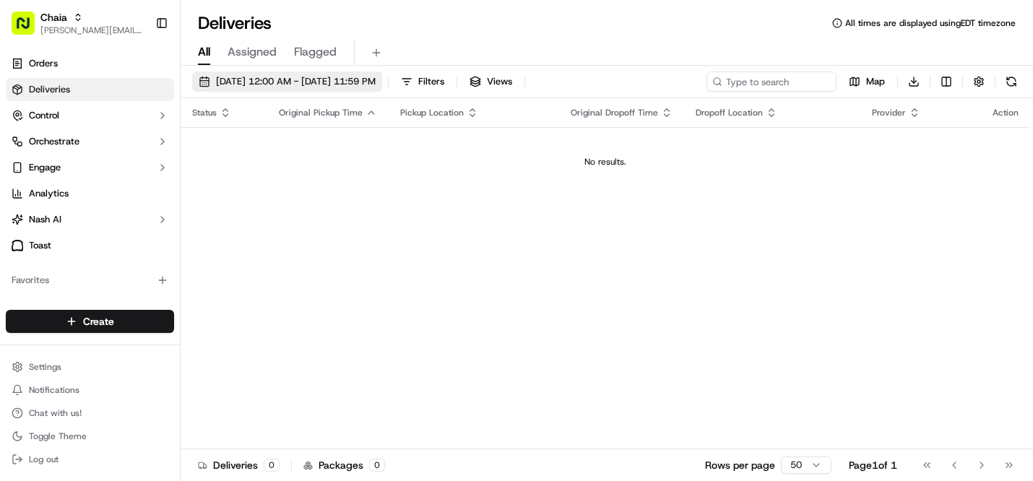
click at [325, 84] on span "[DATE] 12:00 AM - [DATE] 11:59 PM" at bounding box center [296, 81] width 160 height 13
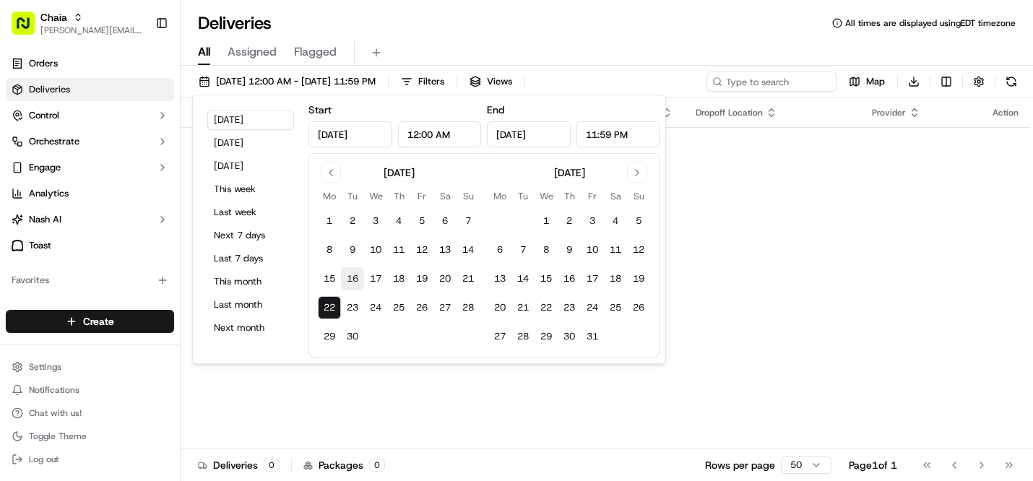
click at [353, 274] on button "16" at bounding box center [352, 278] width 23 height 23
type input "[DATE]"
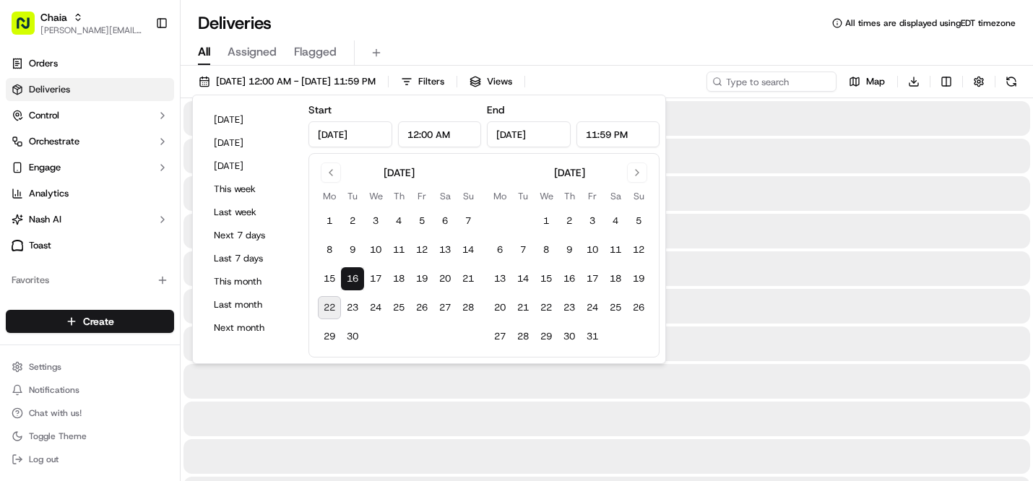
click at [353, 274] on button "16" at bounding box center [352, 278] width 23 height 23
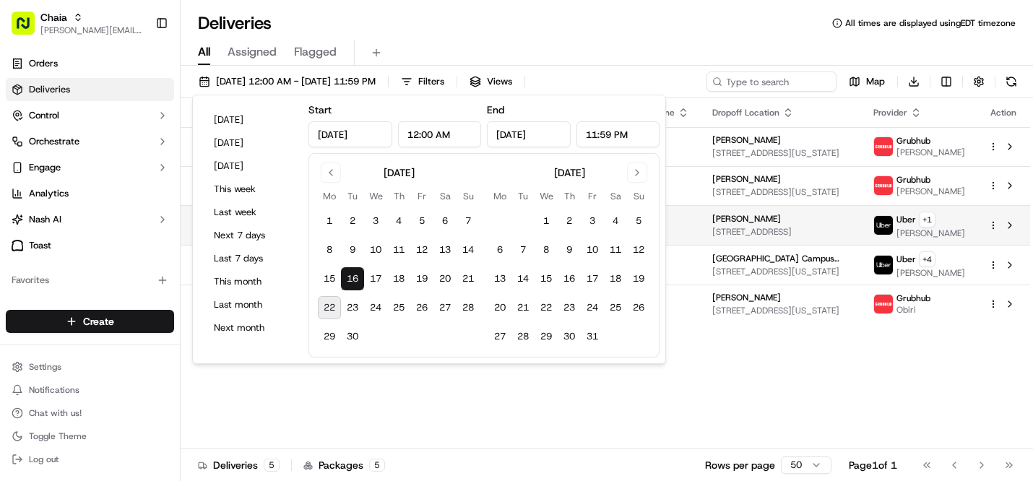
click at [713, 217] on td "[PERSON_NAME] [STREET_ADDRESS]" at bounding box center [780, 225] width 161 height 40
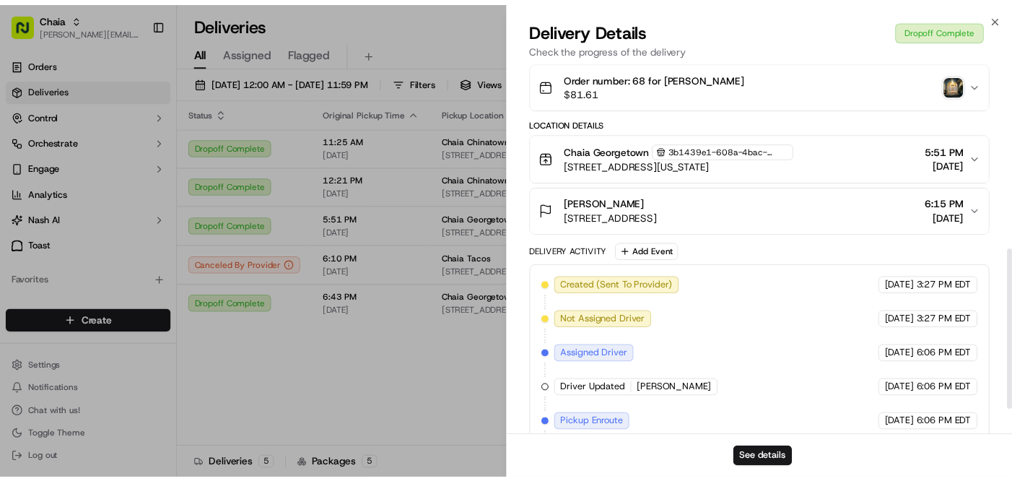
scroll to position [490, 0]
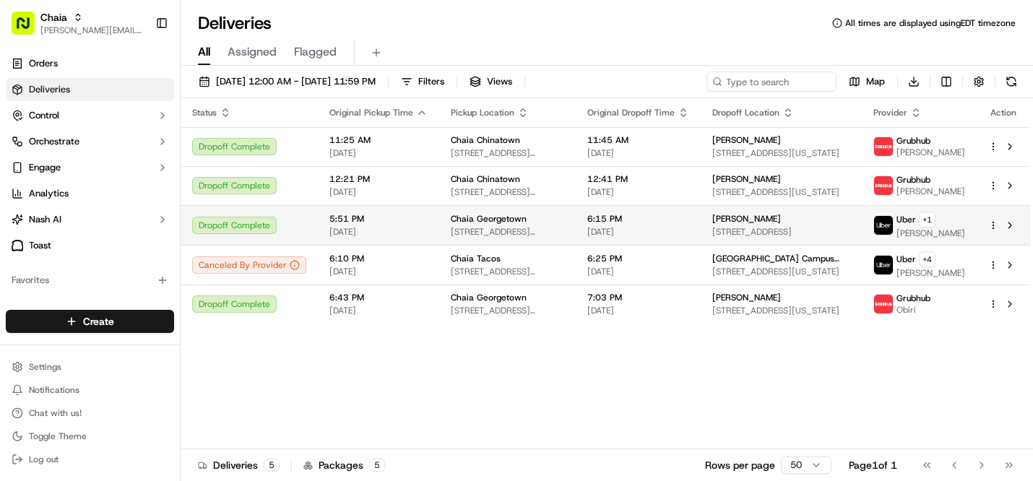
click at [989, 229] on html "Chaia [EMAIL_ADDRESS][DOMAIN_NAME] Toggle Sidebar Orders Deliveries Control Orc…" at bounding box center [516, 240] width 1033 height 481
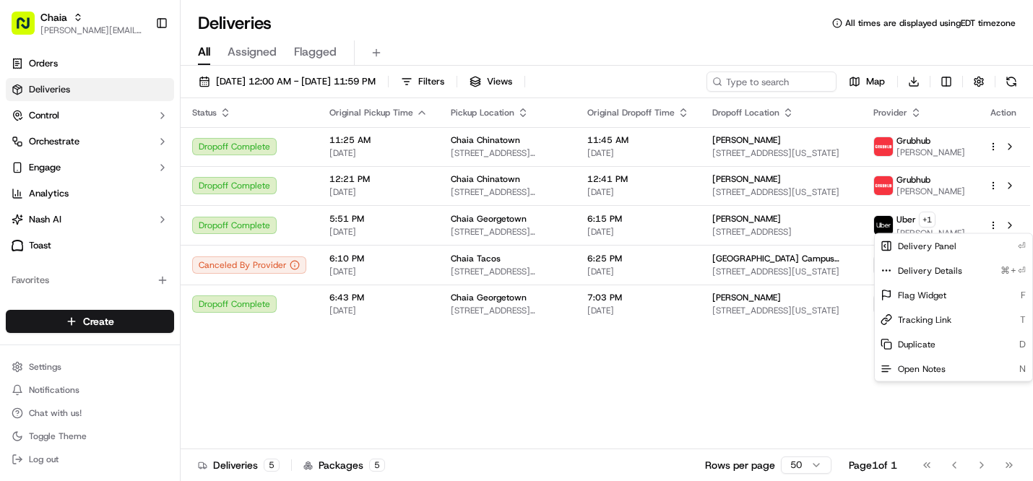
click at [726, 408] on html "Chaia [EMAIL_ADDRESS][DOMAIN_NAME] Toggle Sidebar Orders Deliveries Control Orc…" at bounding box center [516, 240] width 1033 height 481
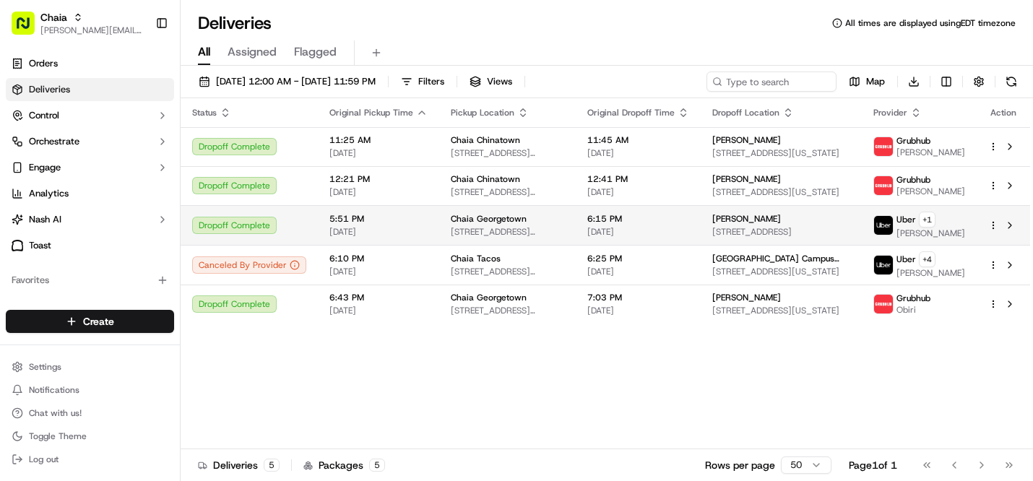
click at [622, 220] on span "6:15 PM" at bounding box center [638, 219] width 102 height 12
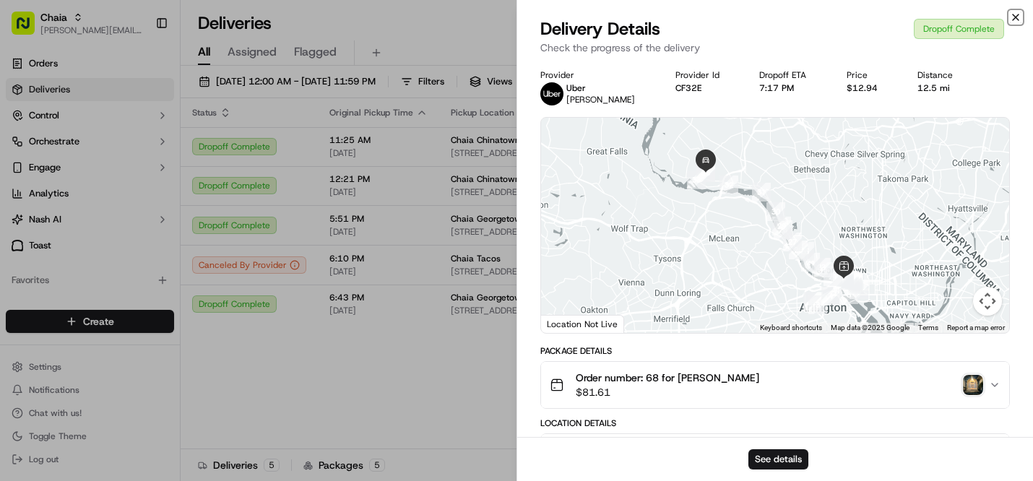
click at [1010, 13] on icon "button" at bounding box center [1016, 18] width 12 height 12
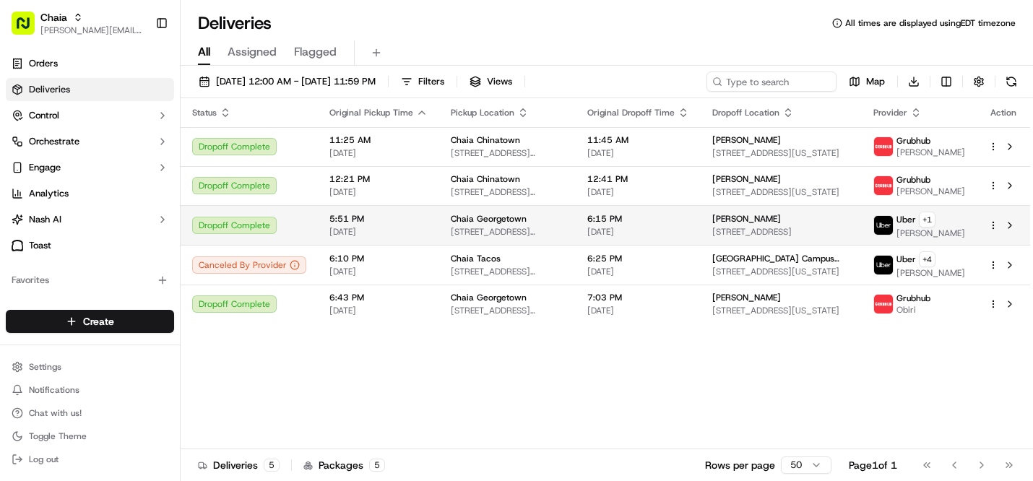
click at [673, 233] on span "[DATE]" at bounding box center [638, 232] width 102 height 12
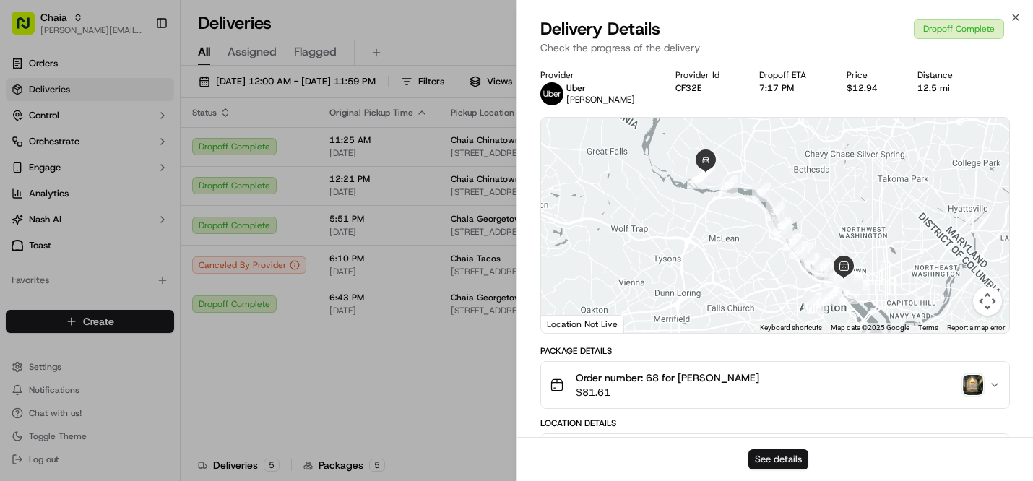
click at [786, 464] on button "See details" at bounding box center [778, 459] width 60 height 20
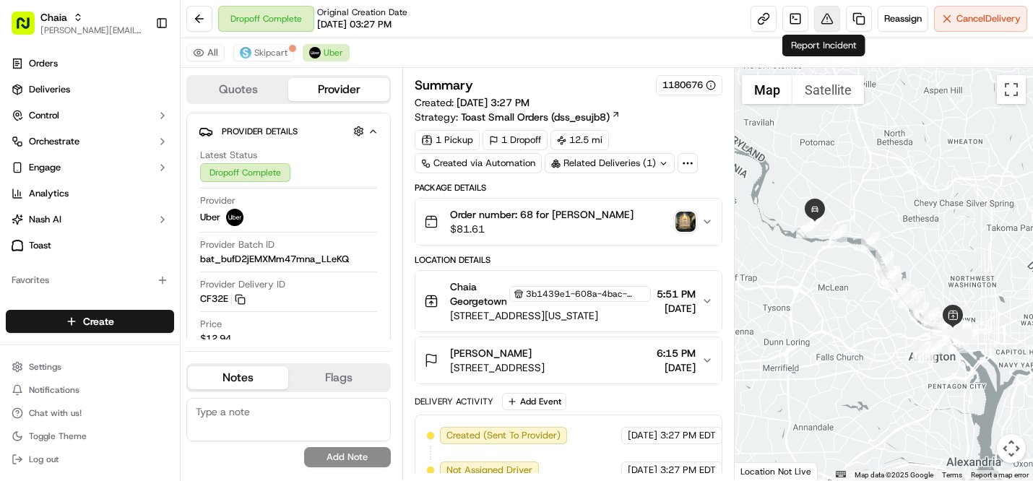
click at [820, 17] on button at bounding box center [827, 19] width 26 height 26
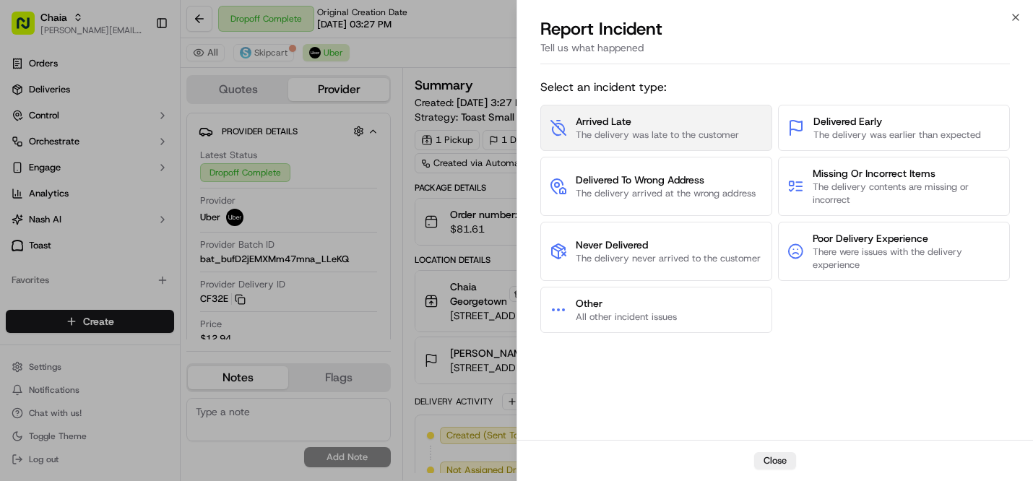
click at [677, 134] on span "The delivery was late to the customer" at bounding box center [657, 135] width 163 height 13
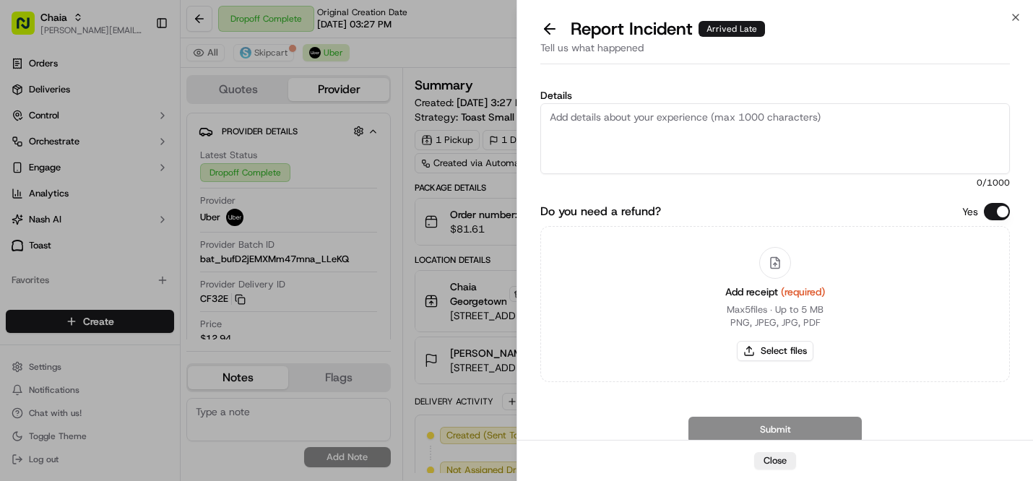
click at [637, 115] on textarea "Details" at bounding box center [774, 138] width 469 height 71
type textarea "This order was one hour late. The customer was very upset."
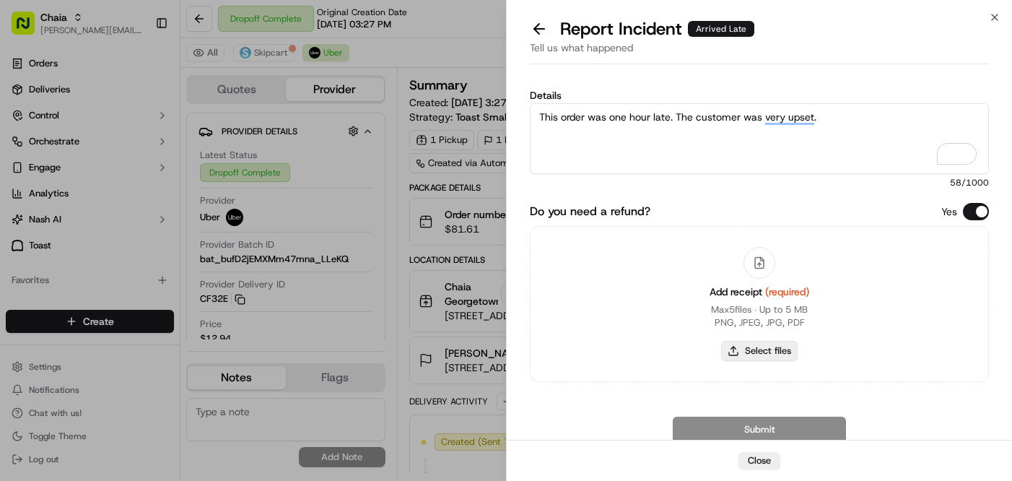
click at [772, 347] on button "Select files" at bounding box center [759, 351] width 77 height 20
type input "C:\fakepath\Screenshot [DATE] 10.44.43 AM.png"
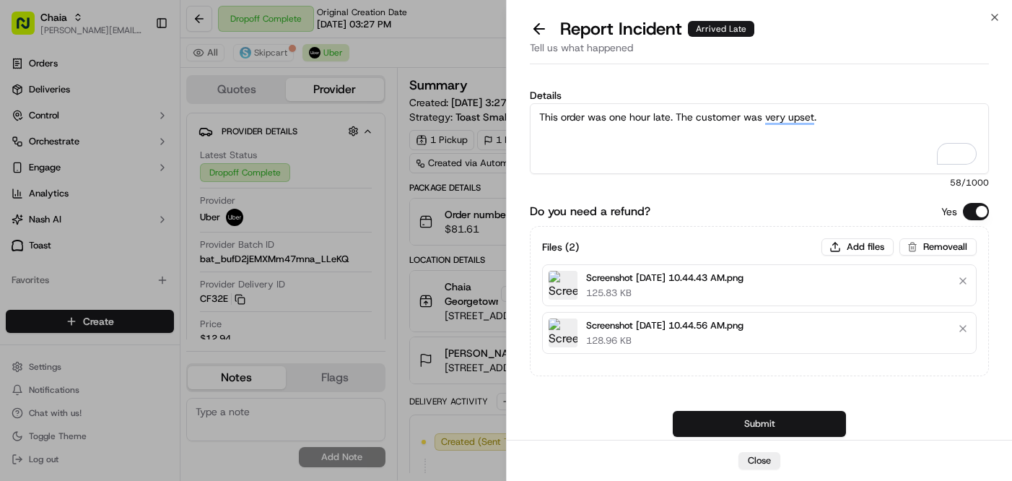
click at [742, 417] on button "Submit" at bounding box center [759, 424] width 173 height 26
